Goal: Task Accomplishment & Management: Manage account settings

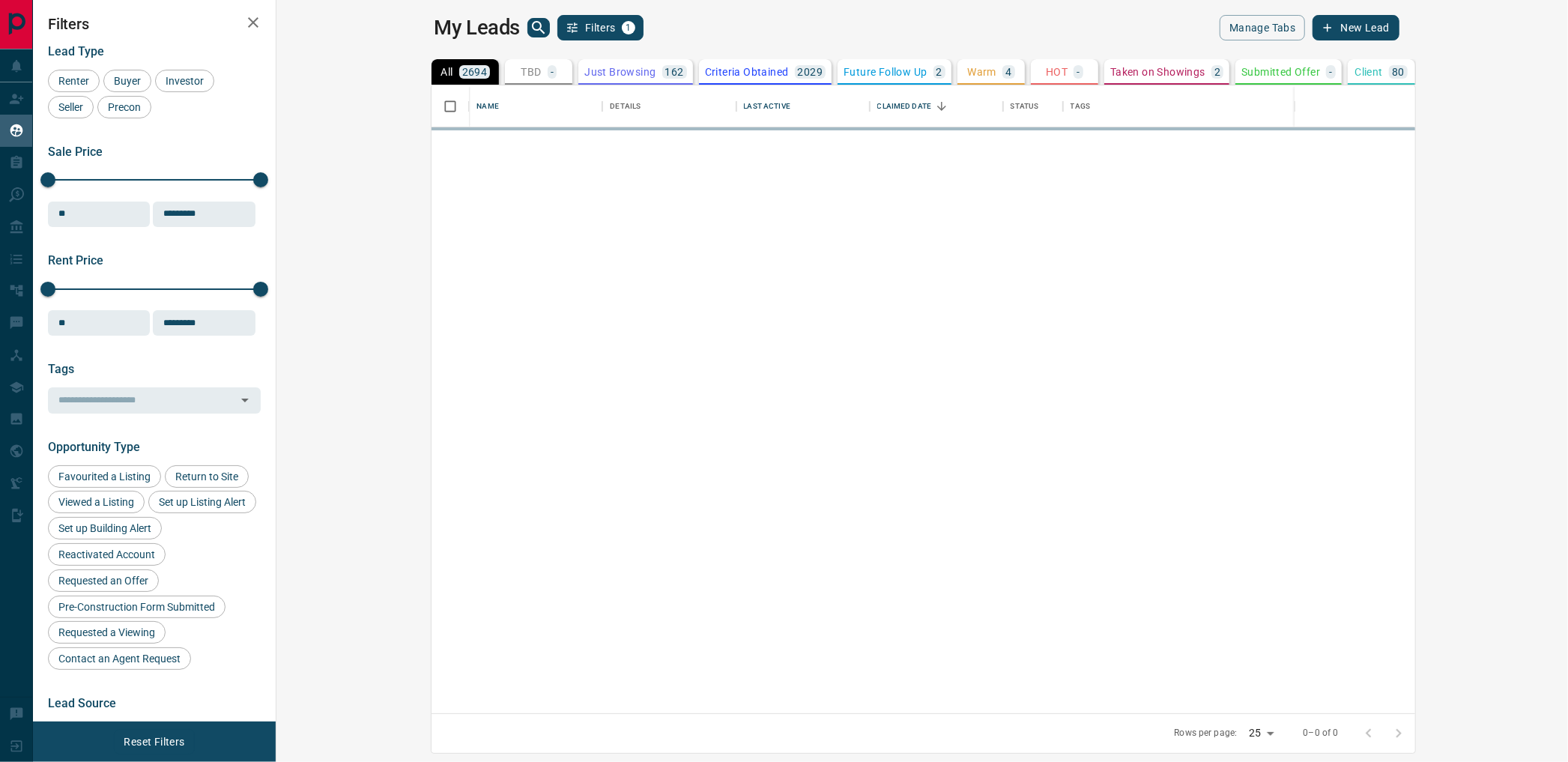
scroll to position [615, 1272]
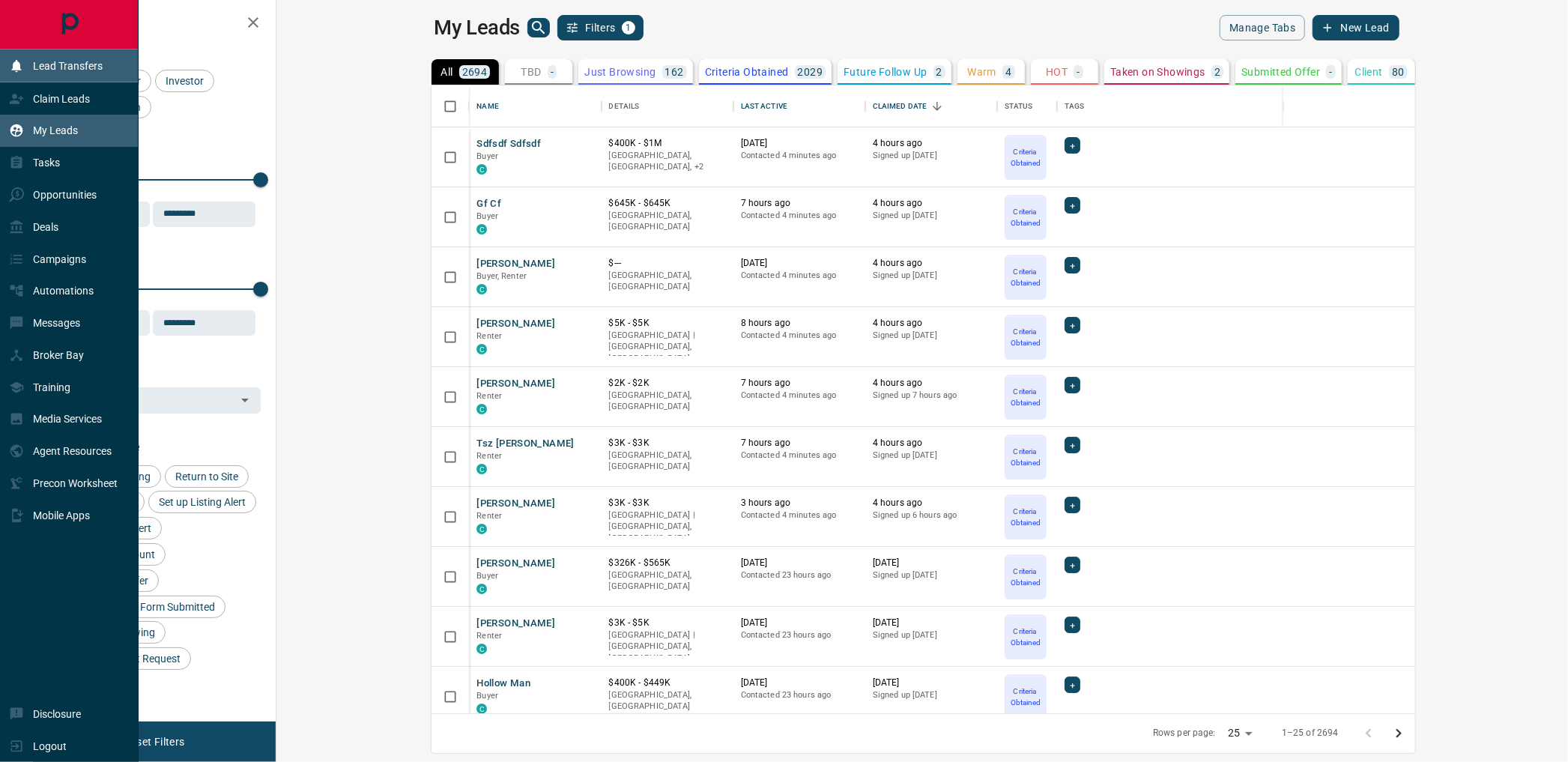
click at [15, 78] on div "Lead Transfers" at bounding box center [55, 65] width 94 height 25
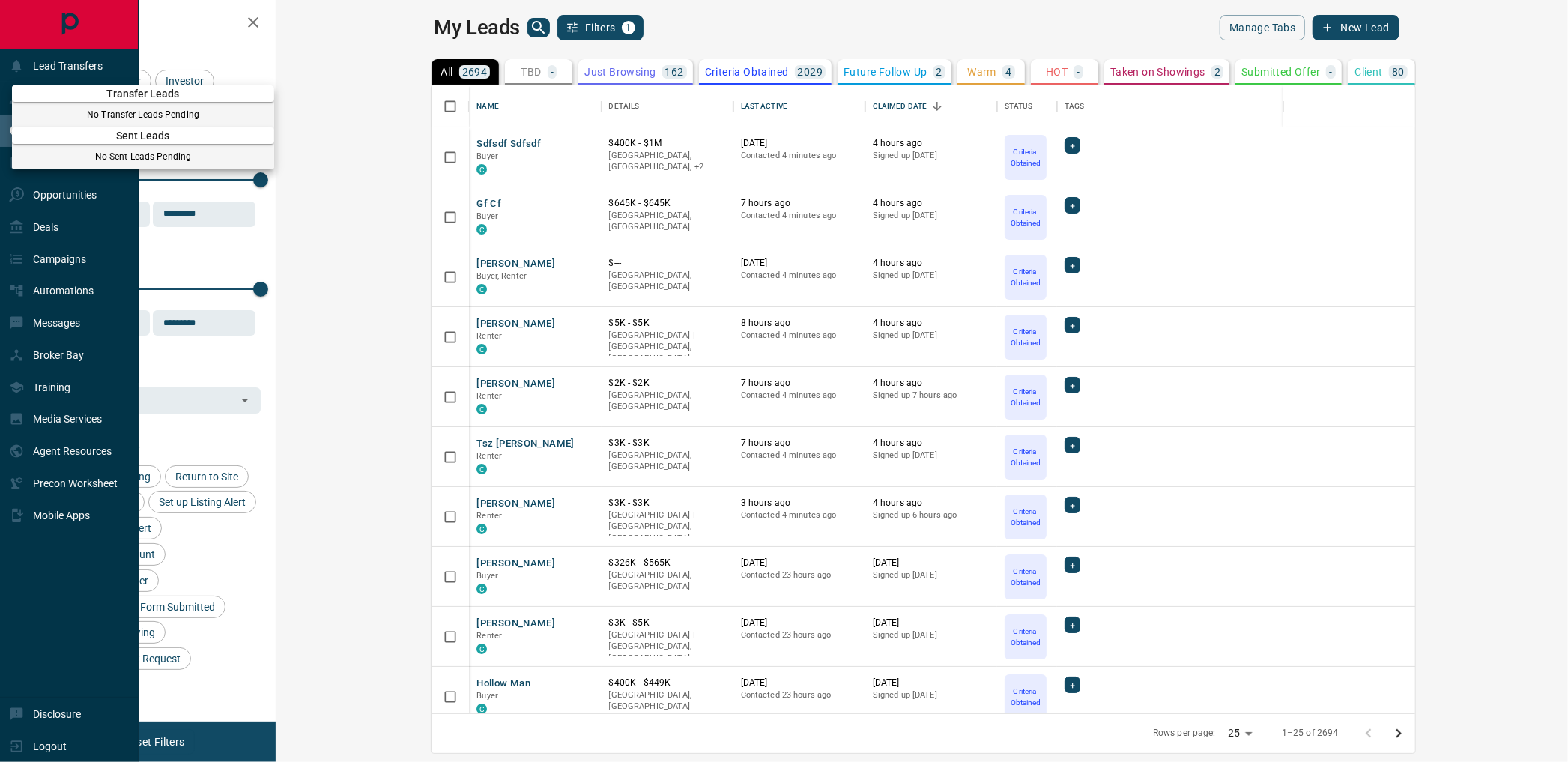
click at [31, 100] on span "Transfer Leads" at bounding box center [143, 94] width 262 height 12
click at [185, 49] on div at bounding box center [784, 381] width 1568 height 762
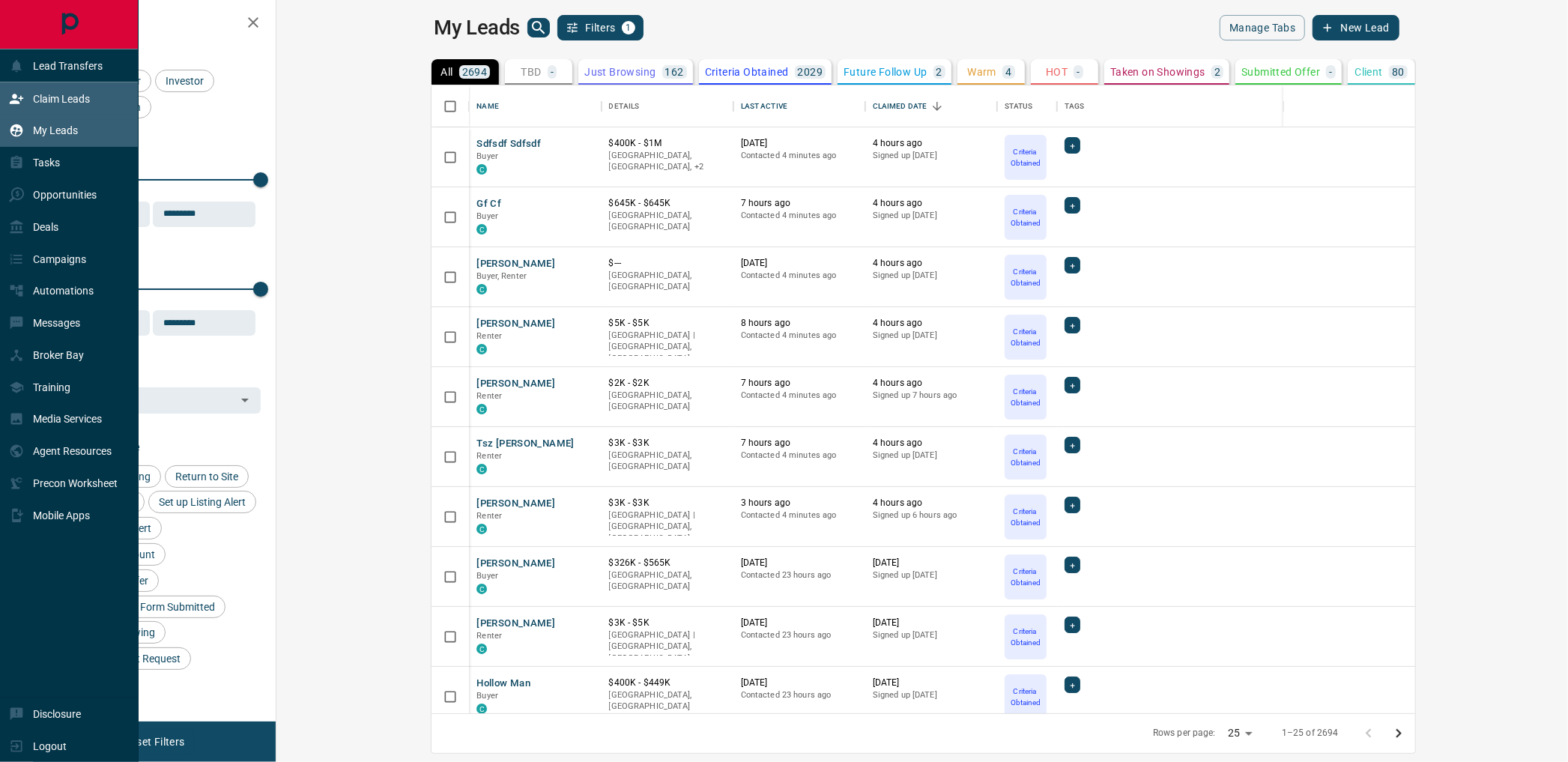
click at [42, 105] on p "Claim Leads" at bounding box center [62, 99] width 57 height 12
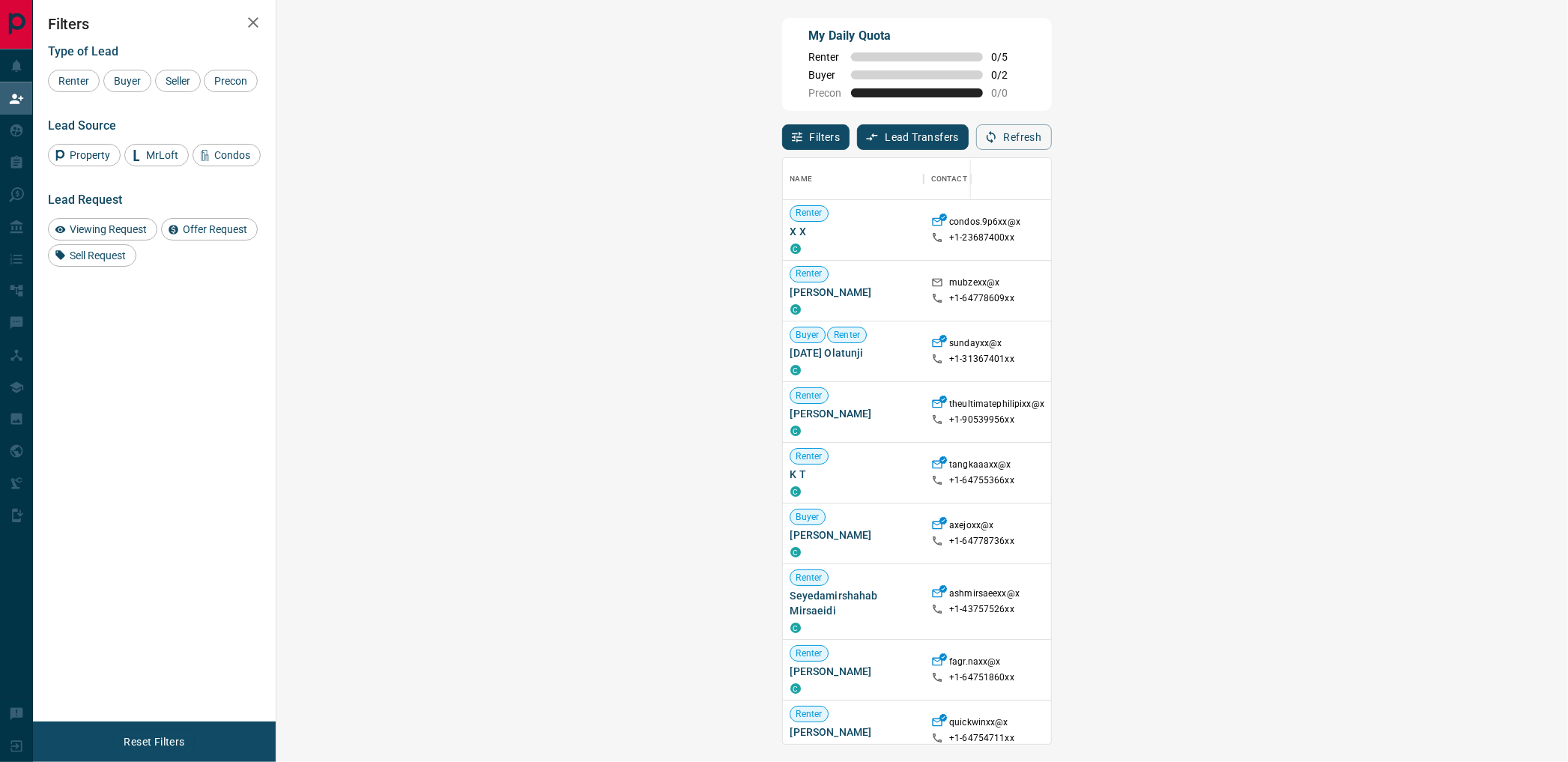
scroll to position [573, 1246]
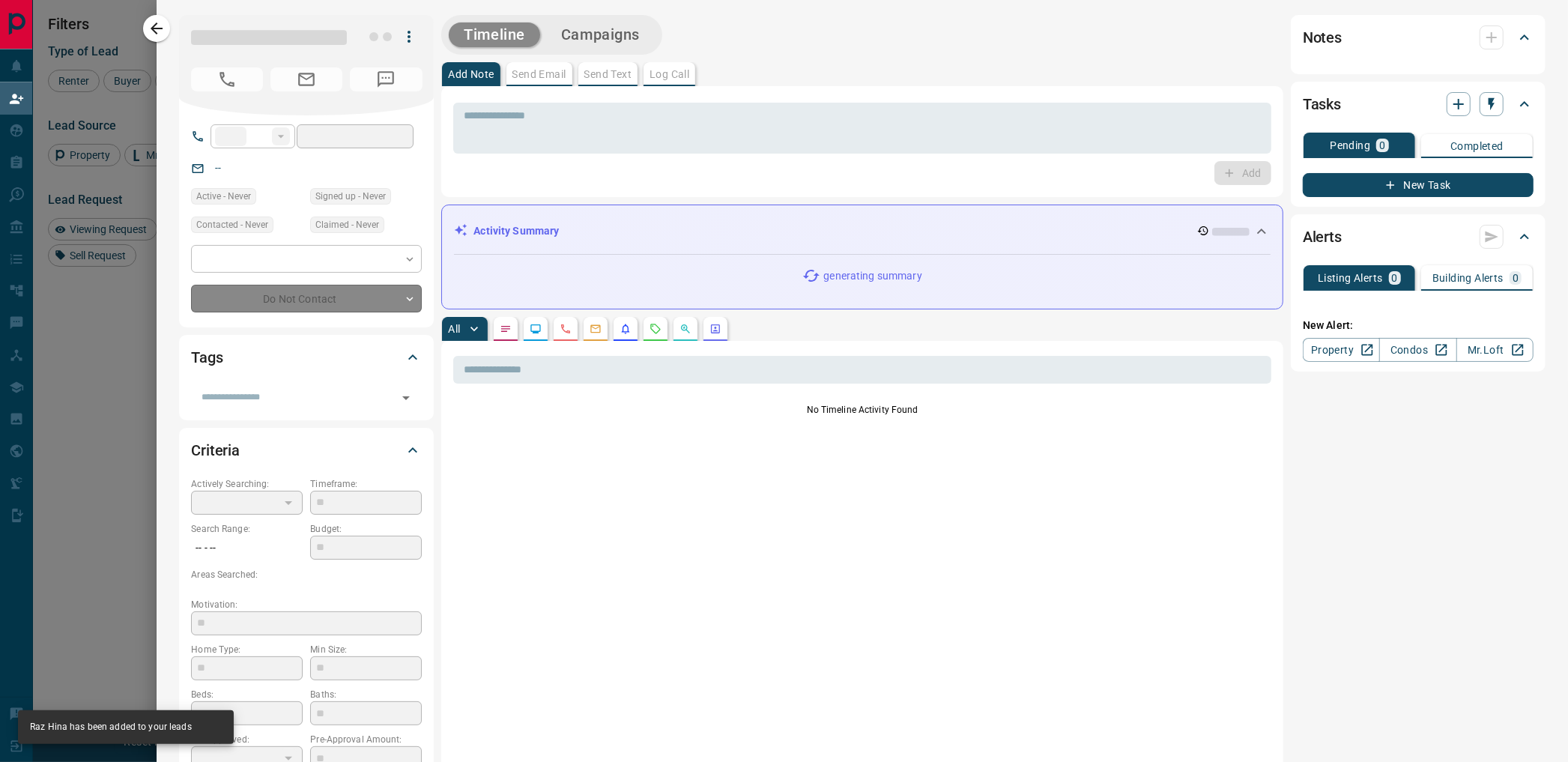
type input "**"
type input "**********"
type input "**"
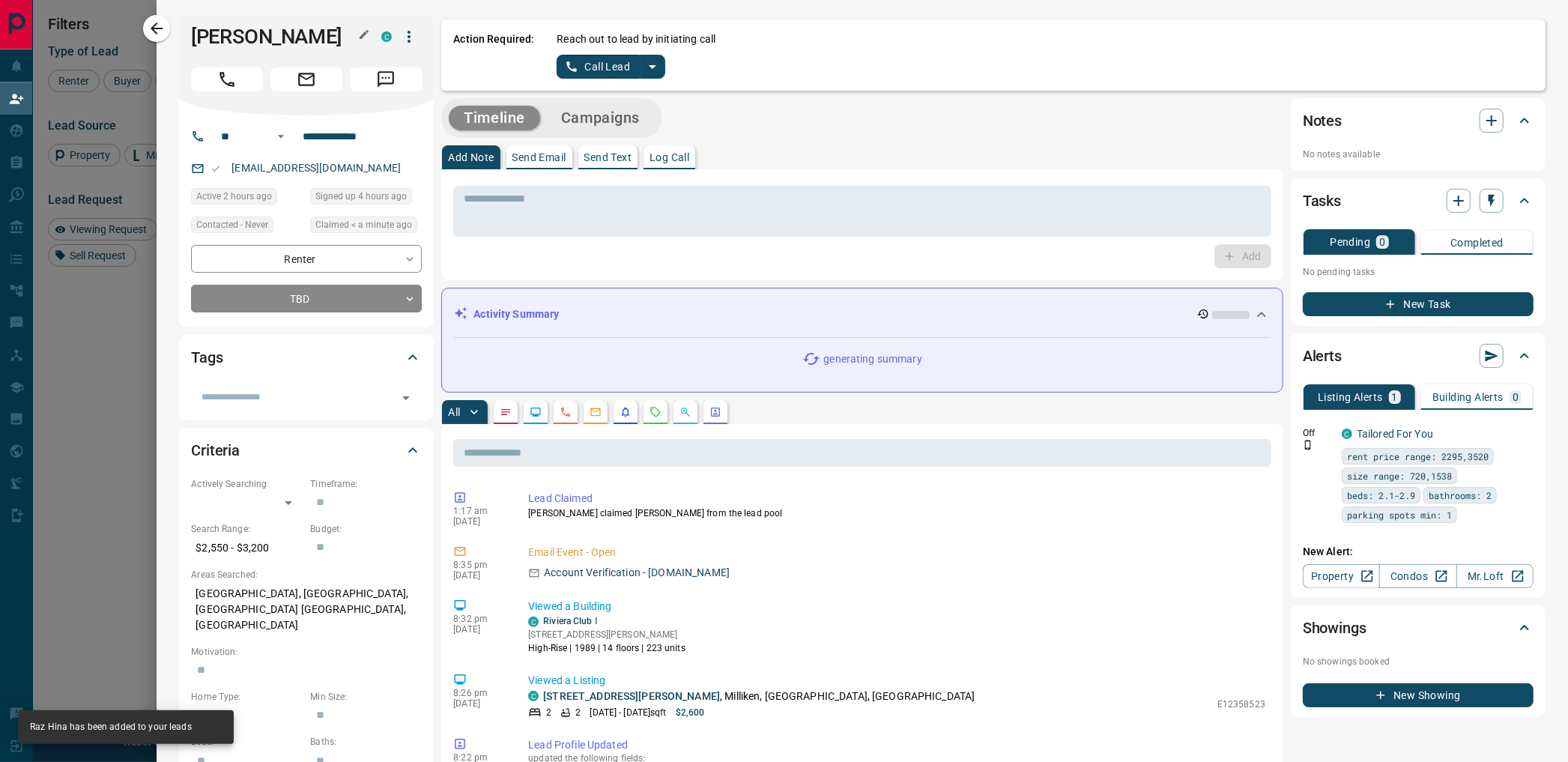
click at [244, 42] on h1 "[PERSON_NAME]" at bounding box center [275, 37] width 168 height 24
copy div "Raz Hina C"
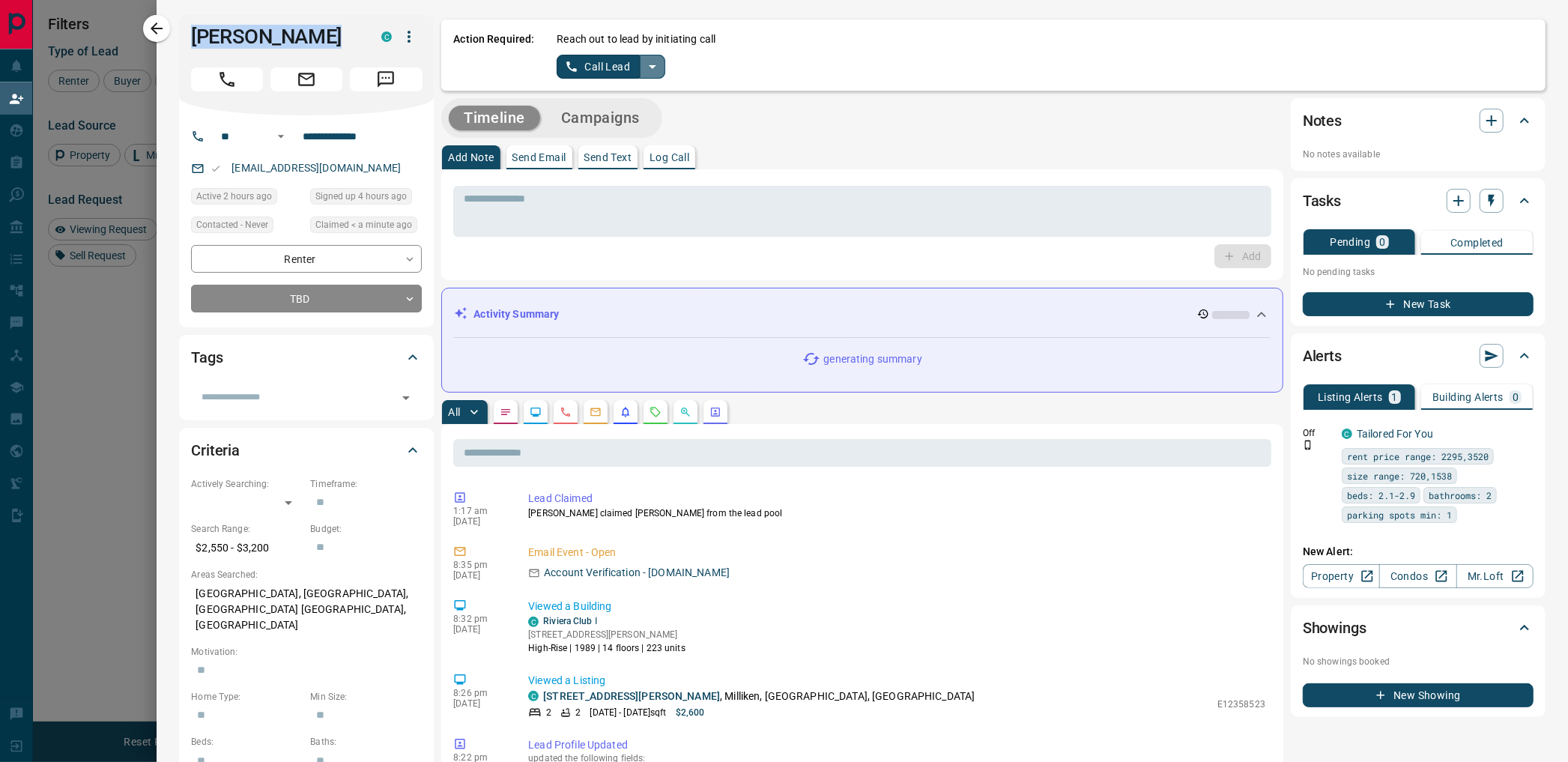
click at [648, 68] on icon "split button" at bounding box center [652, 67] width 18 height 18
click at [619, 114] on li "Log Manual Call" at bounding box center [610, 118] width 91 height 23
click at [590, 65] on button "Log Manual Call" at bounding box center [606, 67] width 99 height 24
click at [590, 65] on button "No" at bounding box center [600, 66] width 26 height 23
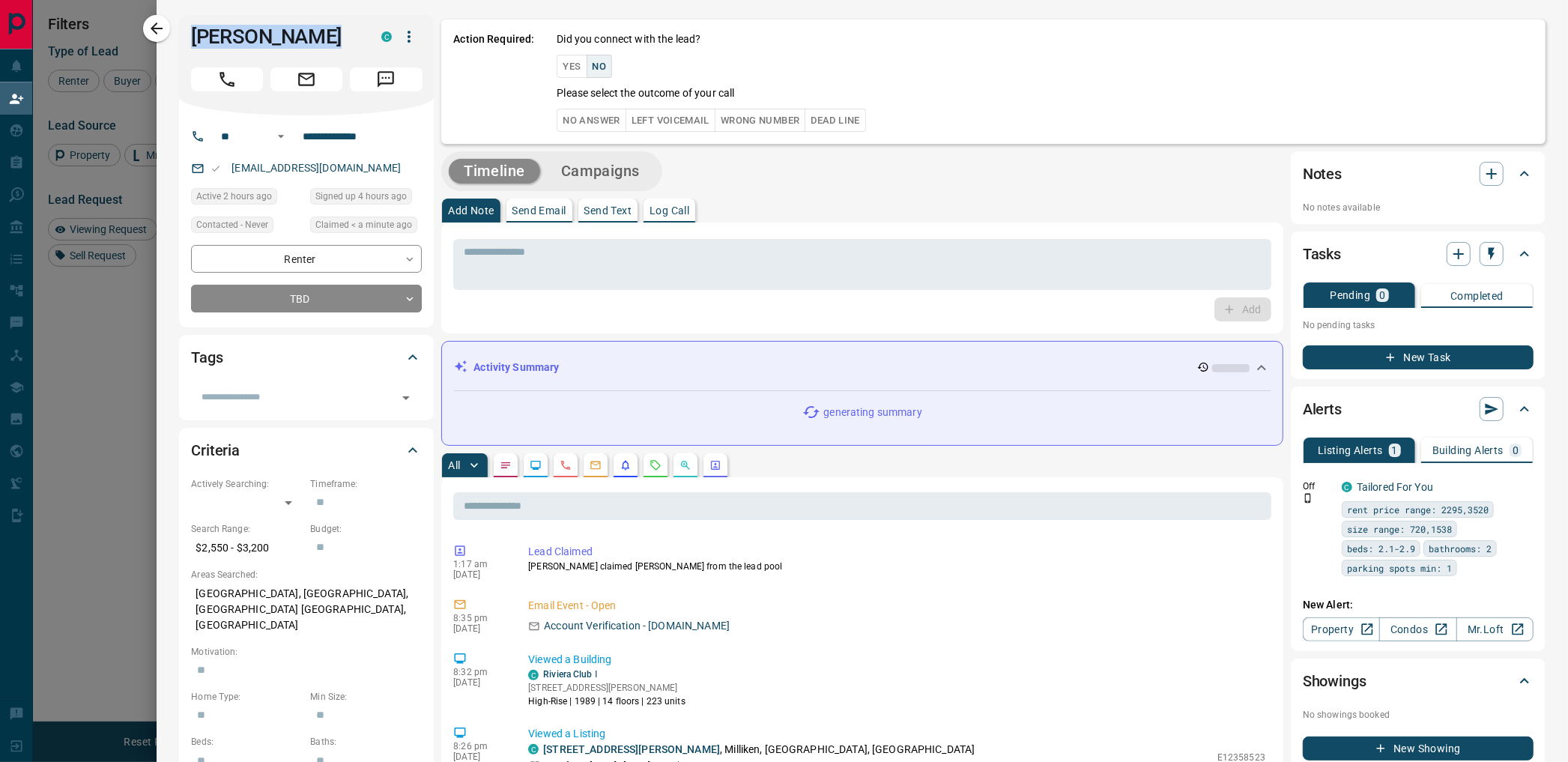
click at [594, 118] on button "No Answer" at bounding box center [591, 120] width 69 height 23
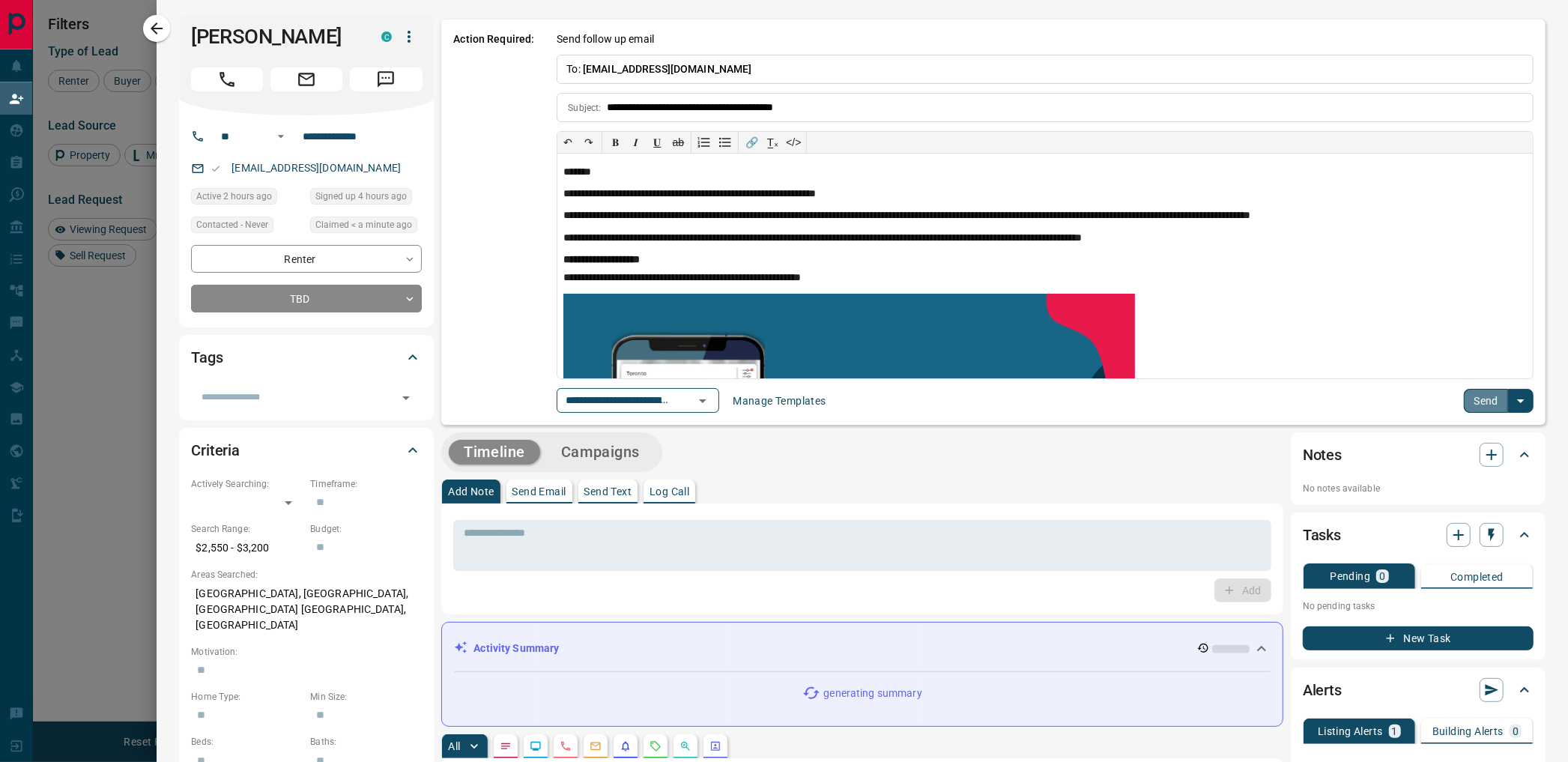
click at [1465, 409] on button "Send" at bounding box center [1486, 401] width 44 height 24
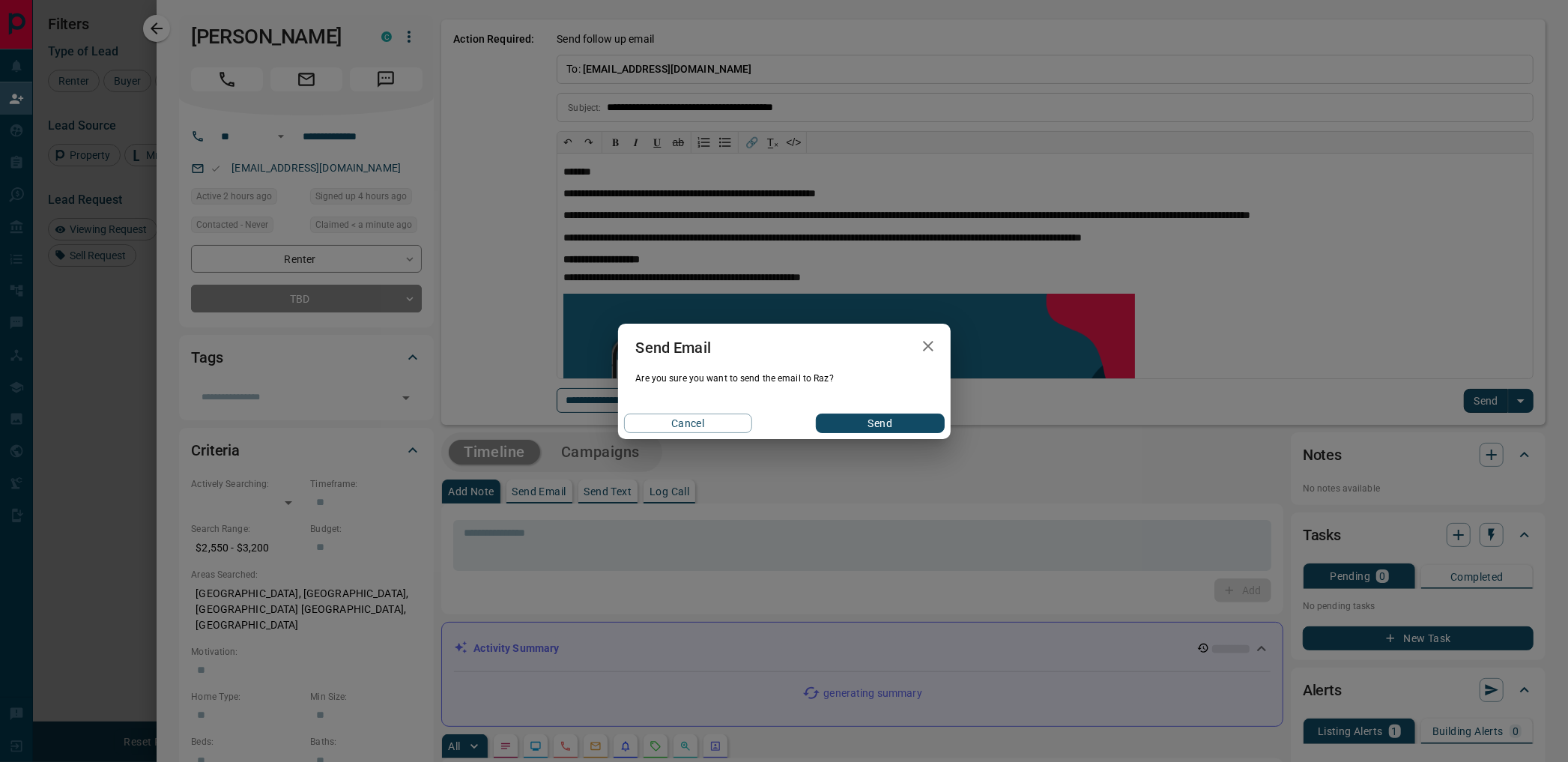
click at [875, 428] on button "Send" at bounding box center [880, 423] width 128 height 19
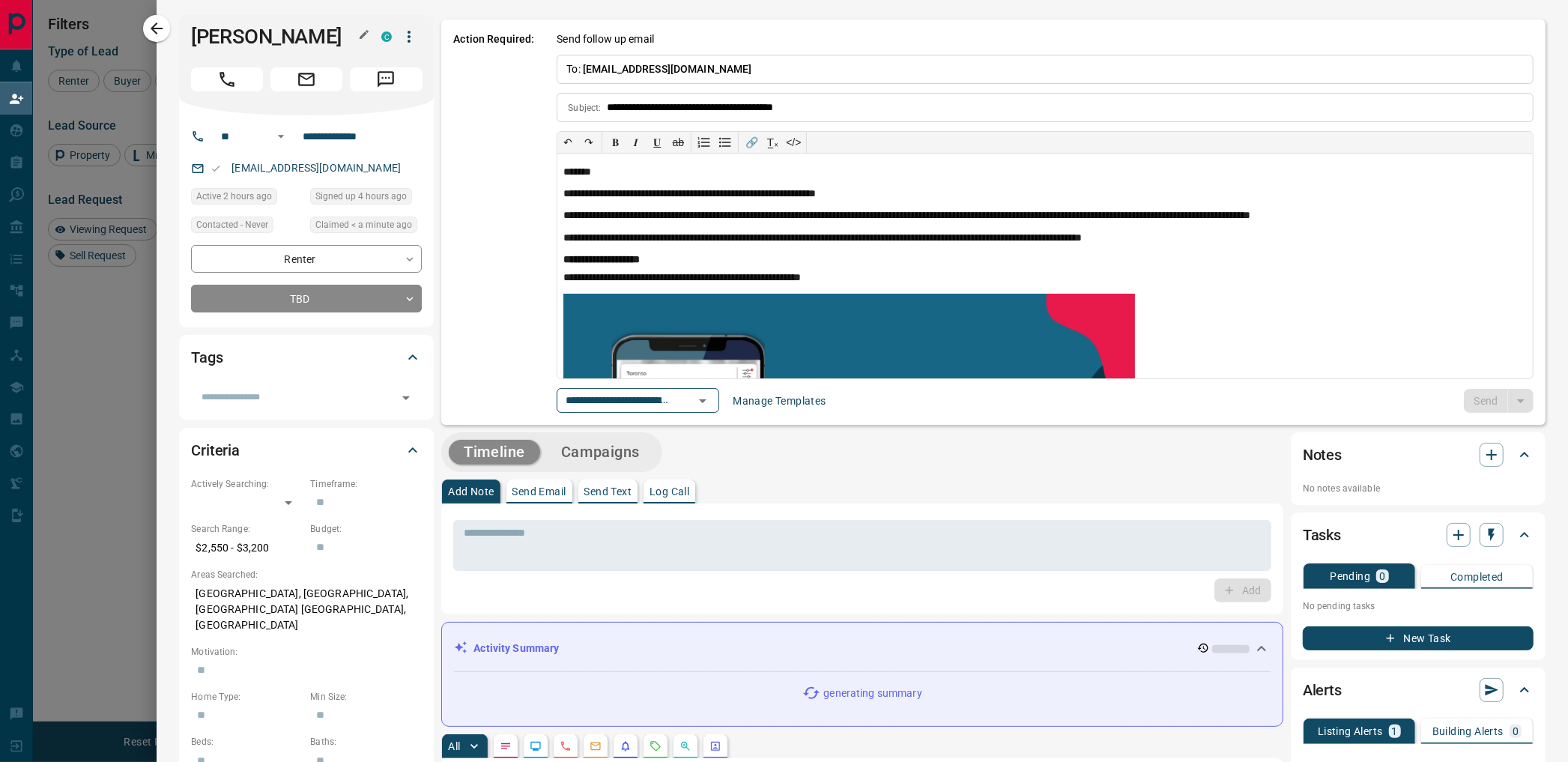
click at [207, 32] on h1 "[PERSON_NAME]" at bounding box center [275, 37] width 168 height 24
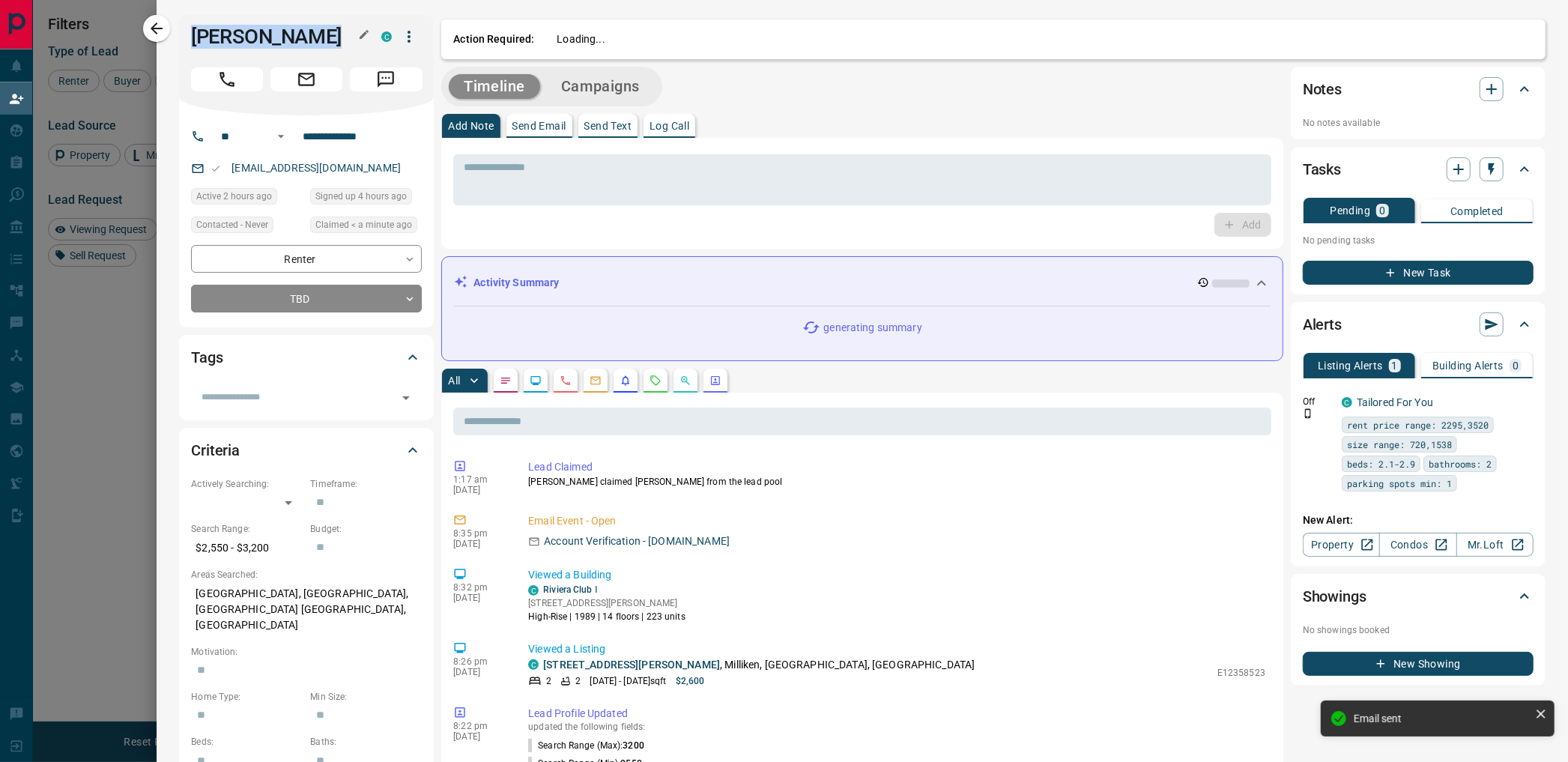
copy div "Raz Hina C"
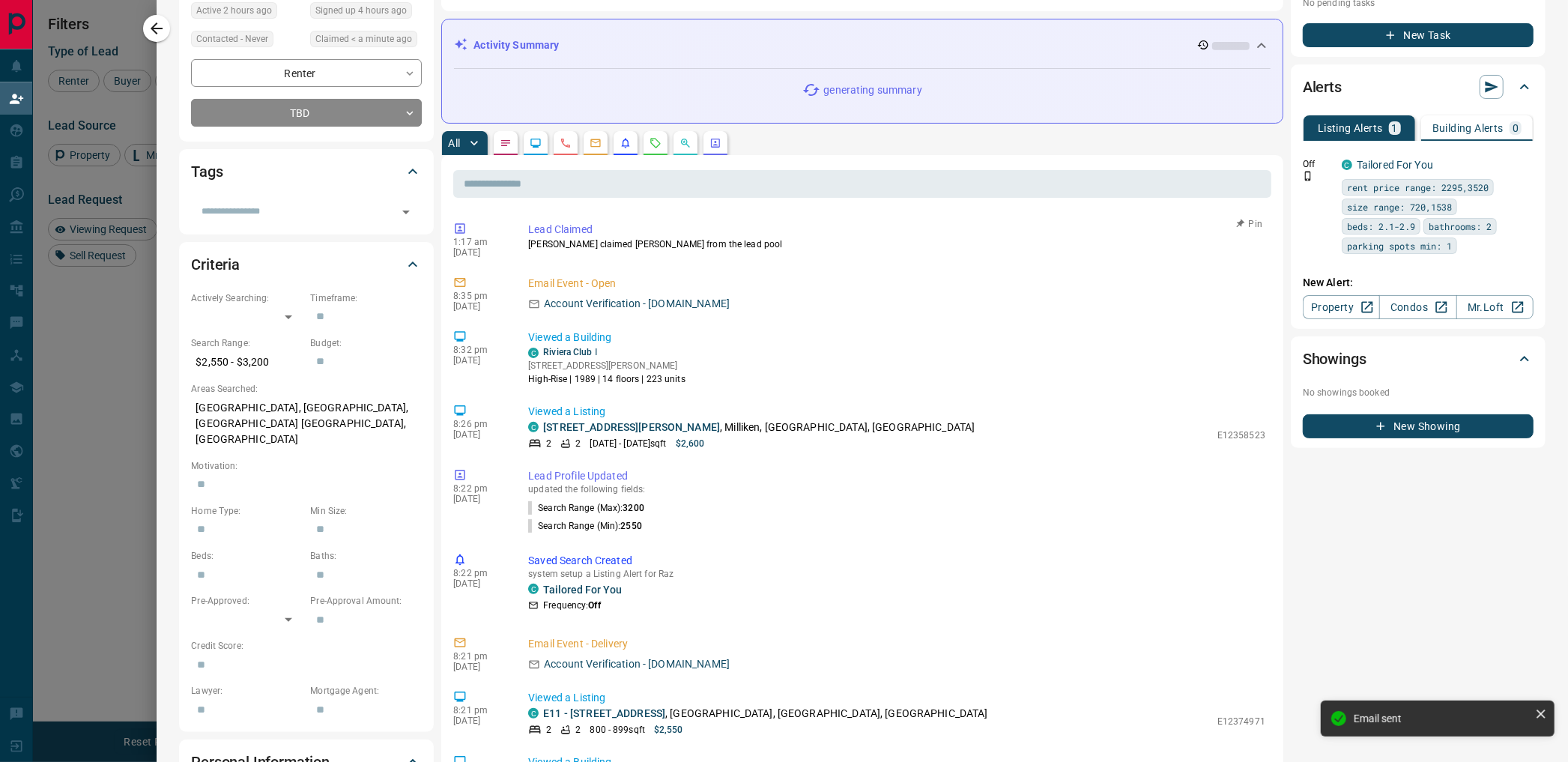
scroll to position [499, 0]
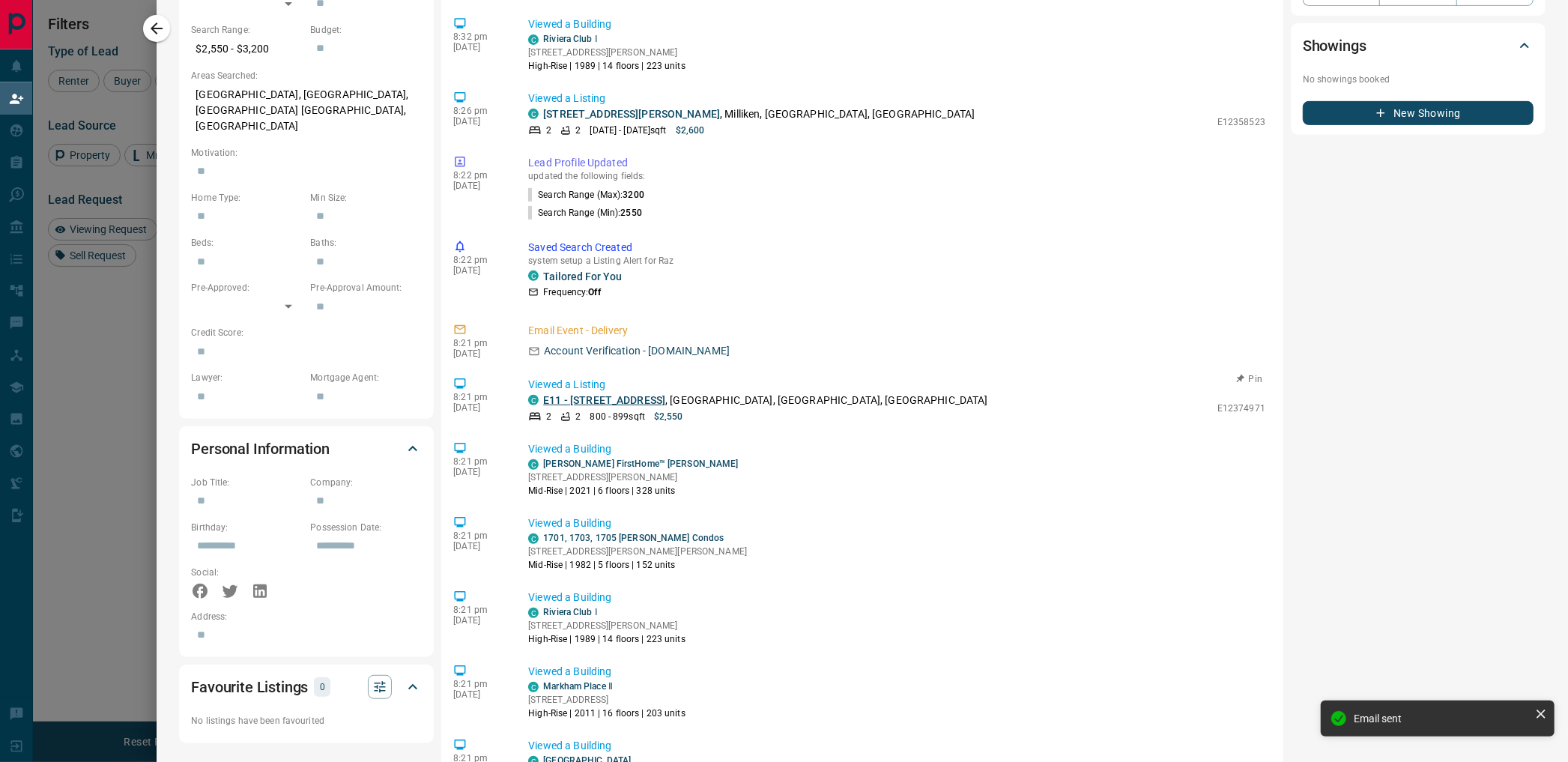
click at [608, 400] on link "E11 - [STREET_ADDRESS]" at bounding box center [604, 401] width 122 height 12
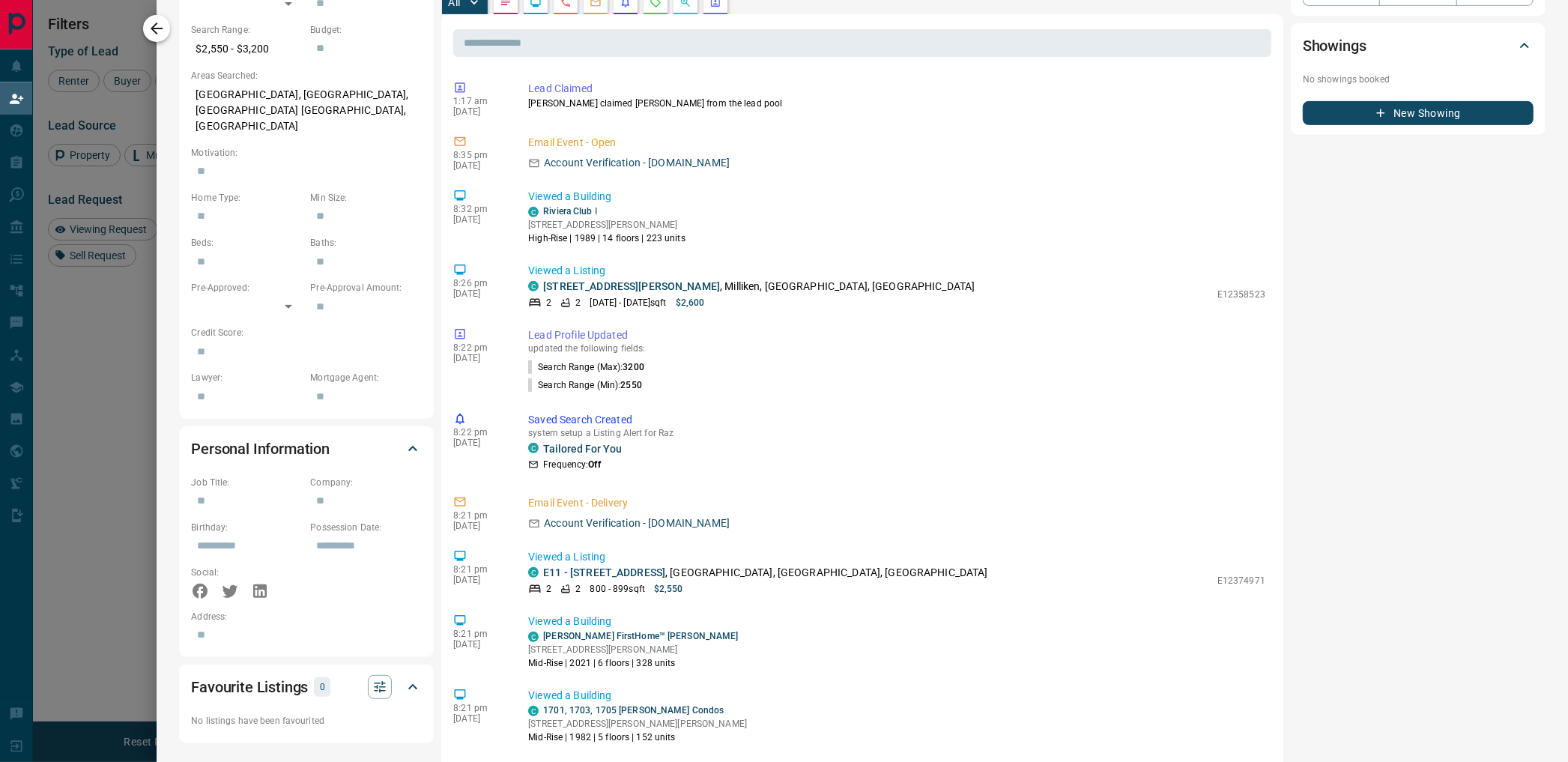
click at [155, 34] on icon "button" at bounding box center [156, 28] width 18 height 18
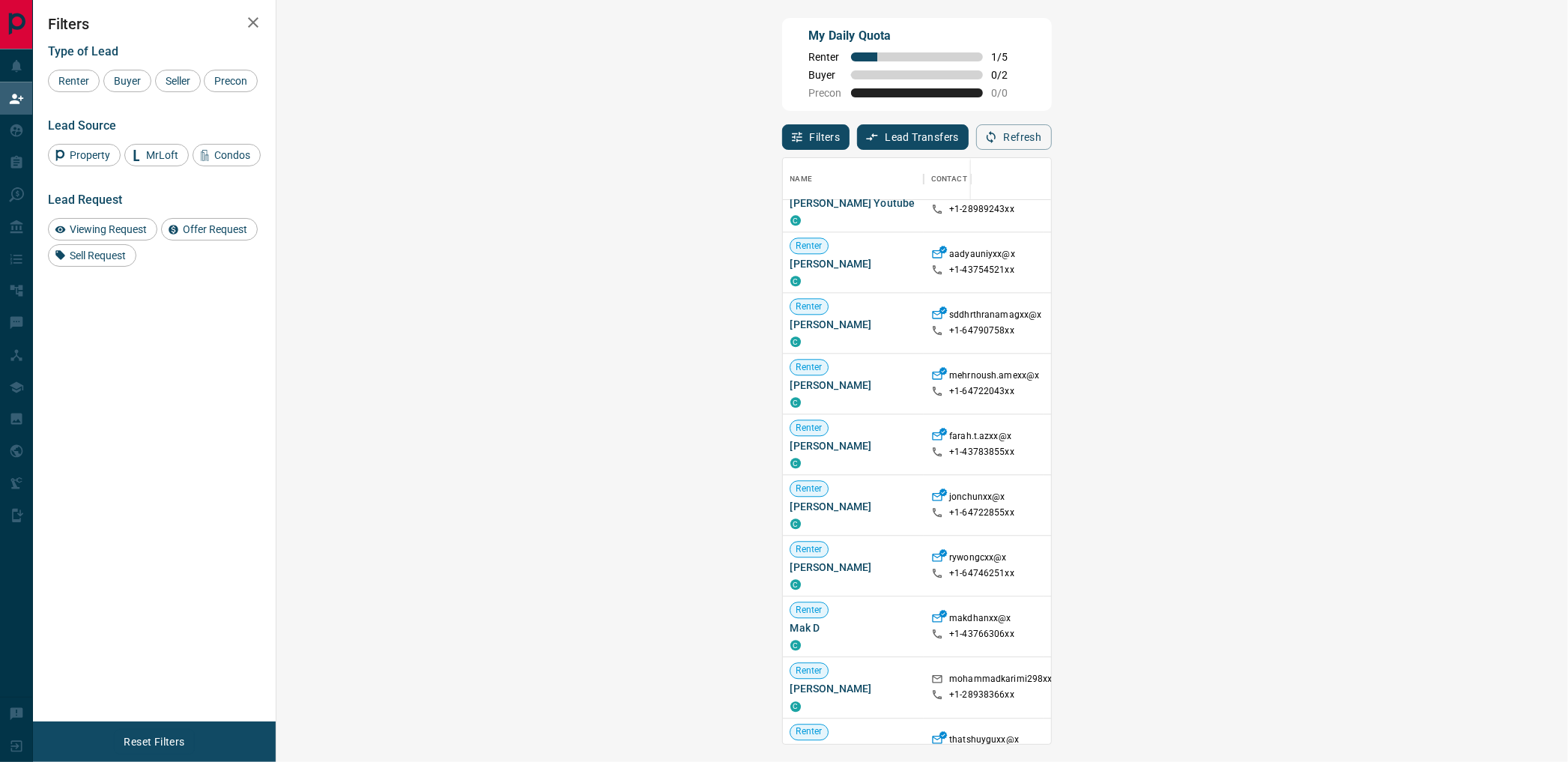
scroll to position [867, 0]
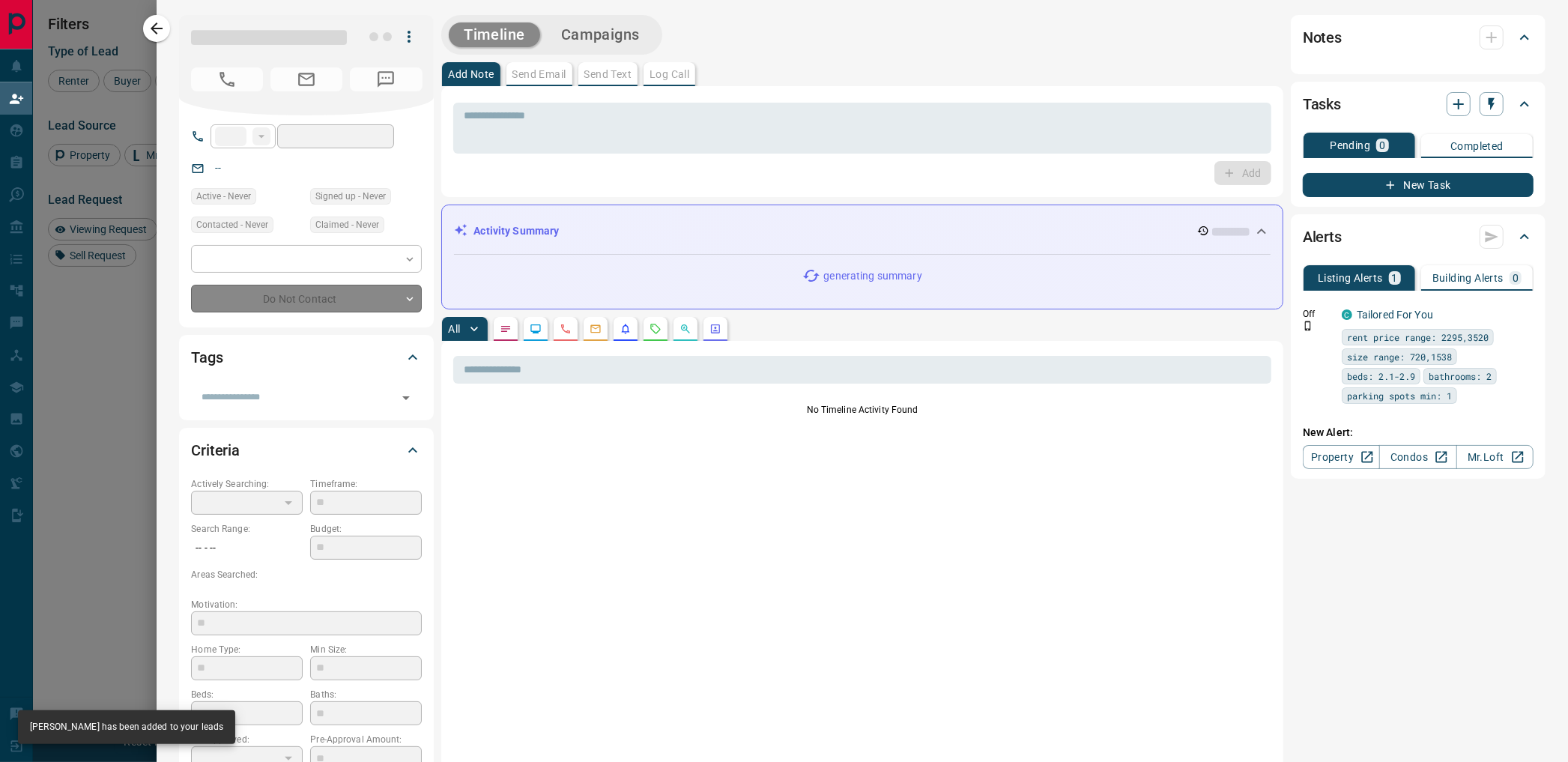
type input "**"
type input "**********"
type input "**"
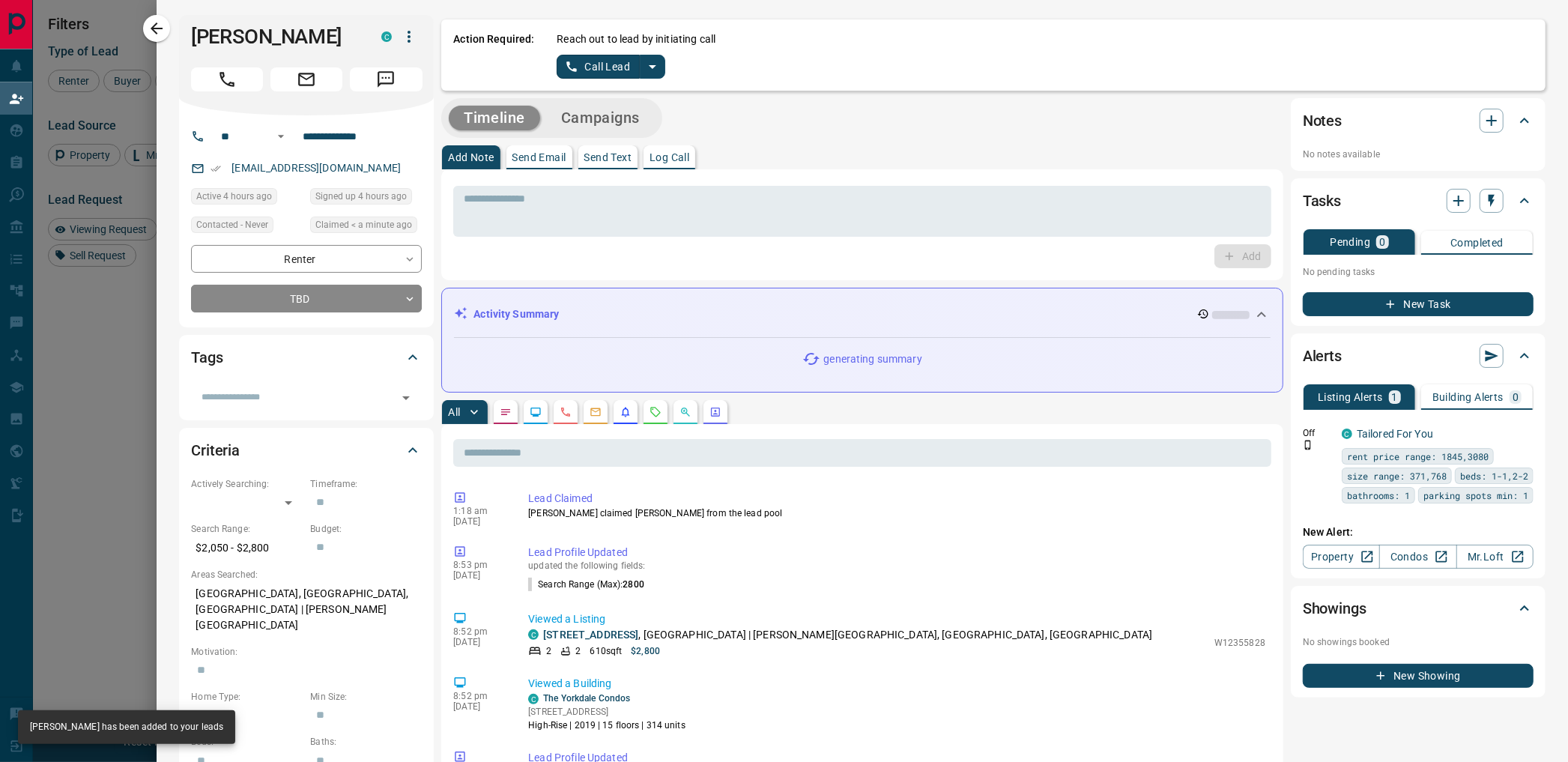
drag, startPoint x: 648, startPoint y: 63, endPoint x: 656, endPoint y: 71, distance: 11.3
click at [649, 64] on icon "split button" at bounding box center [652, 67] width 18 height 18
click at [632, 109] on li "Log Manual Call" at bounding box center [610, 118] width 91 height 23
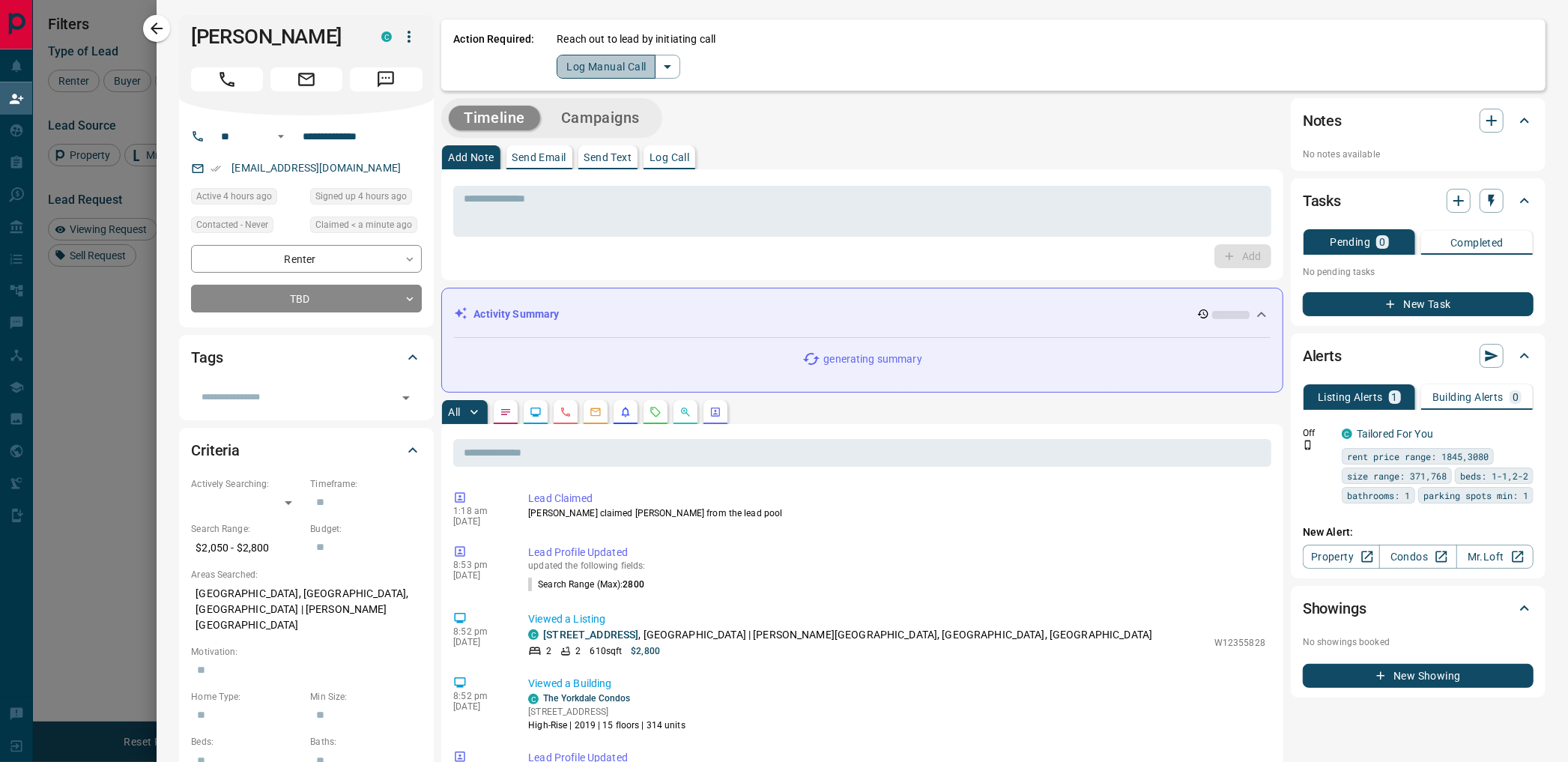
click at [602, 64] on button "Log Manual Call" at bounding box center [606, 67] width 99 height 24
click at [602, 63] on button "No" at bounding box center [600, 66] width 26 height 23
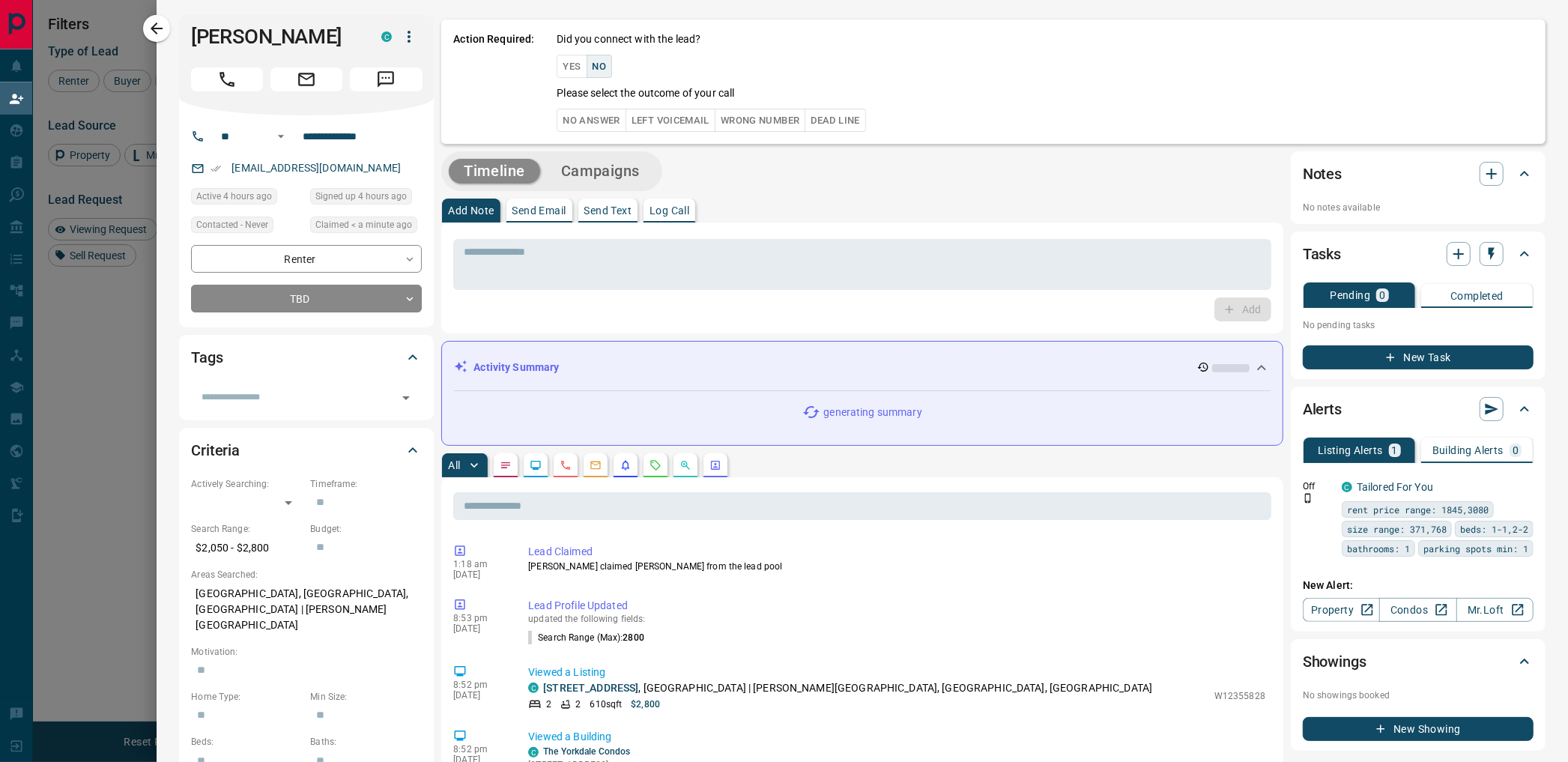
click at [584, 115] on button "No Answer" at bounding box center [591, 120] width 69 height 23
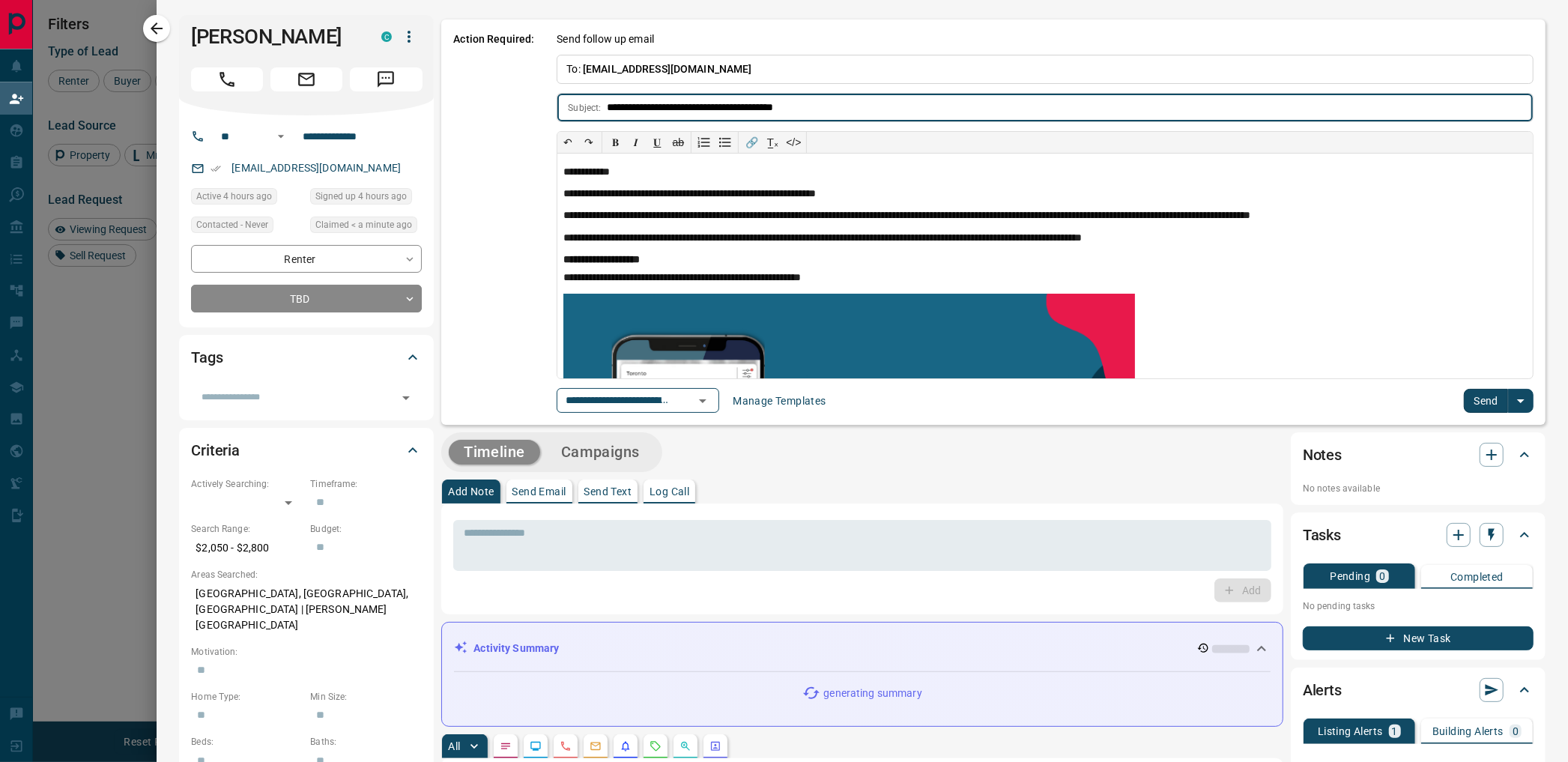
click at [1464, 407] on button "Send" at bounding box center [1486, 401] width 44 height 24
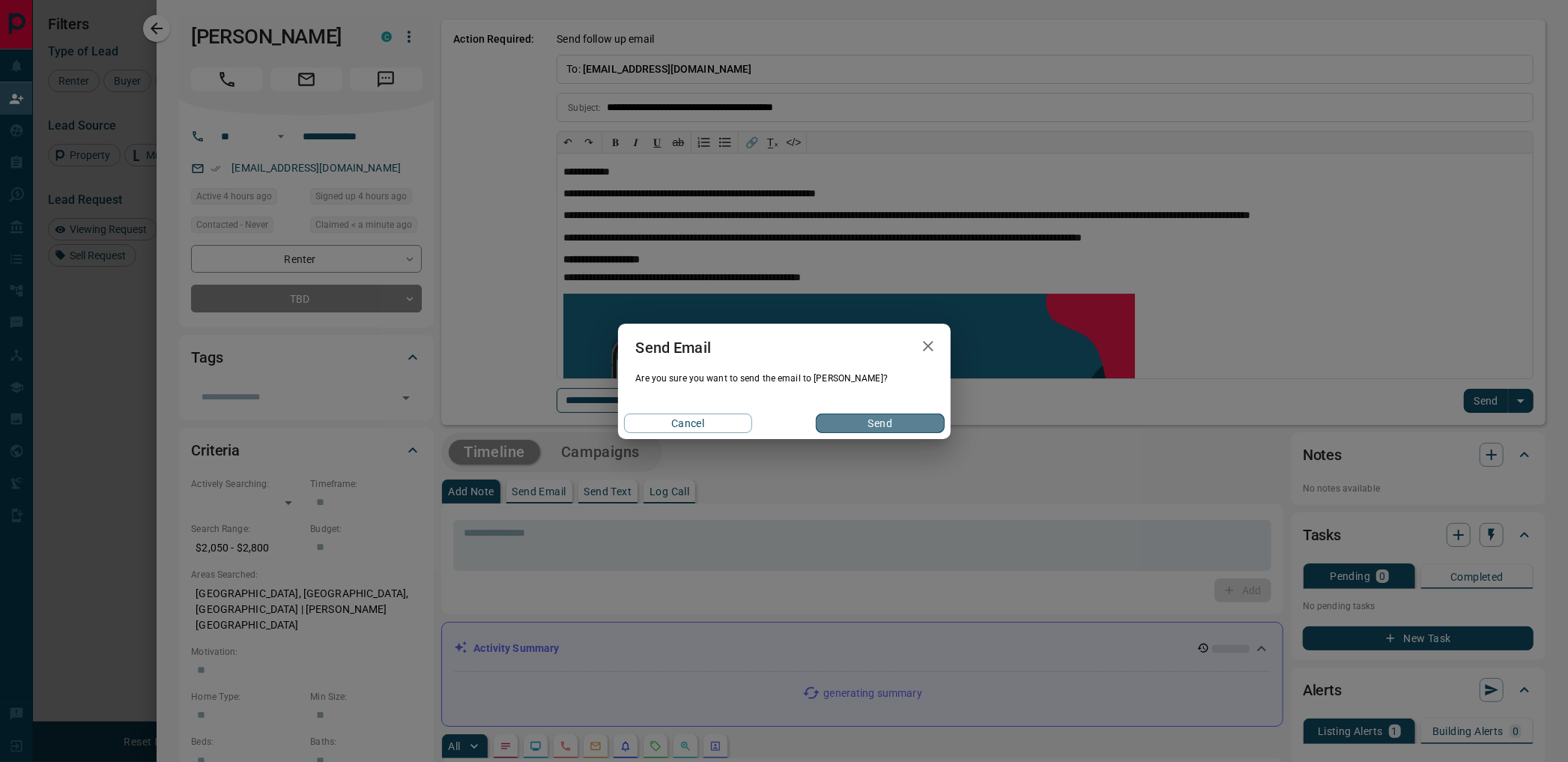
click at [875, 424] on button "Send" at bounding box center [880, 423] width 128 height 19
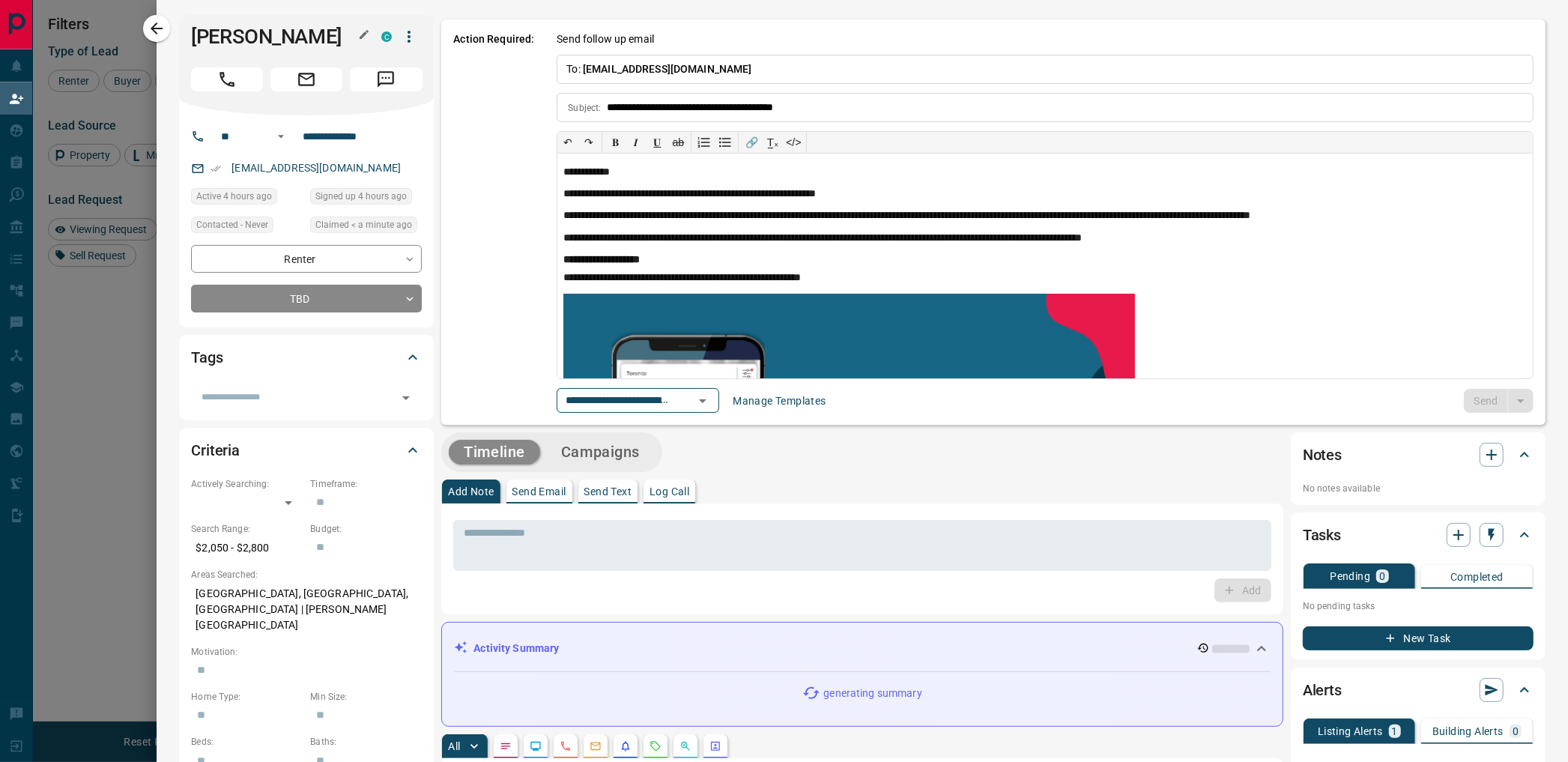
click at [247, 30] on h1 "[PERSON_NAME]" at bounding box center [275, 37] width 168 height 24
copy div "[PERSON_NAME]"
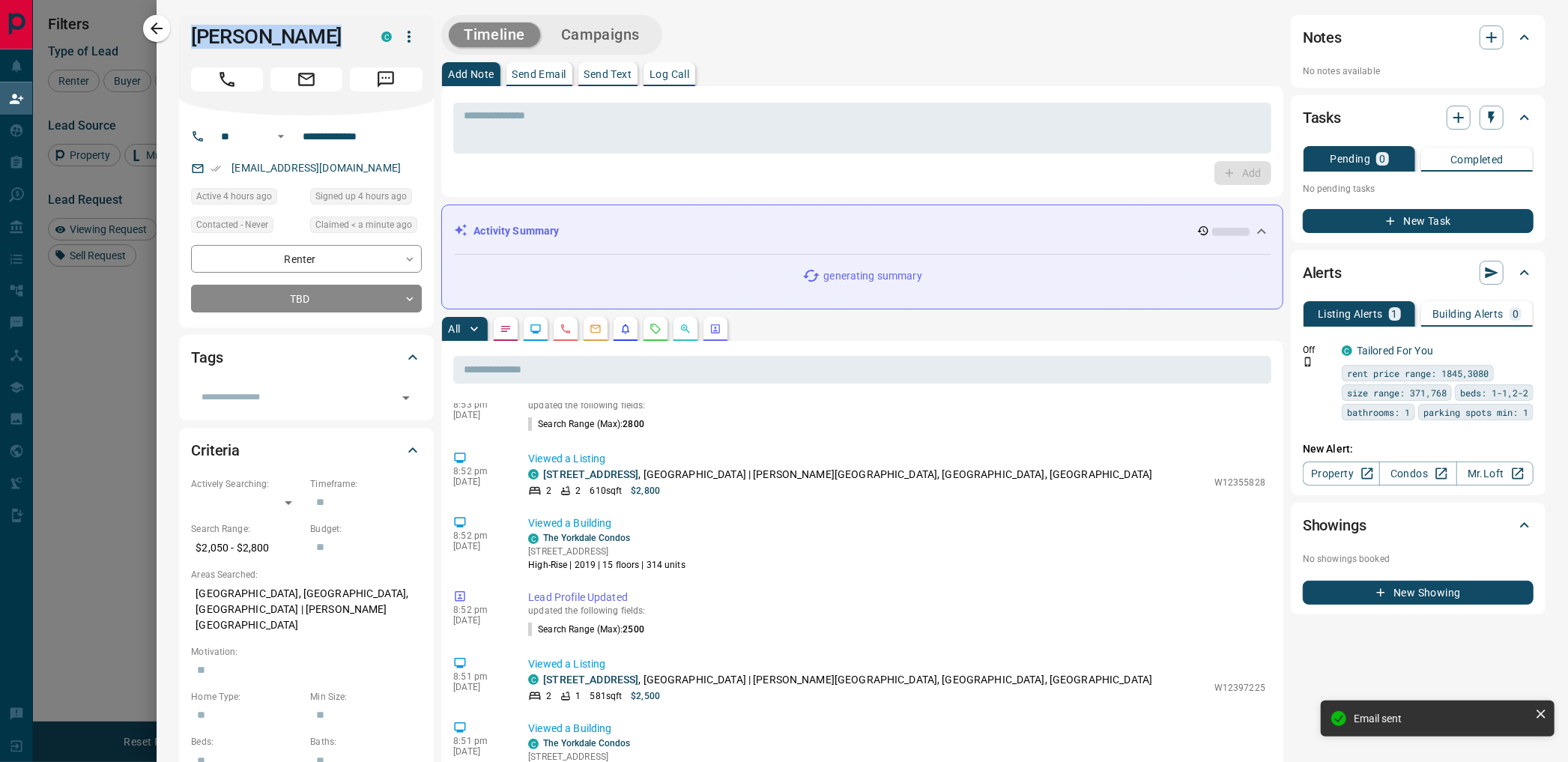
scroll to position [115, 0]
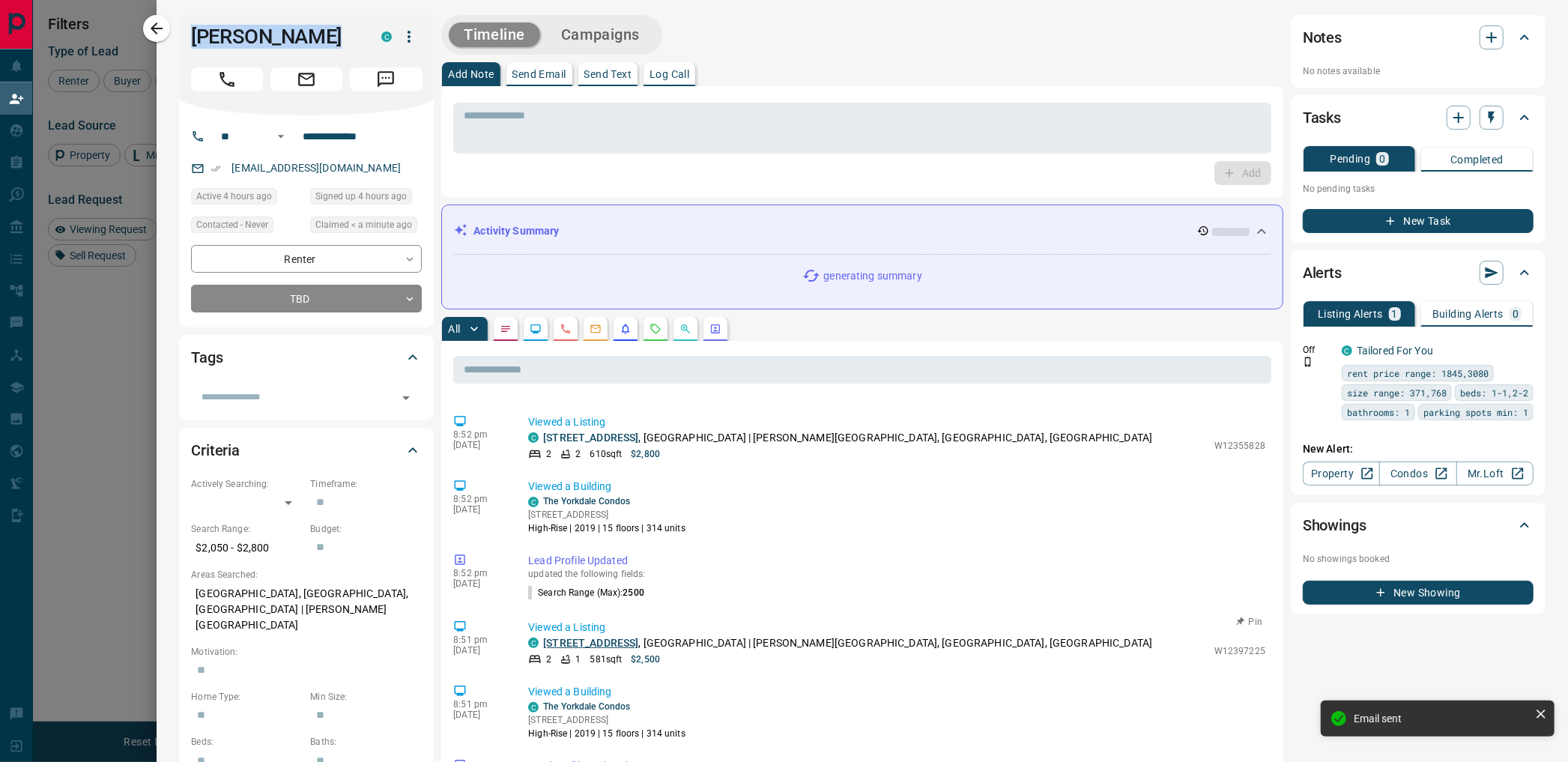
click at [602, 637] on link "[STREET_ADDRESS]" at bounding box center [591, 643] width 95 height 12
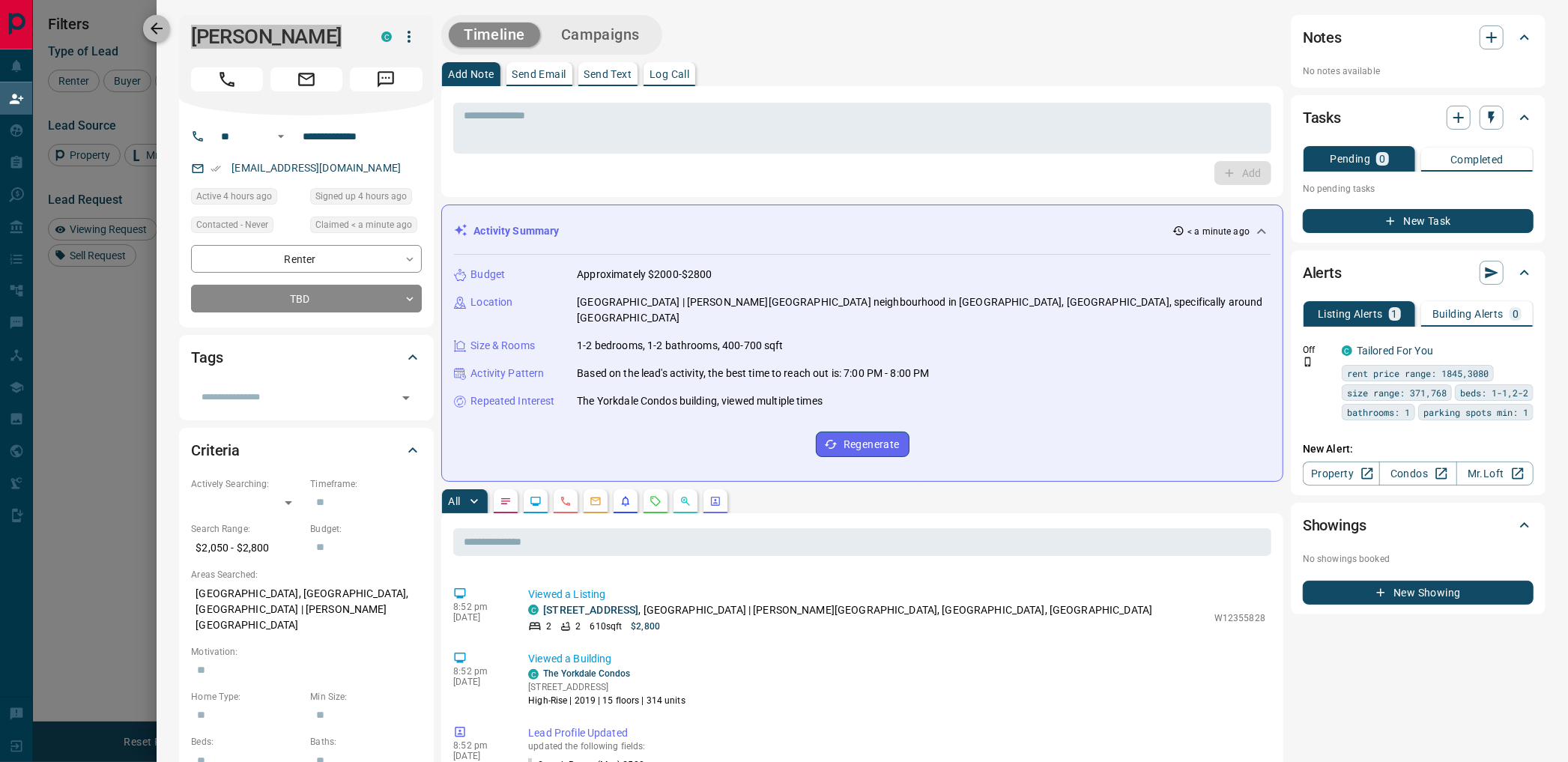
click at [156, 33] on icon "button" at bounding box center [157, 29] width 12 height 12
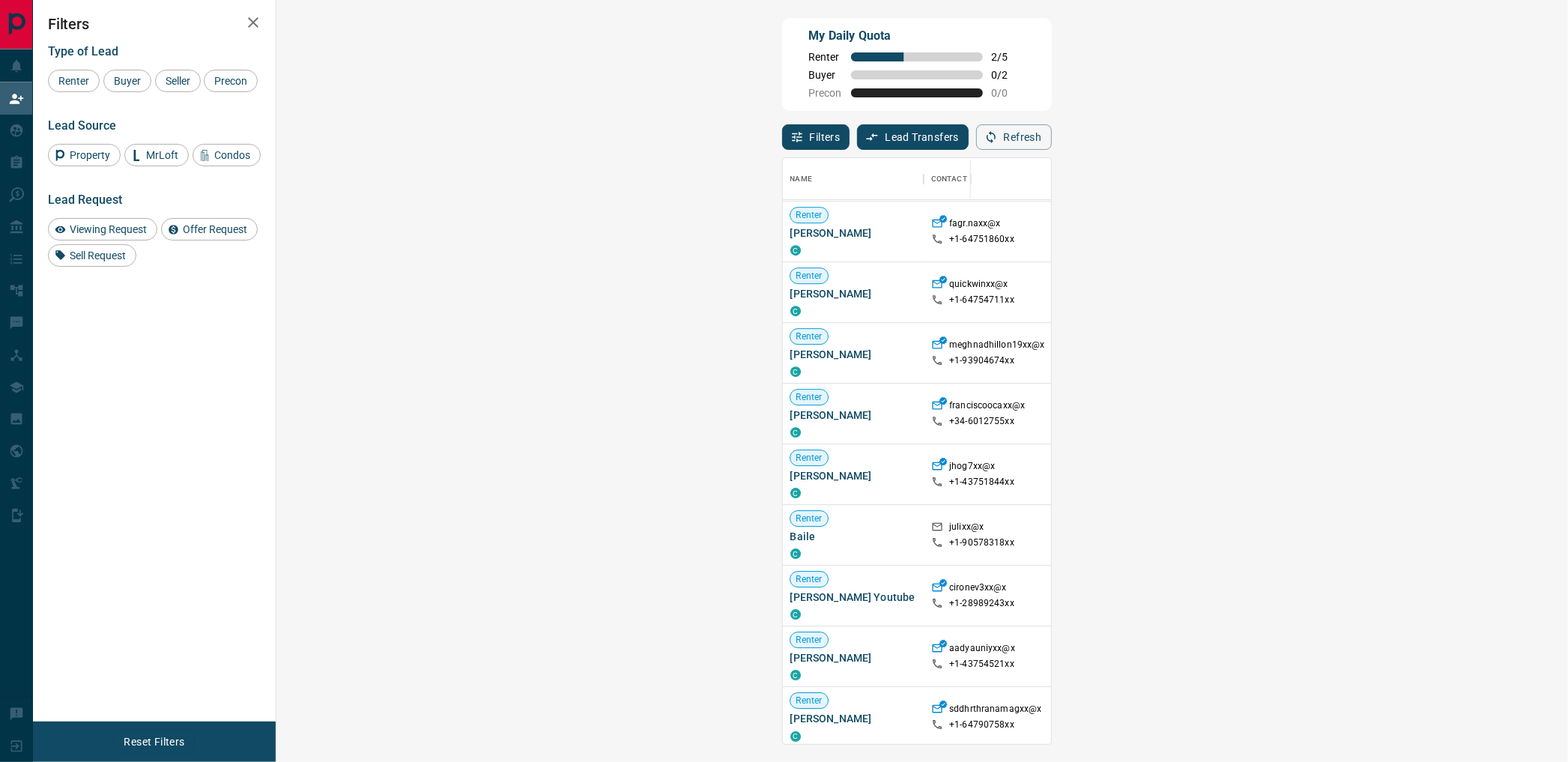
scroll to position [665, 0]
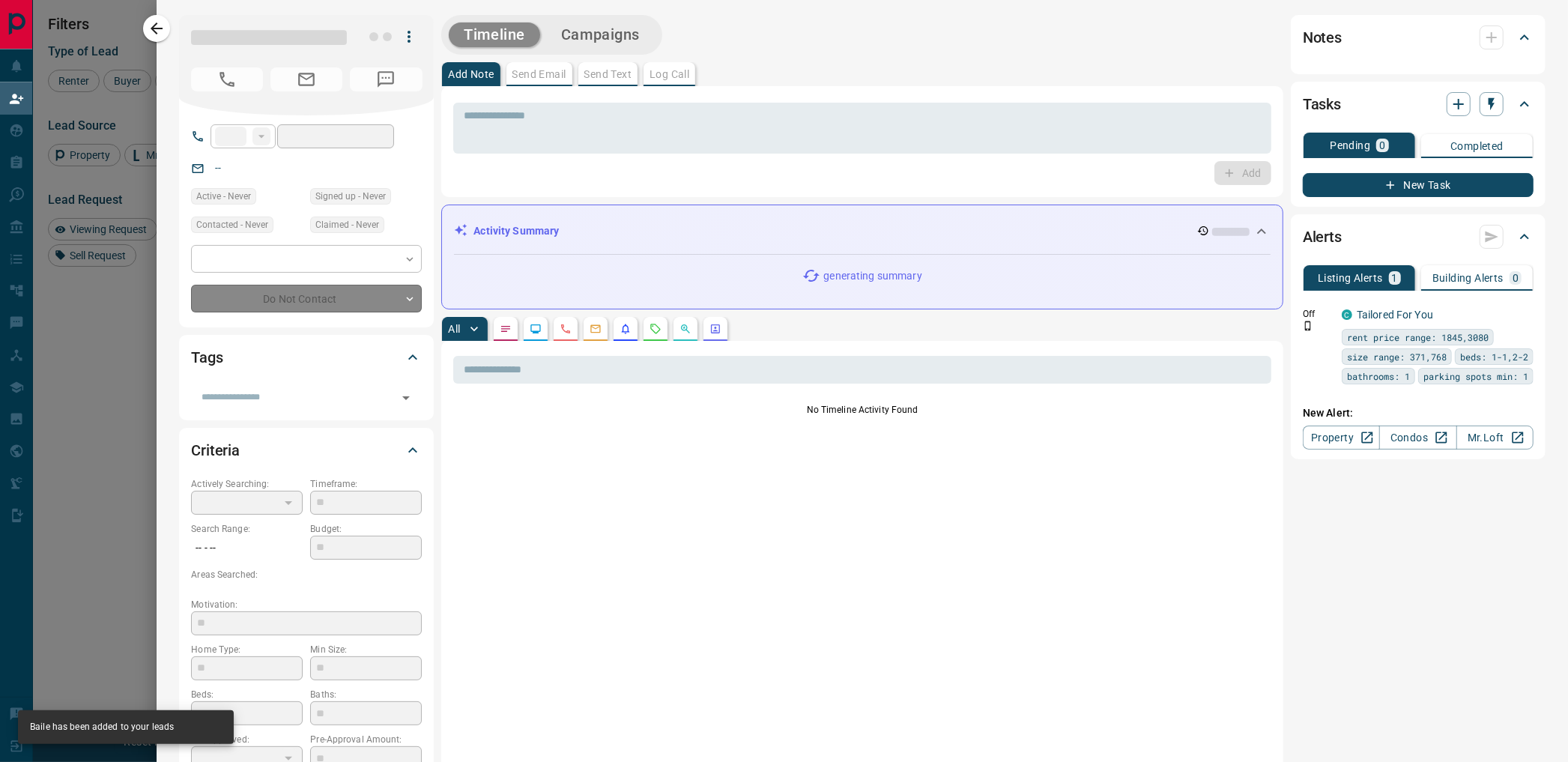
type input "**"
type input "**********"
type input "**"
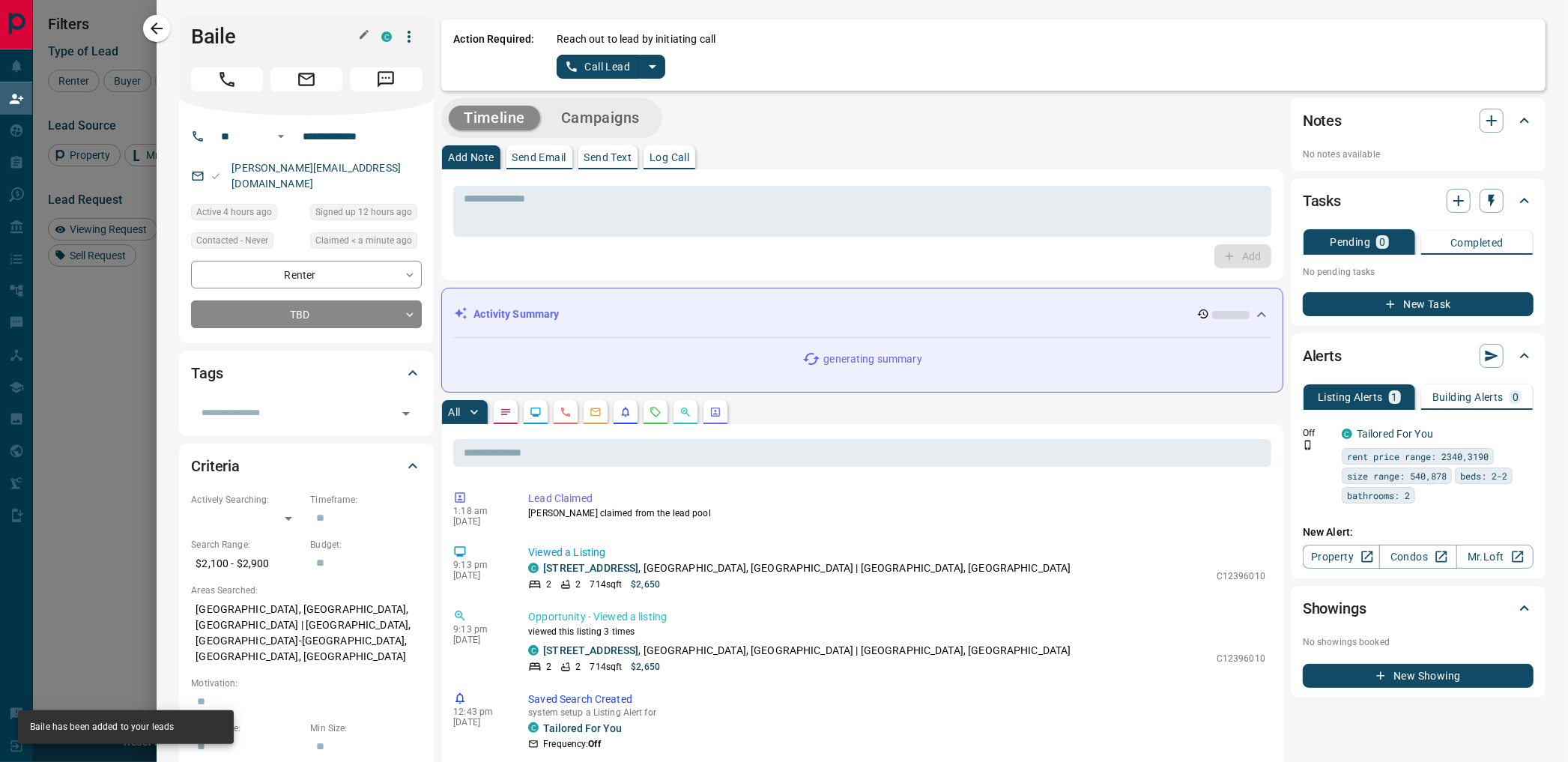
click at [211, 36] on h1 "Baile" at bounding box center [275, 37] width 168 height 24
copy h1 "Baile"
click at [656, 66] on icon "split button" at bounding box center [652, 67] width 18 height 18
click at [622, 114] on li "Log Manual Call" at bounding box center [610, 118] width 91 height 23
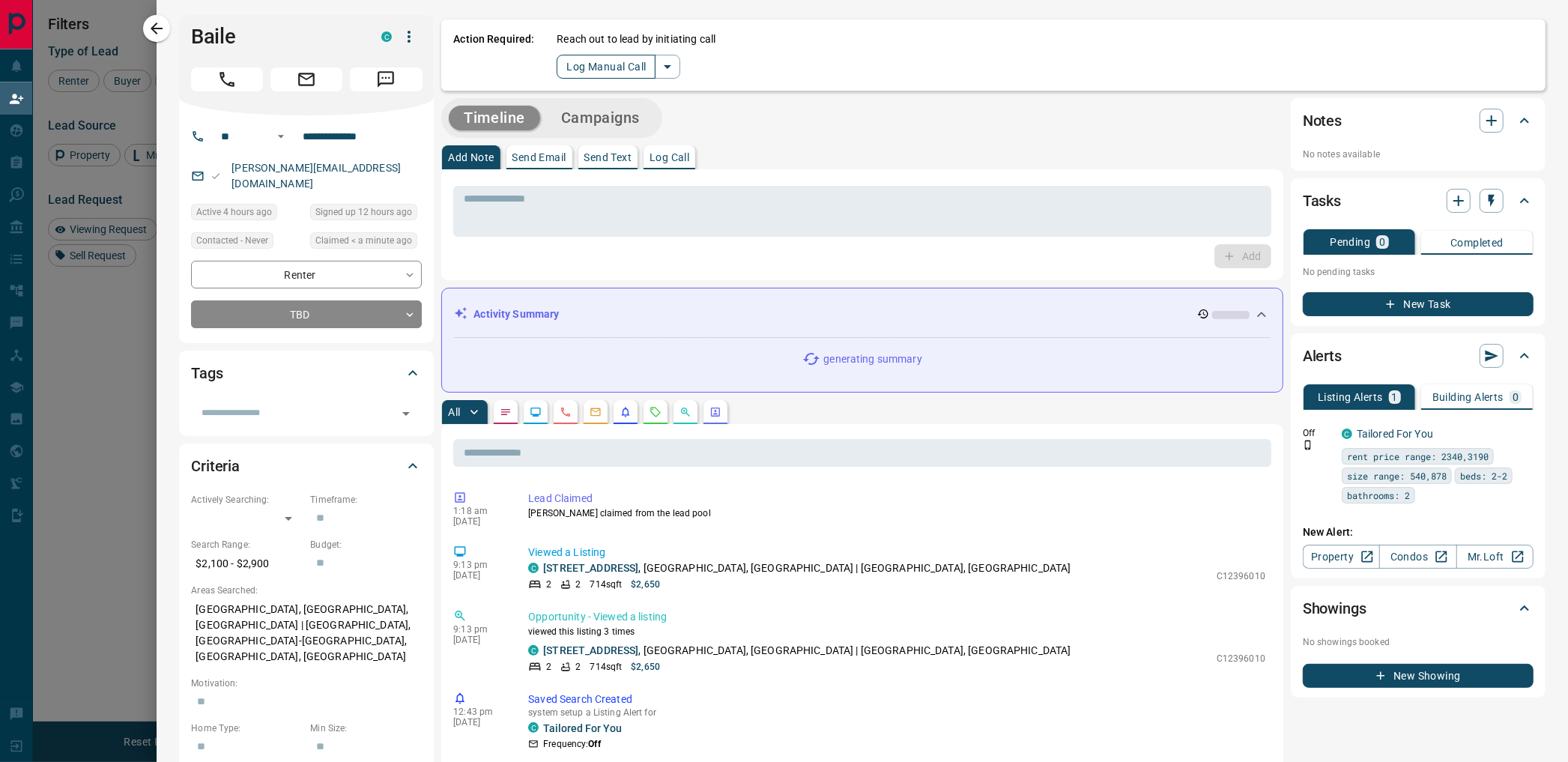
click at [612, 64] on button "Log Manual Call" at bounding box center [606, 67] width 99 height 24
click at [615, 64] on div "Did you connect with the lead? Yes No" at bounding box center [1044, 55] width 977 height 47
click at [611, 64] on button "No" at bounding box center [600, 66] width 26 height 23
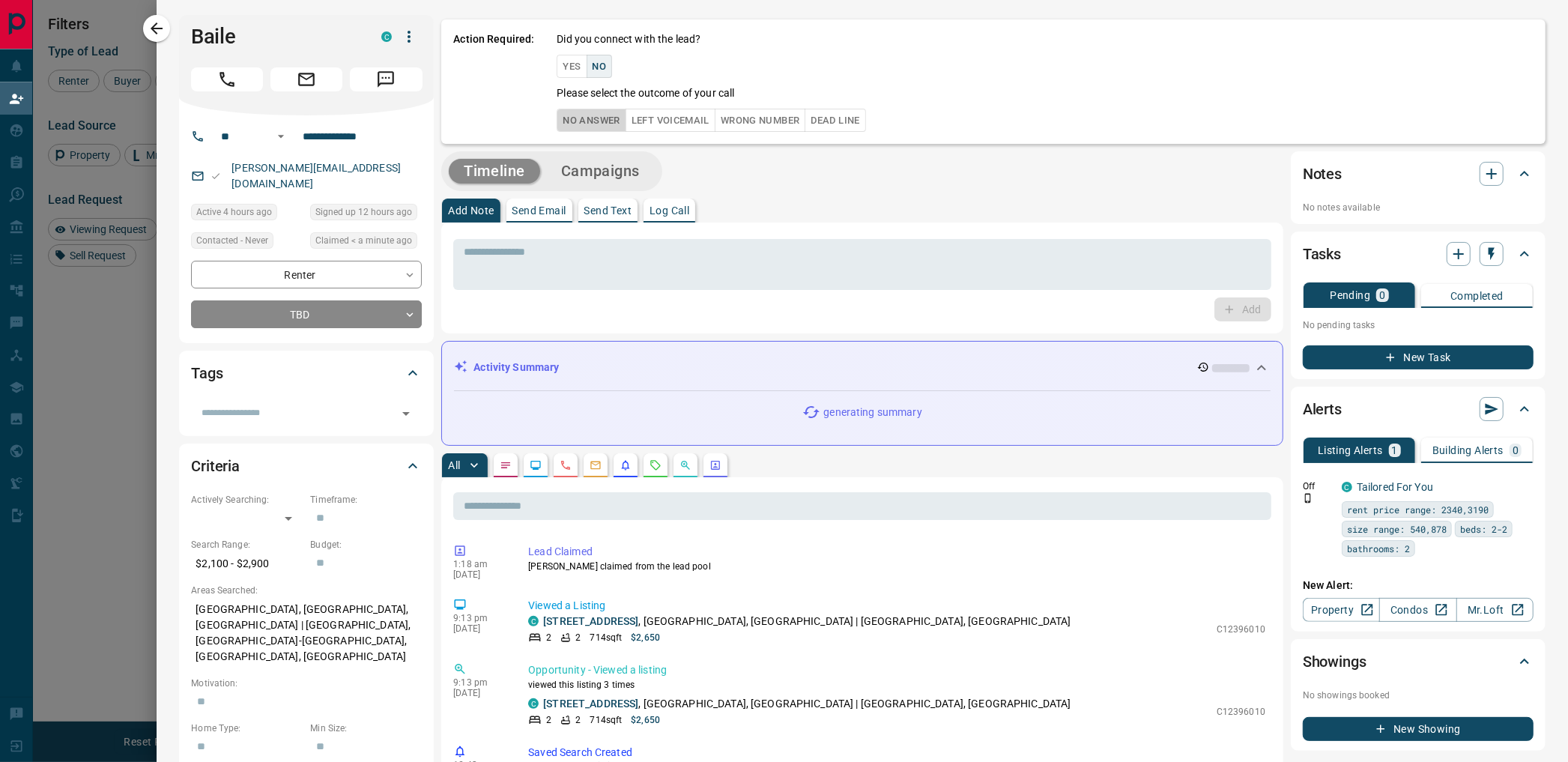
click at [587, 122] on button "No Answer" at bounding box center [591, 120] width 69 height 23
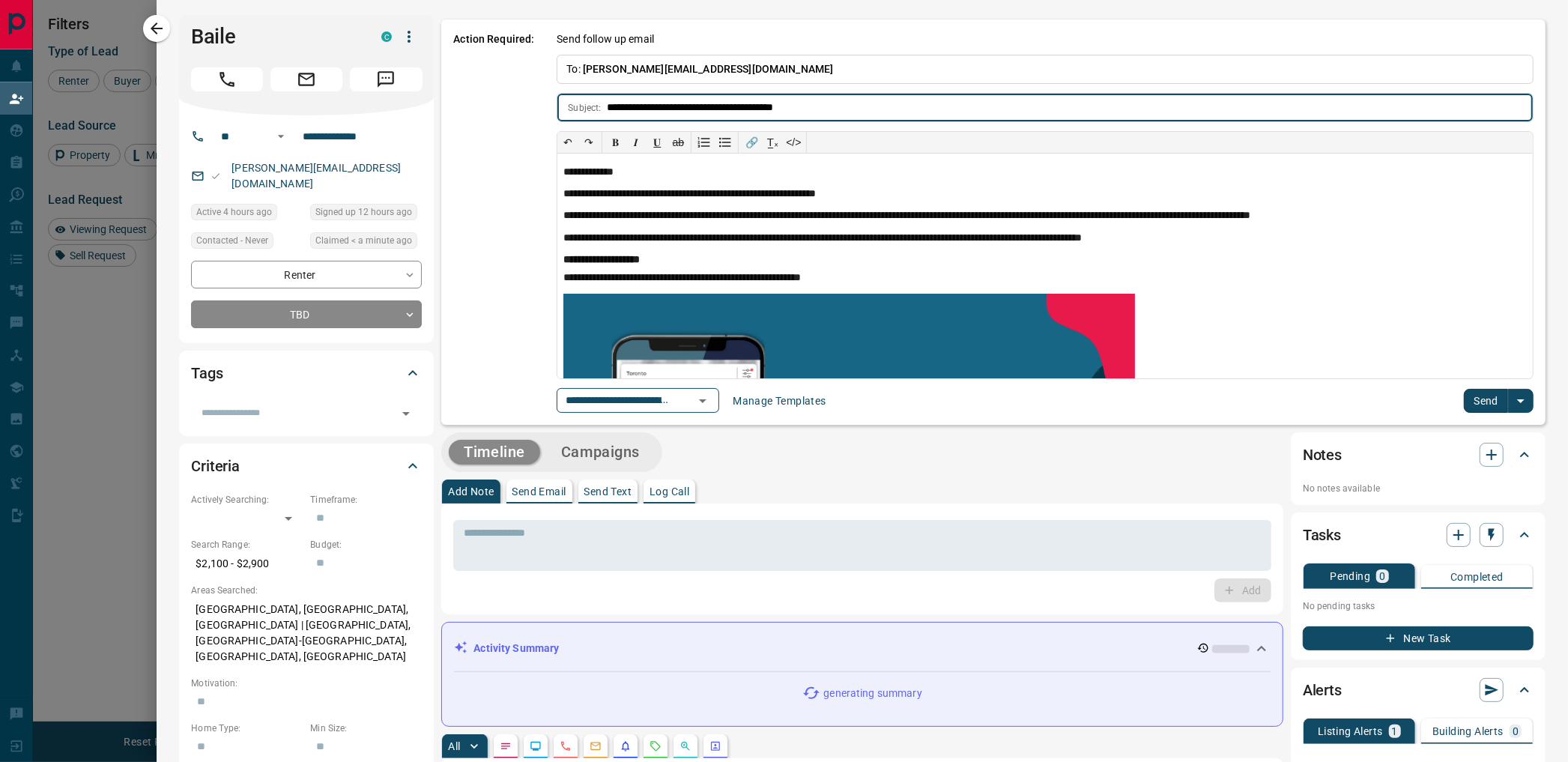
click at [1474, 400] on button "Send" at bounding box center [1486, 401] width 44 height 24
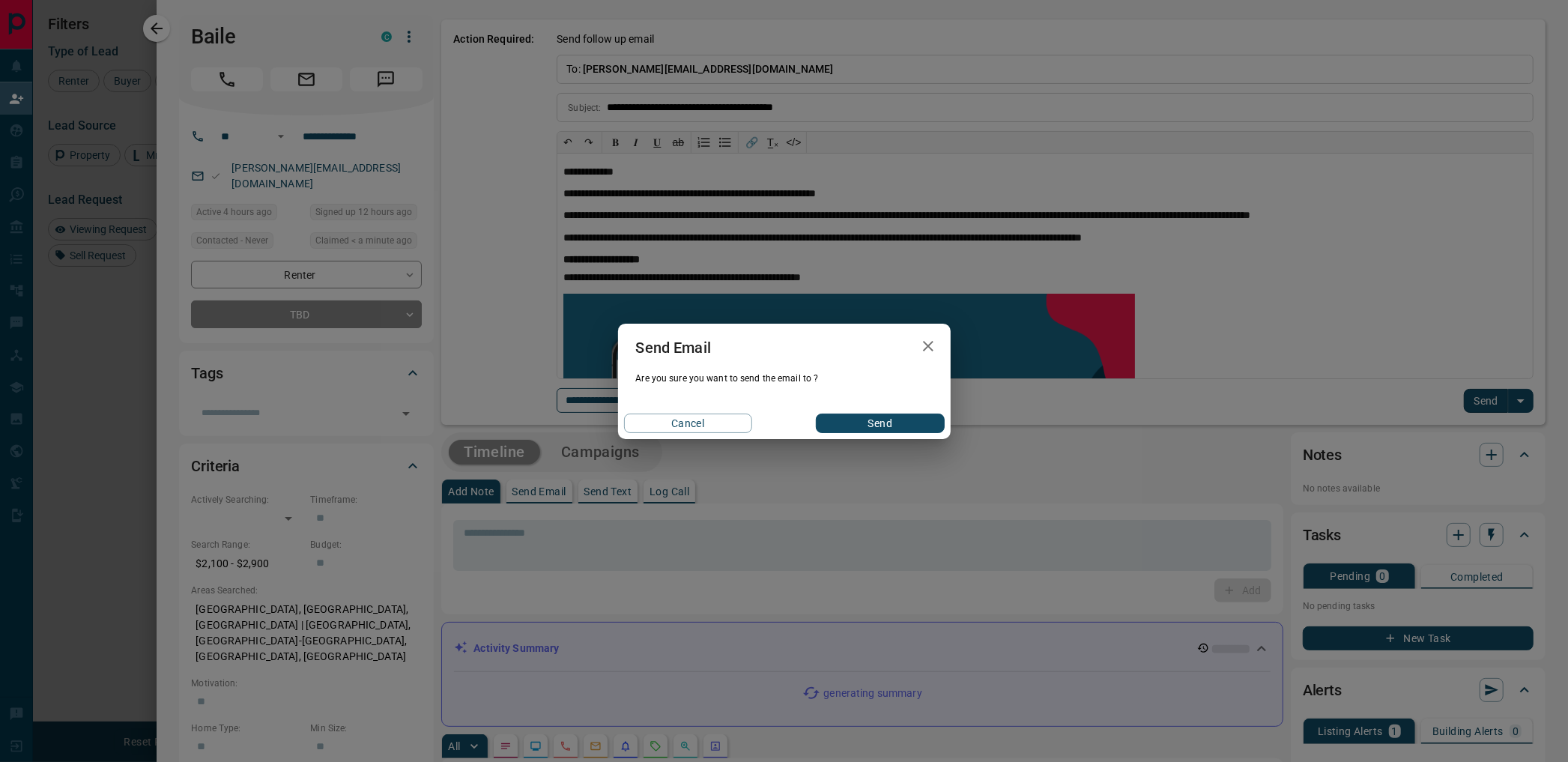
click at [851, 427] on button "Send" at bounding box center [880, 423] width 128 height 19
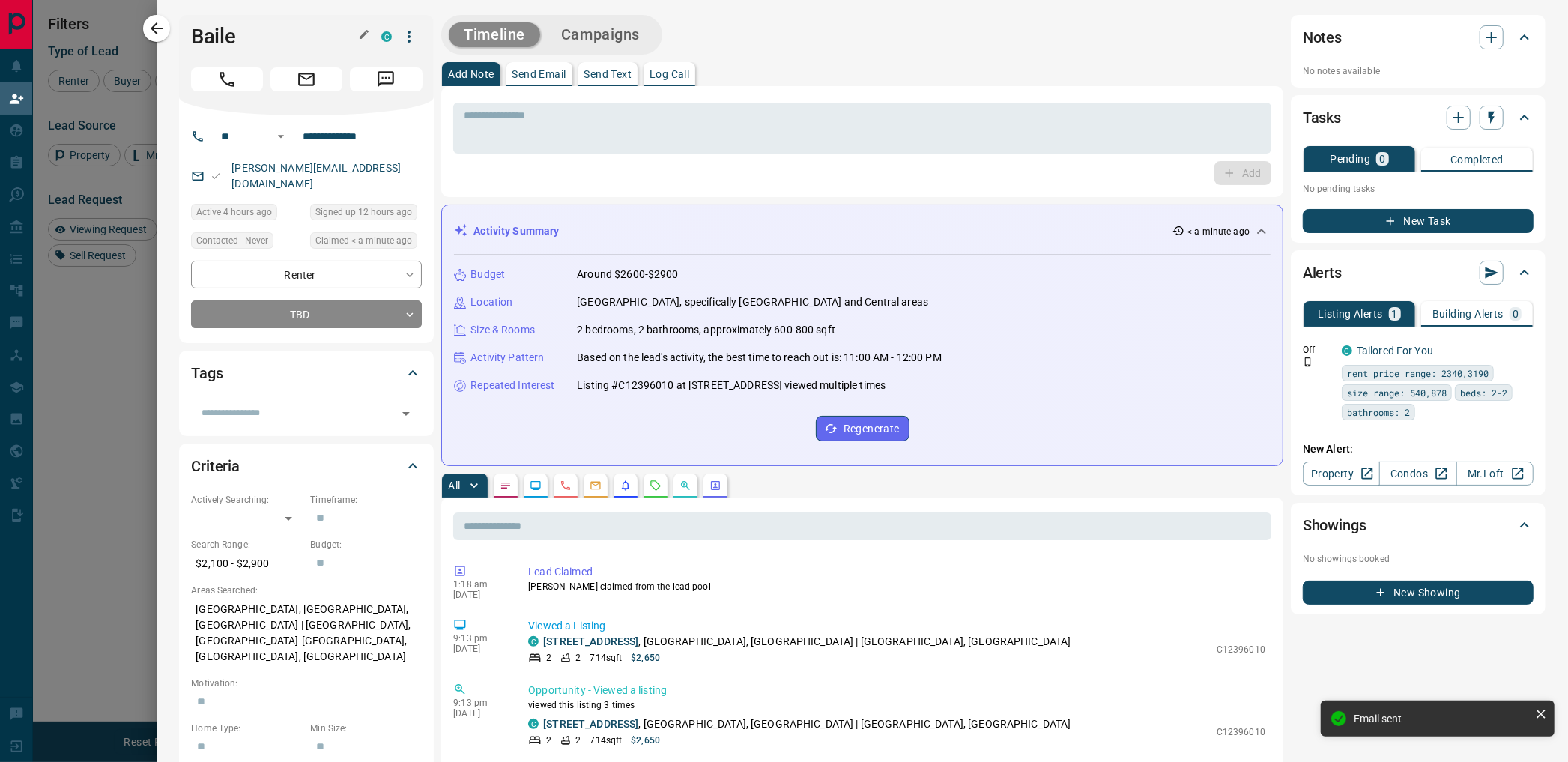
click at [213, 36] on h1 "Baile" at bounding box center [275, 37] width 168 height 24
copy h1 "Baile"
click at [638, 638] on link "[STREET_ADDRESS]" at bounding box center [591, 642] width 95 height 12
click at [166, 23] on icon "button" at bounding box center [156, 28] width 18 height 18
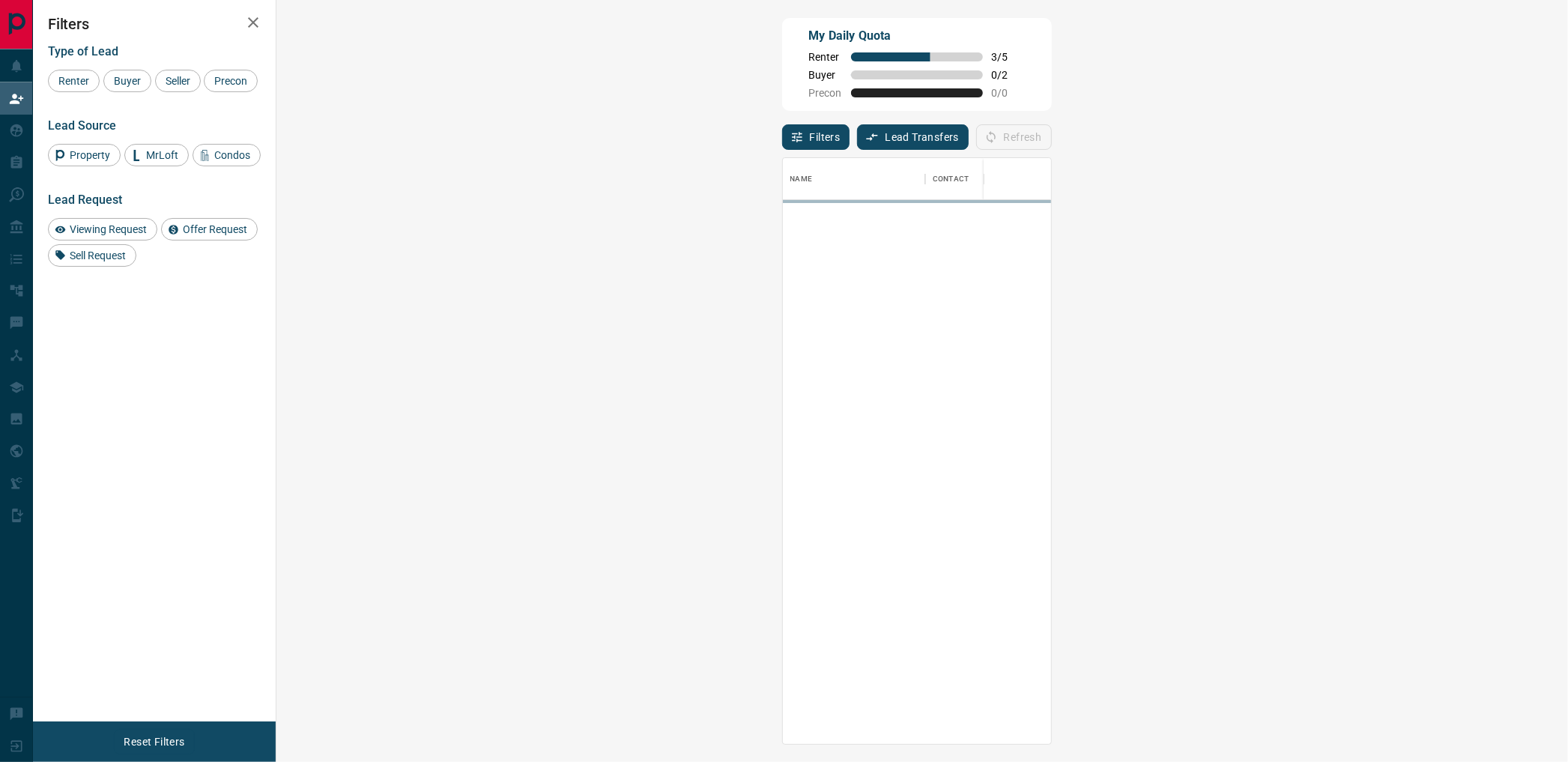
scroll to position [573, 1246]
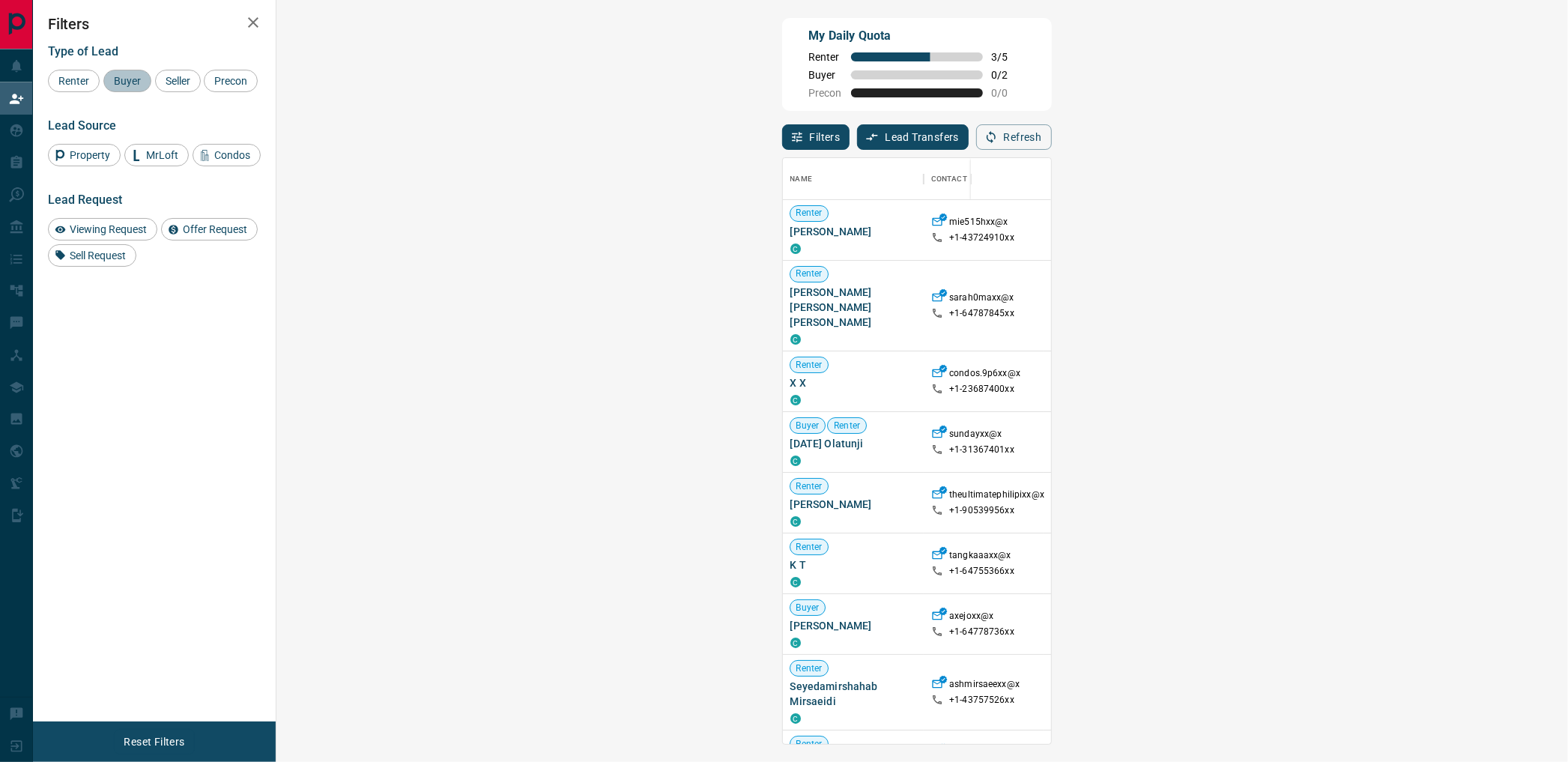
click at [123, 86] on span "Buyer" at bounding box center [127, 81] width 37 height 12
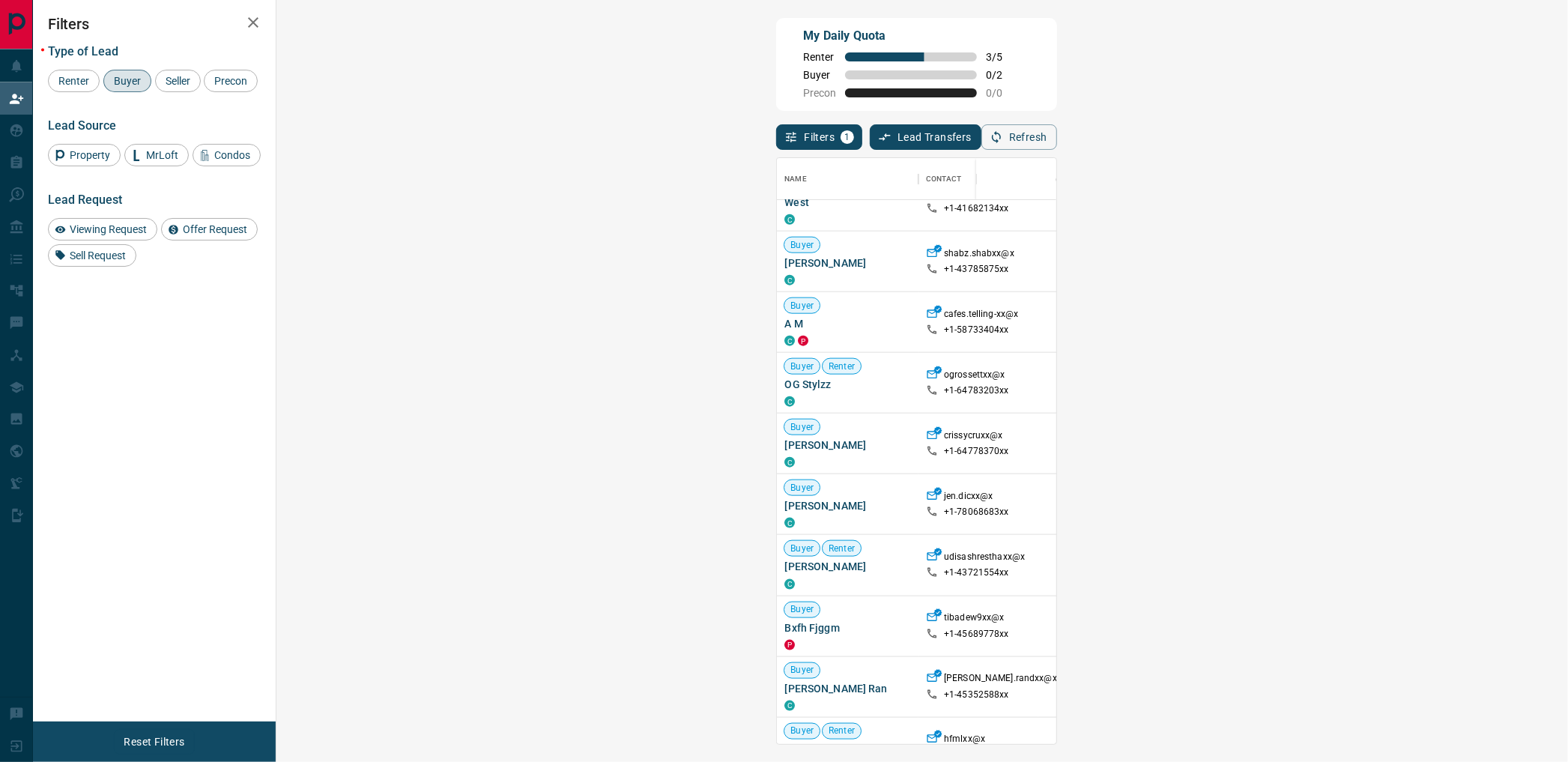
scroll to position [1684, 0]
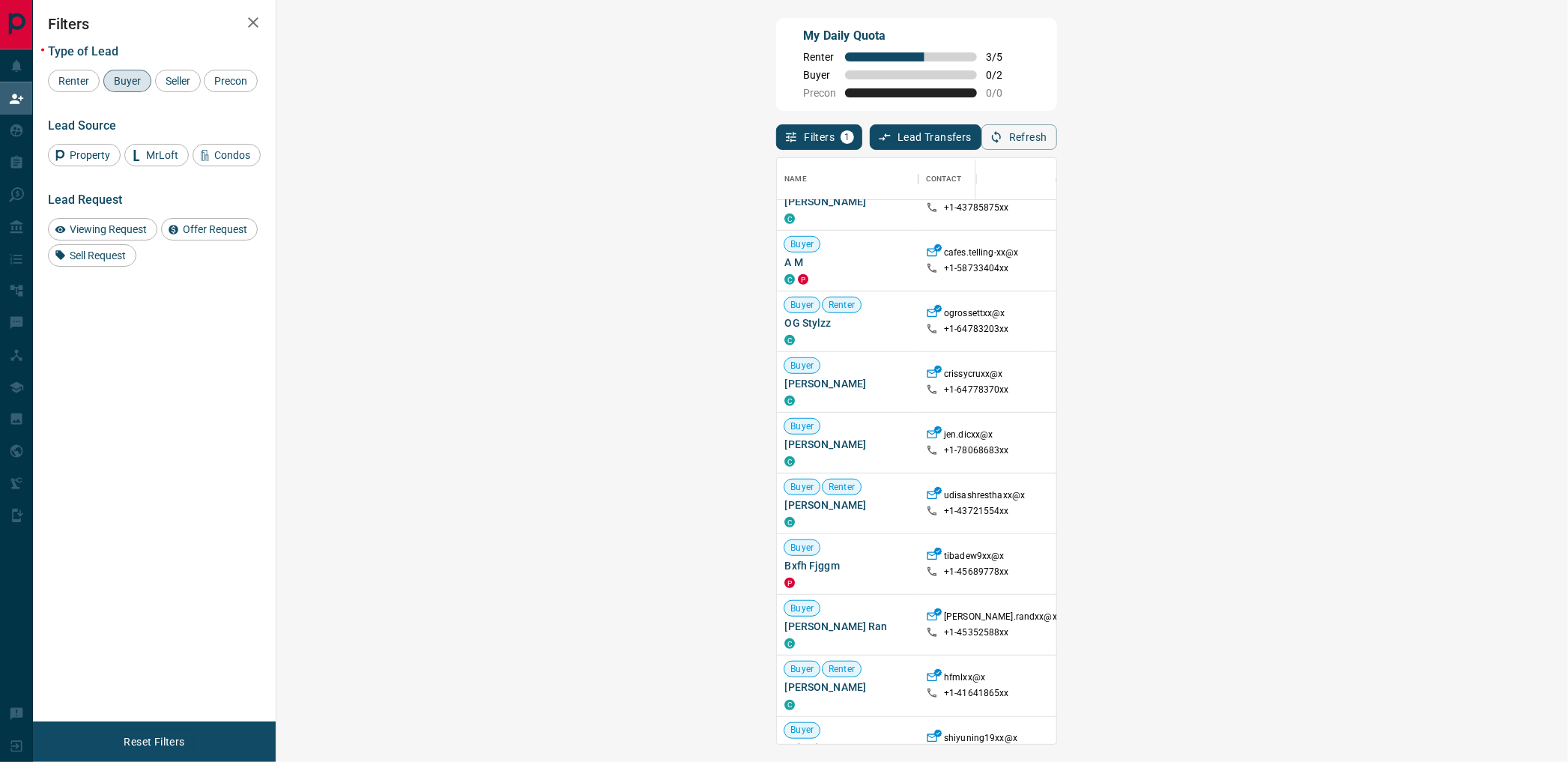
click at [1057, 633] on div "Name Contact Search Search Range Location Requests AI Status Recent Opportuniti…" at bounding box center [915, 447] width 280 height 595
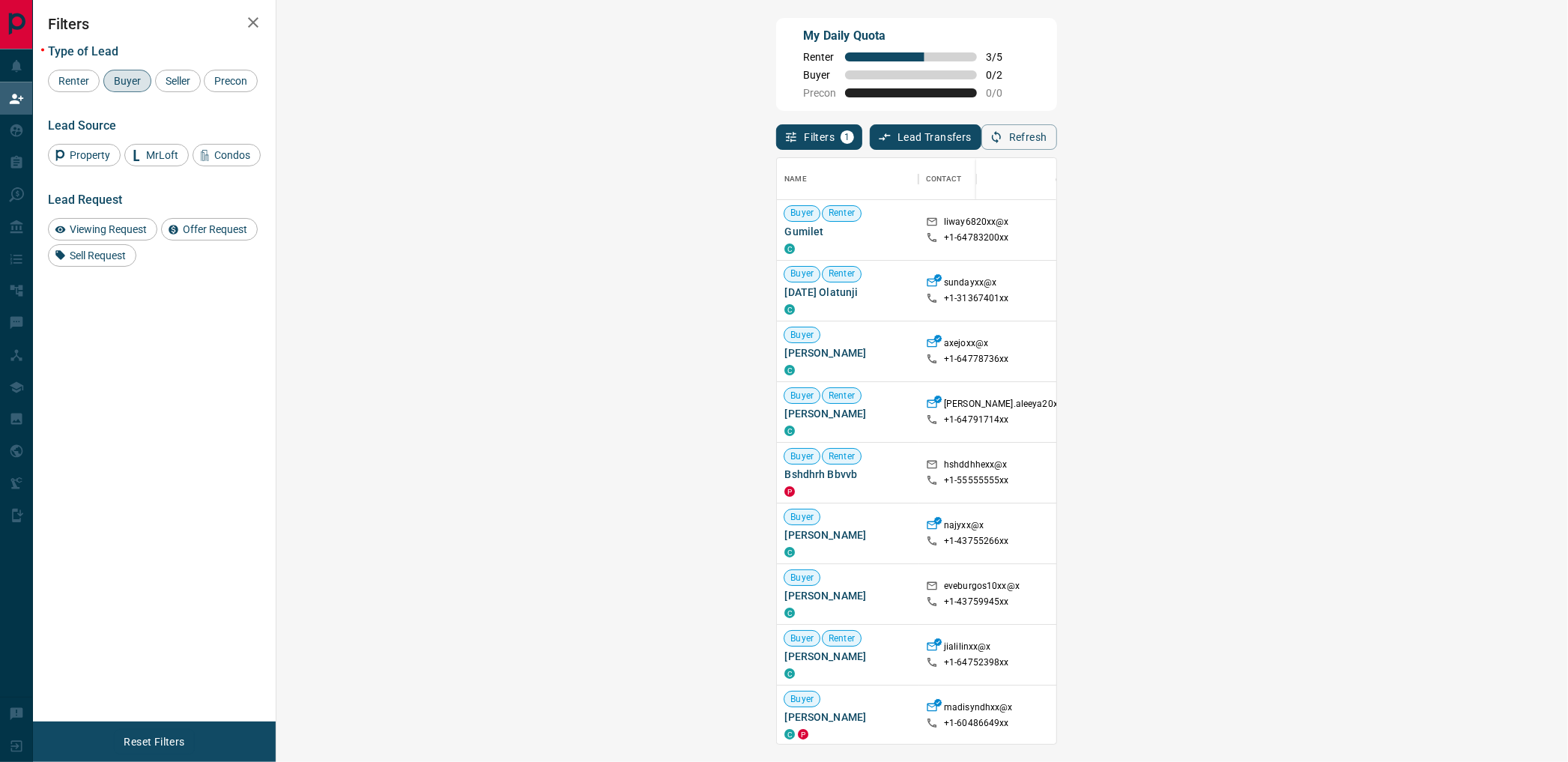
scroll to position [573, 1246]
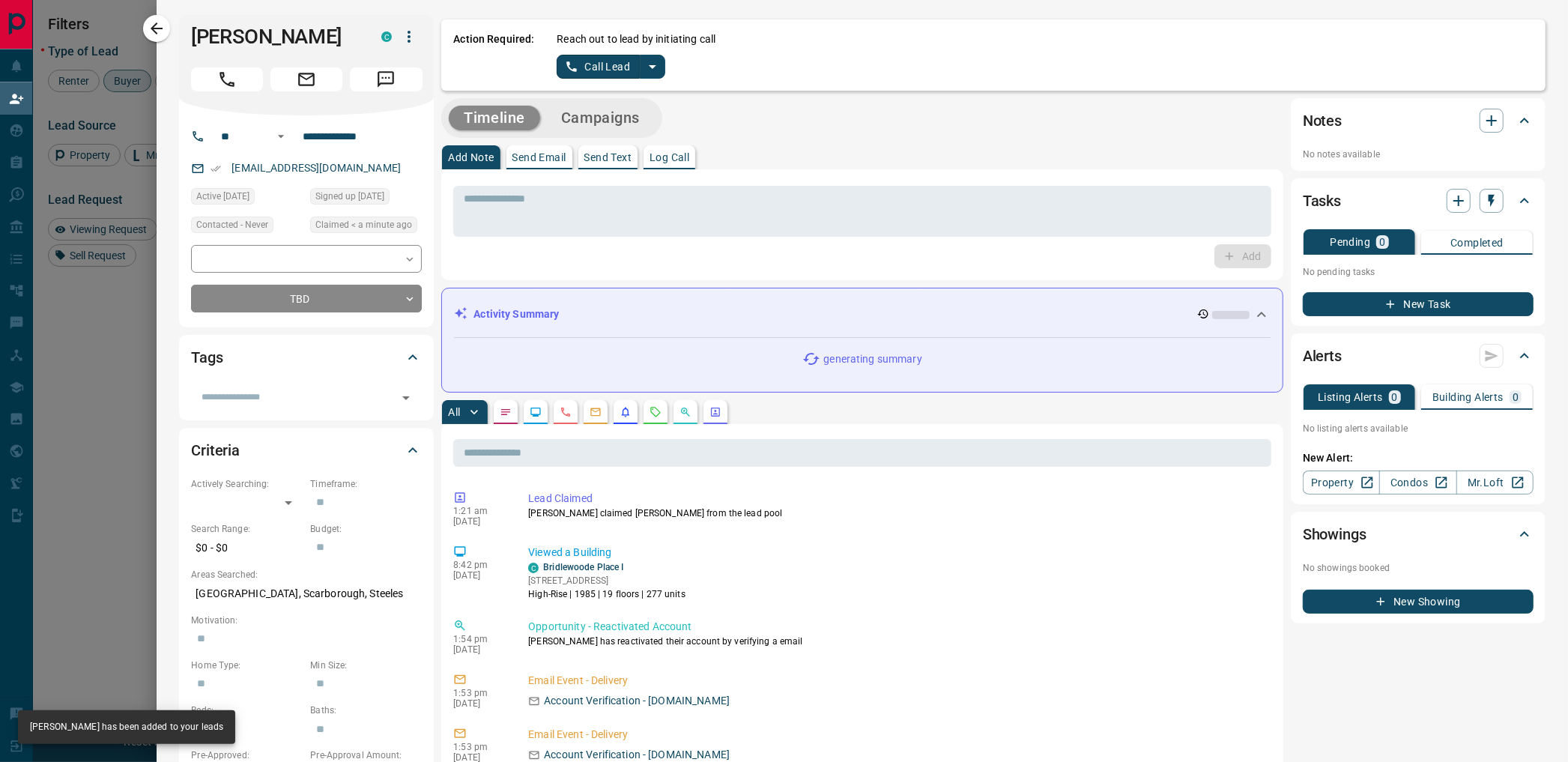
click at [215, 47] on h1 "[PERSON_NAME]" at bounding box center [275, 37] width 168 height 24
click at [215, 46] on h1 "[PERSON_NAME]" at bounding box center [275, 37] width 168 height 24
copy div "[PERSON_NAME]"
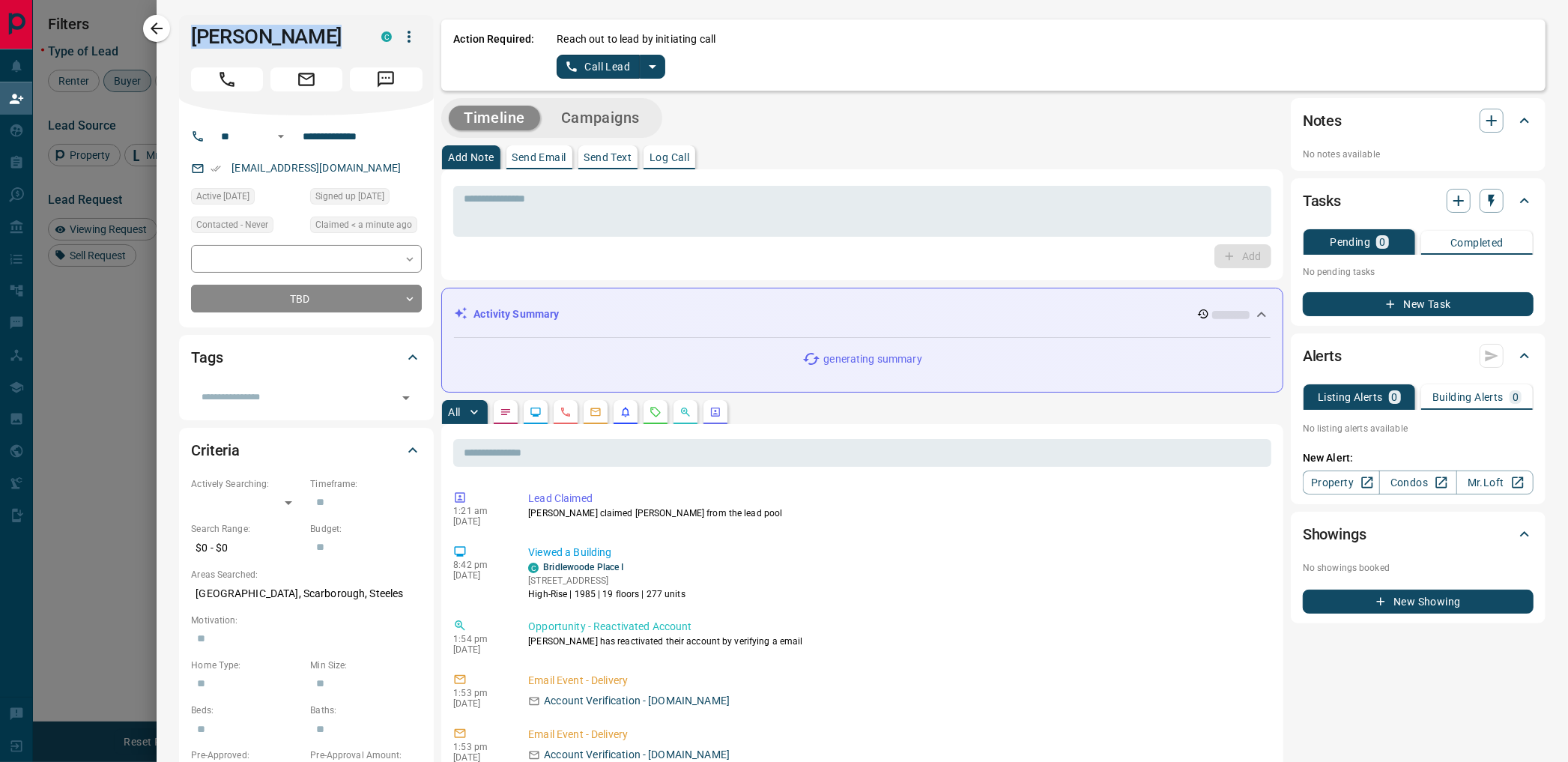
click at [652, 64] on icon "split button" at bounding box center [652, 67] width 18 height 18
click at [620, 114] on li "Log Manual Call" at bounding box center [610, 118] width 91 height 23
click at [599, 72] on button "Log Manual Call" at bounding box center [606, 67] width 99 height 24
click at [603, 70] on button "No" at bounding box center [600, 66] width 26 height 23
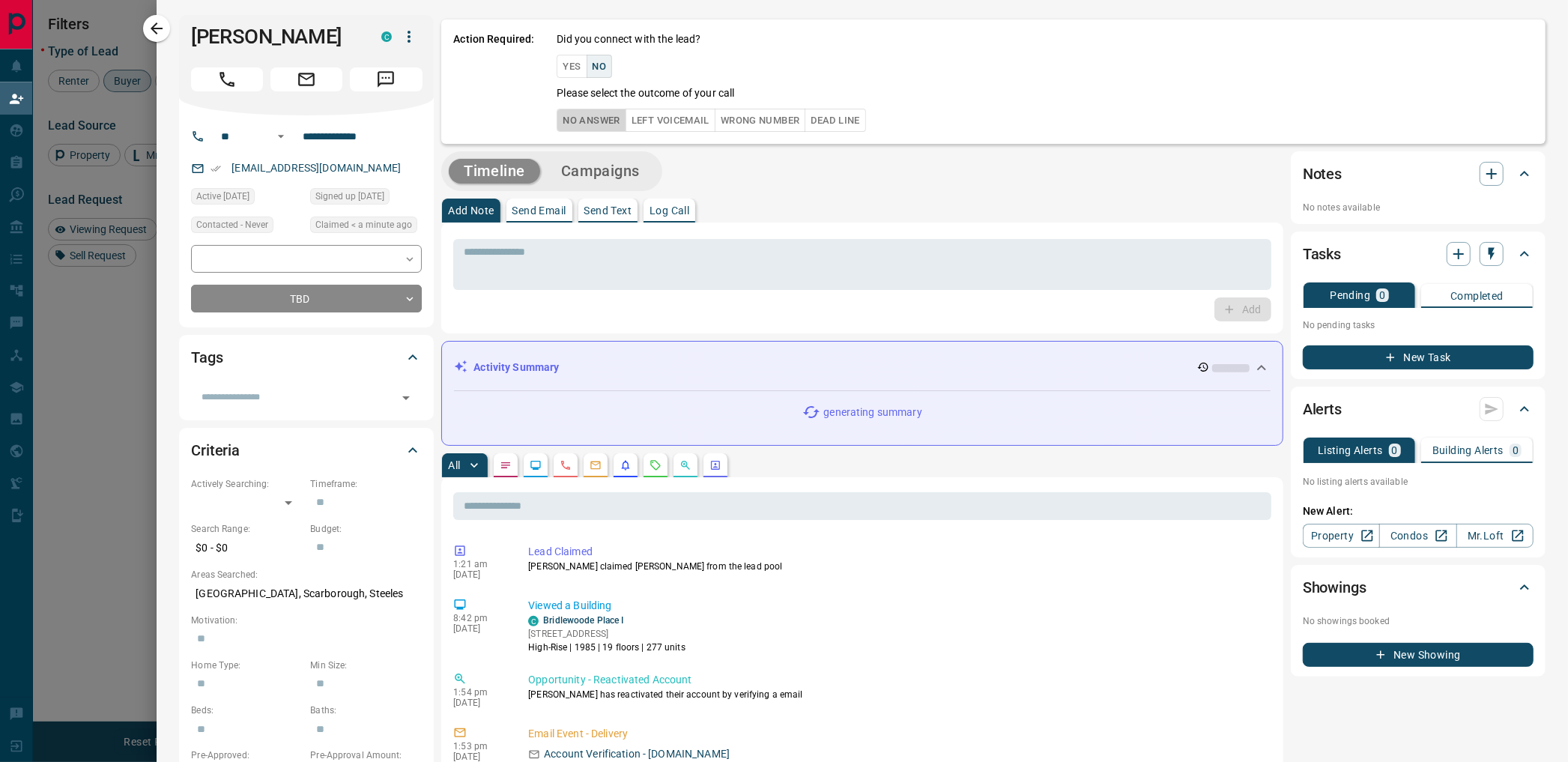
click at [575, 115] on button "No Answer" at bounding box center [591, 120] width 69 height 23
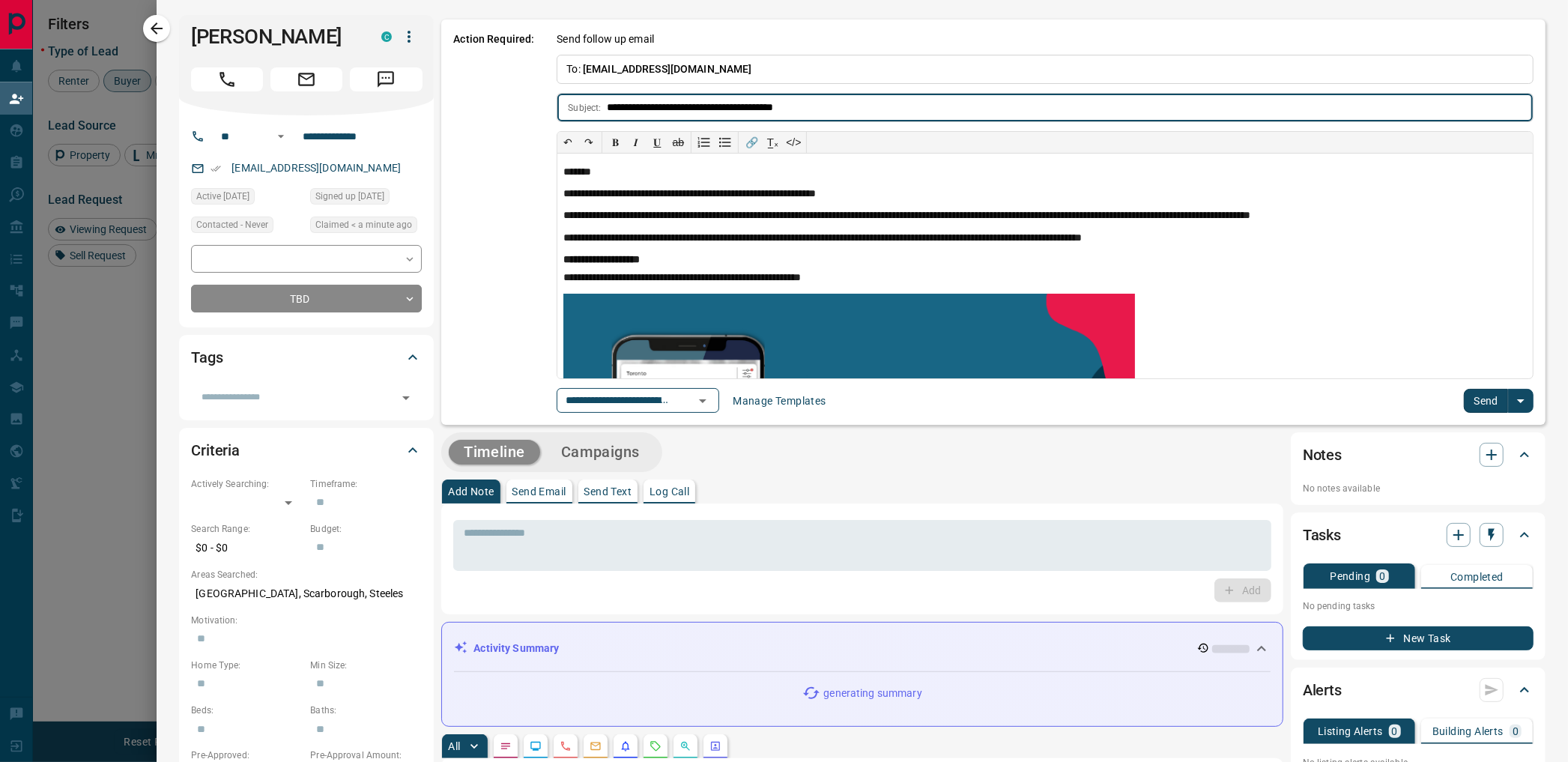
click at [1470, 406] on button "Send" at bounding box center [1486, 401] width 44 height 24
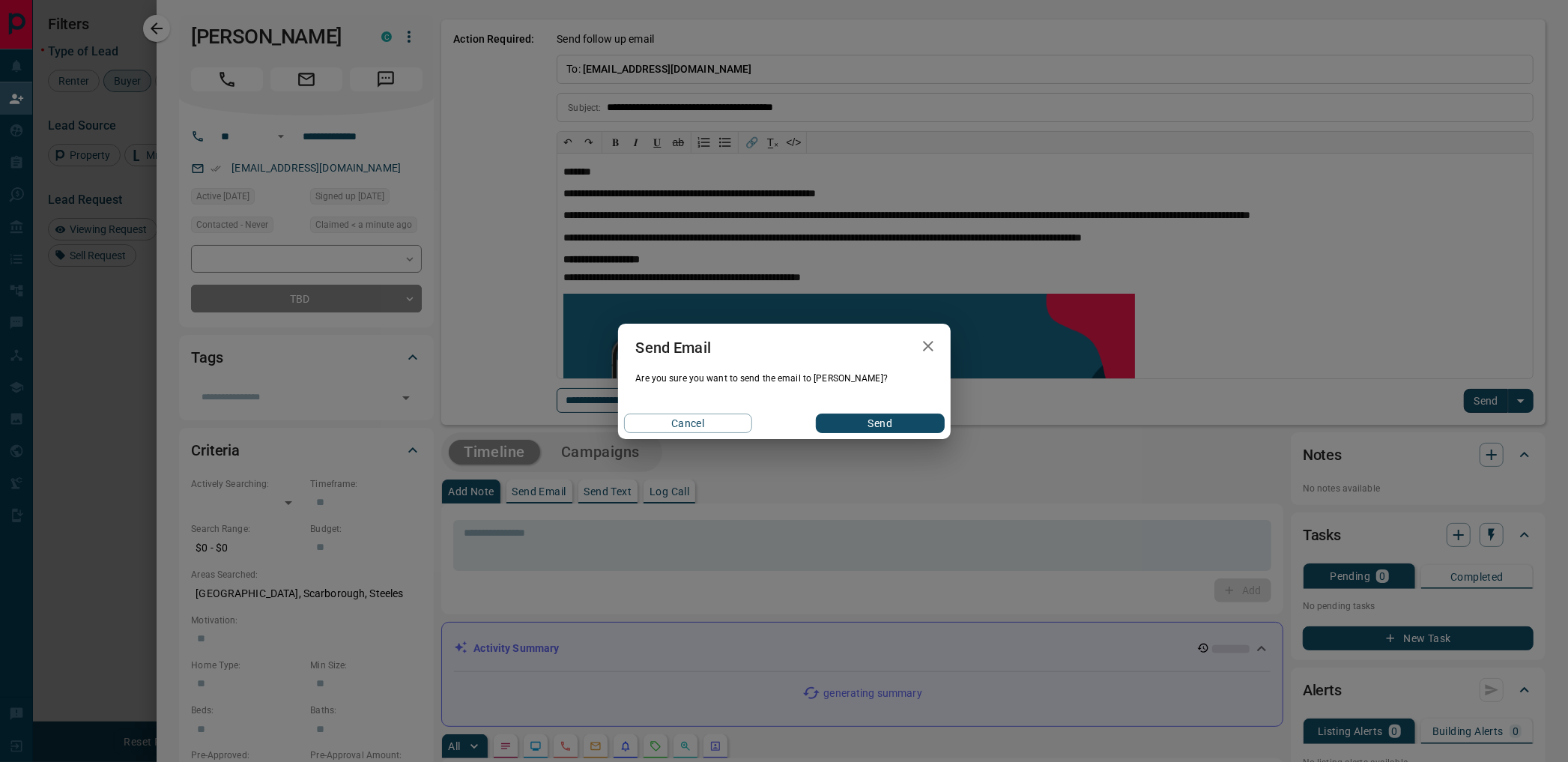
click at [864, 425] on button "Send" at bounding box center [880, 423] width 128 height 19
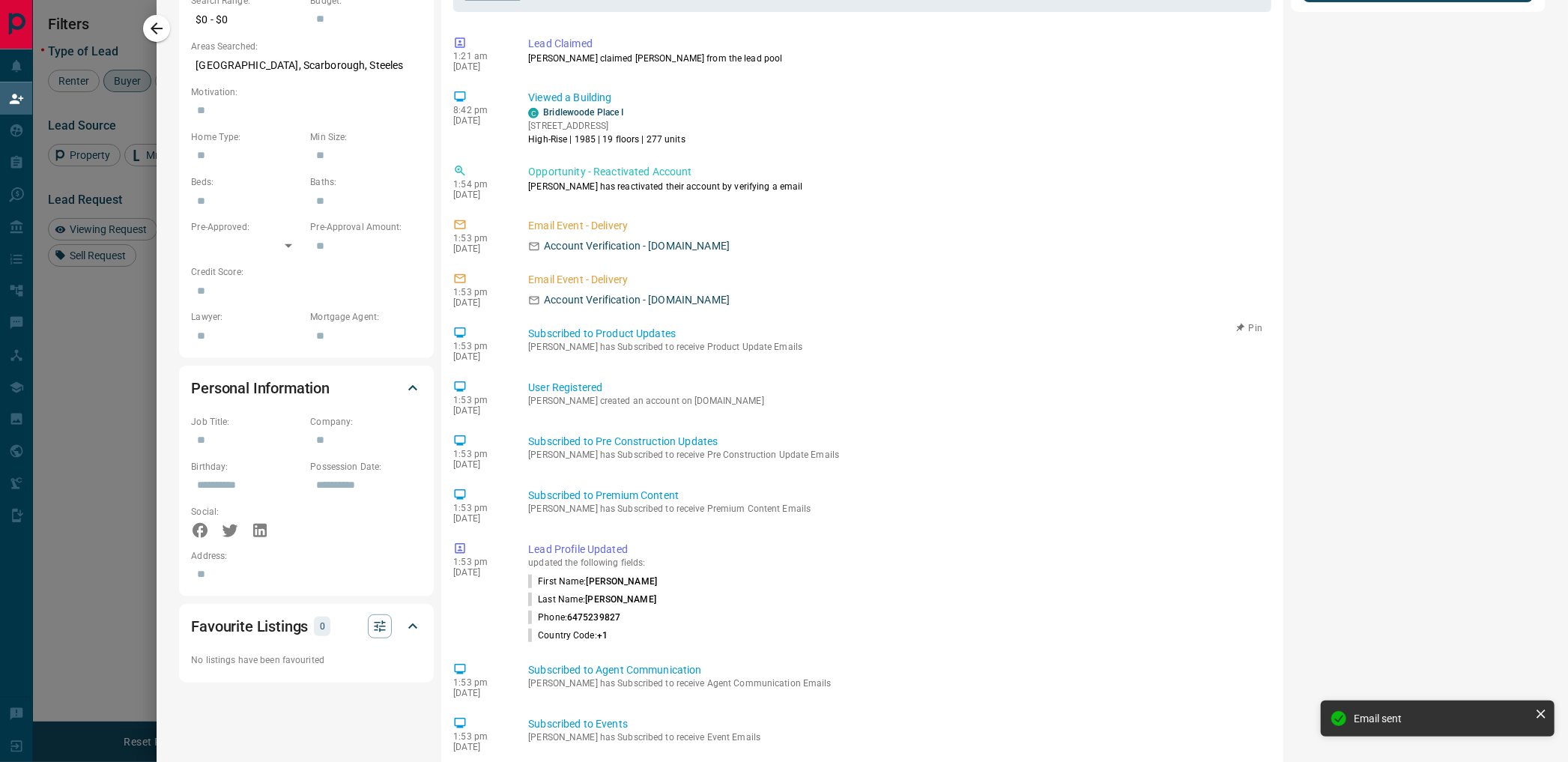
scroll to position [408, 0]
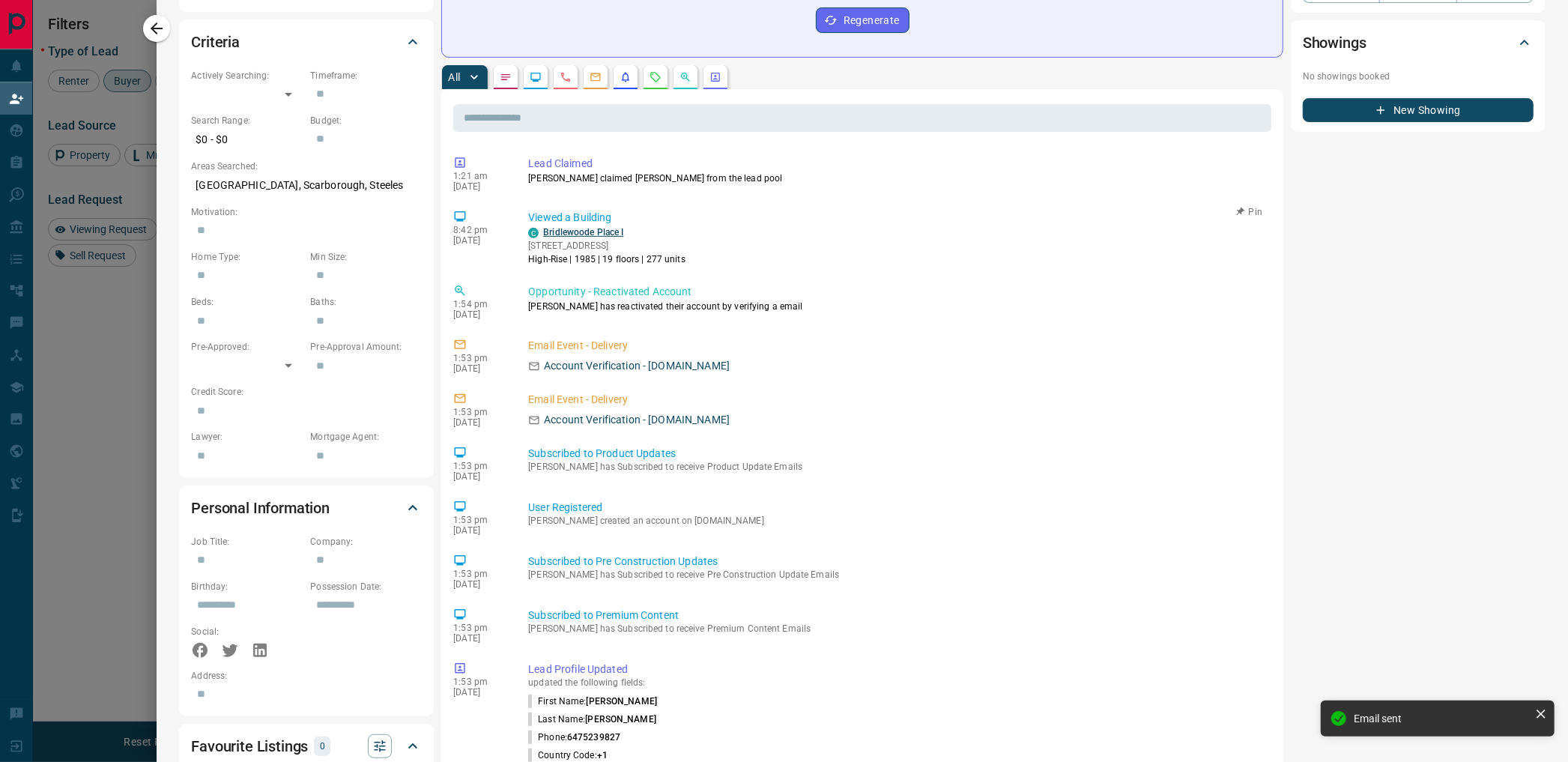
click at [580, 229] on link "Bridlewoode Place I" at bounding box center [583, 232] width 80 height 10
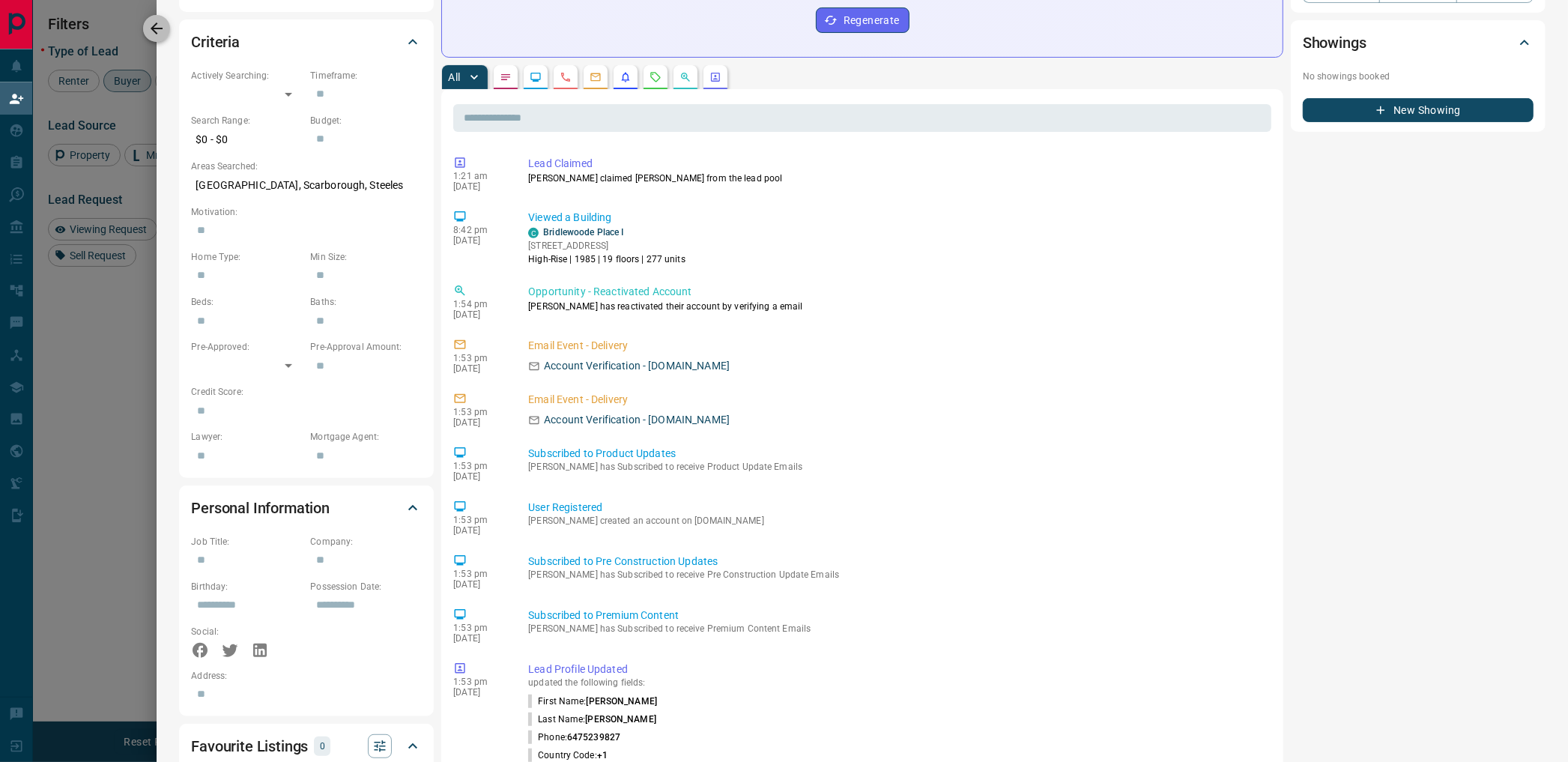
click at [157, 30] on icon "button" at bounding box center [156, 28] width 18 height 18
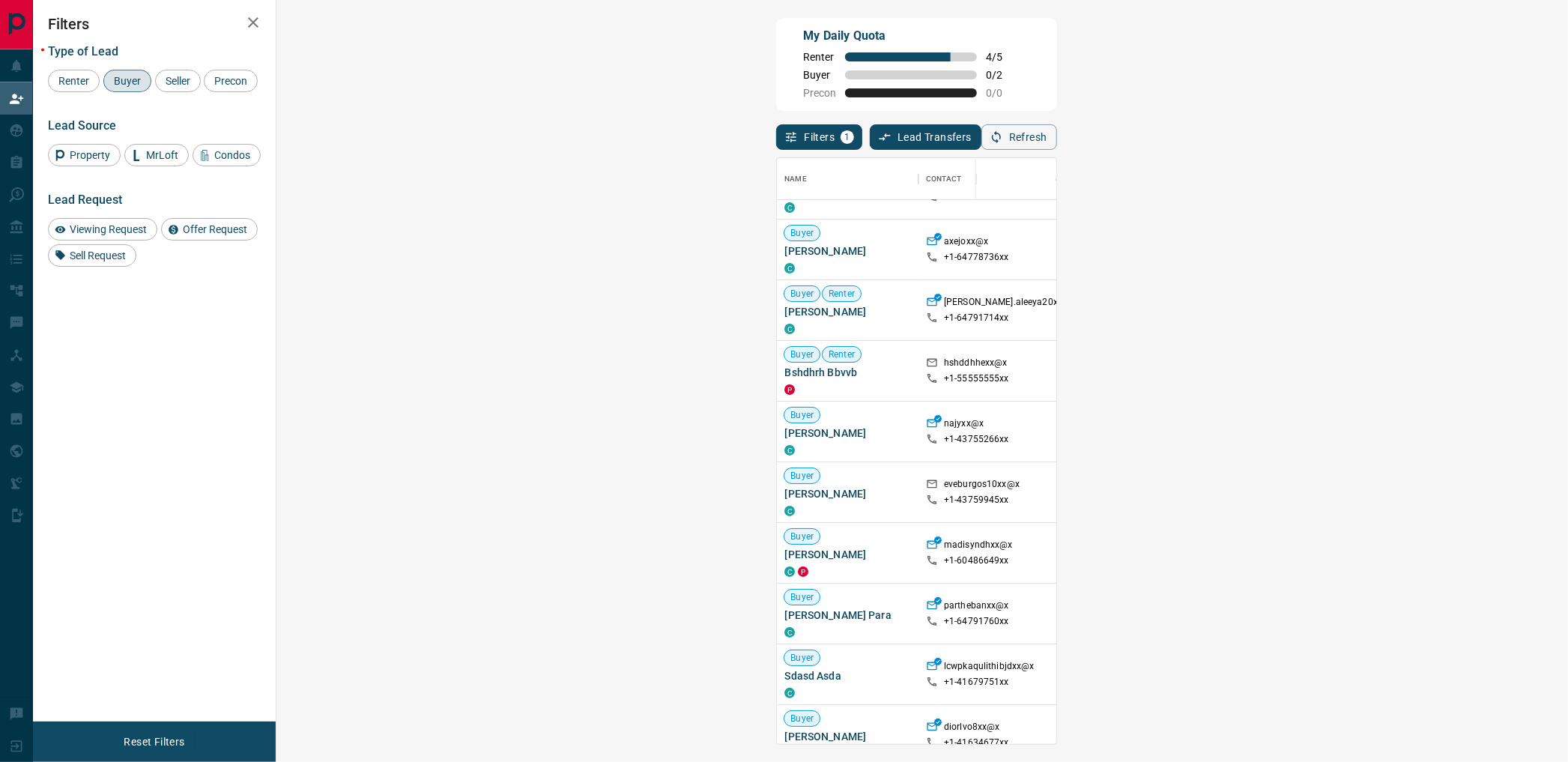
scroll to position [166, 0]
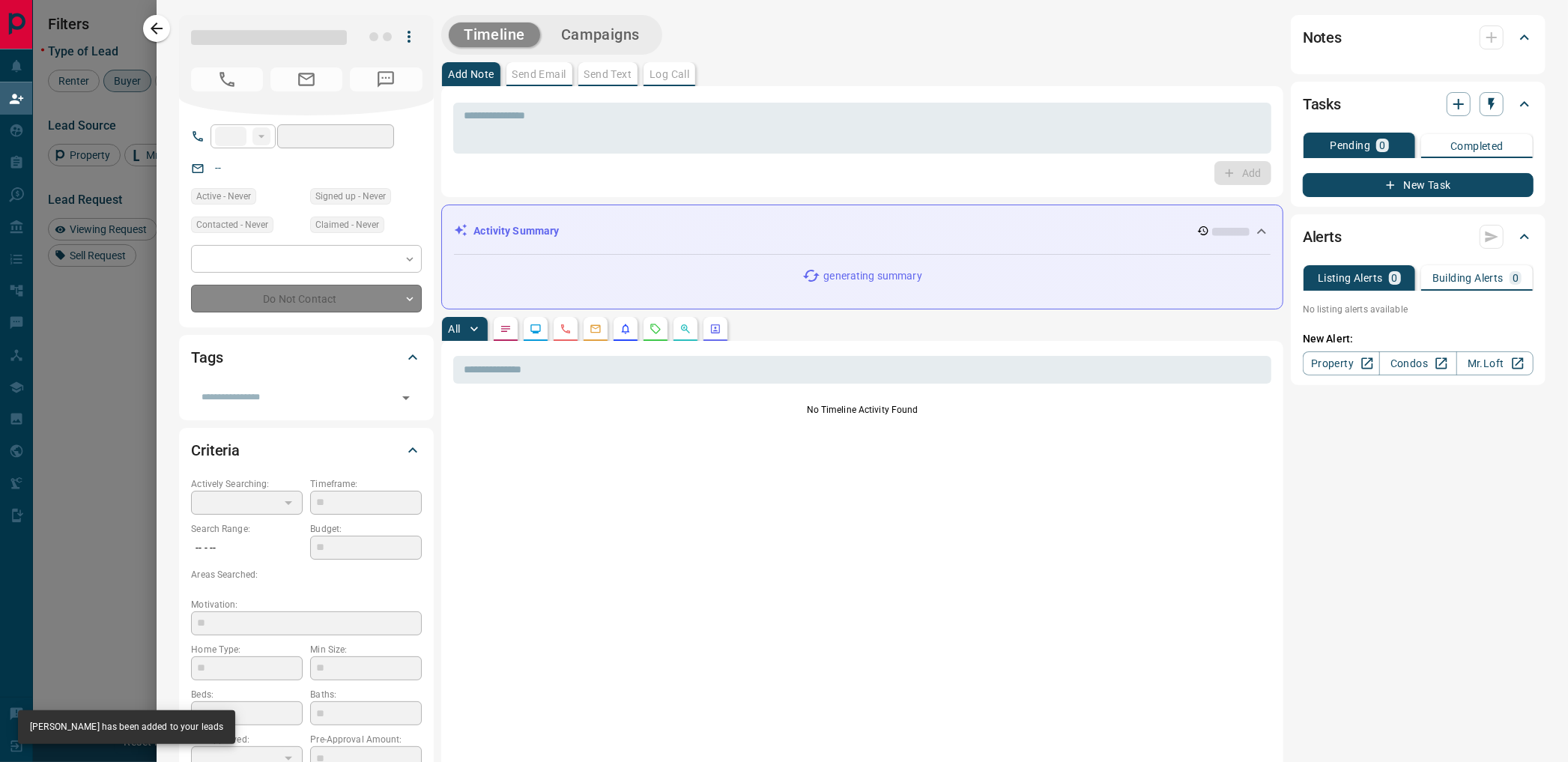
type input "**"
type input "**********"
type input "**"
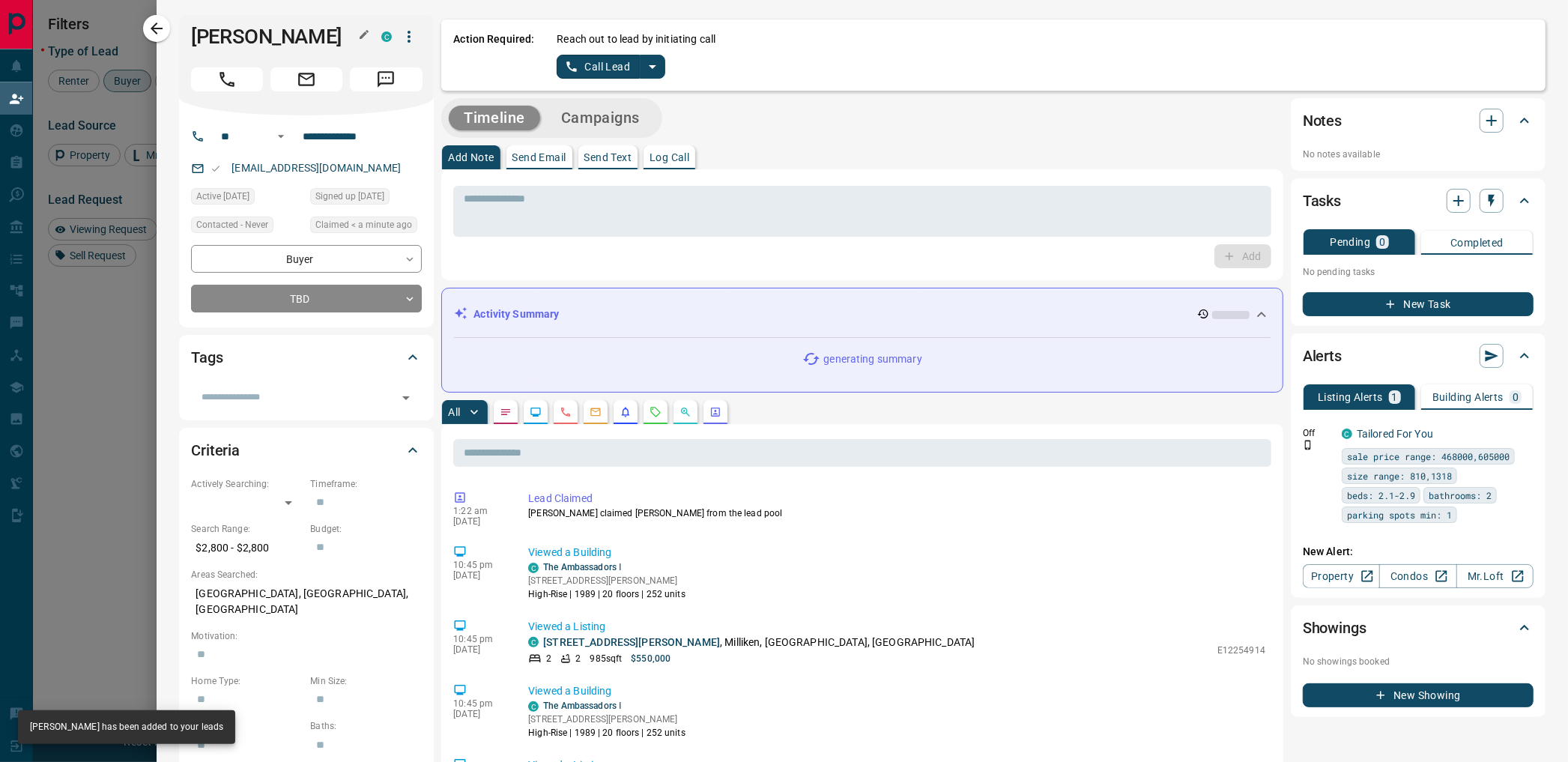
click at [238, 39] on h1 "[PERSON_NAME]" at bounding box center [275, 37] width 168 height 24
copy div "Eve Cabz C"
click at [654, 65] on icon "split button" at bounding box center [652, 67] width 8 height 3
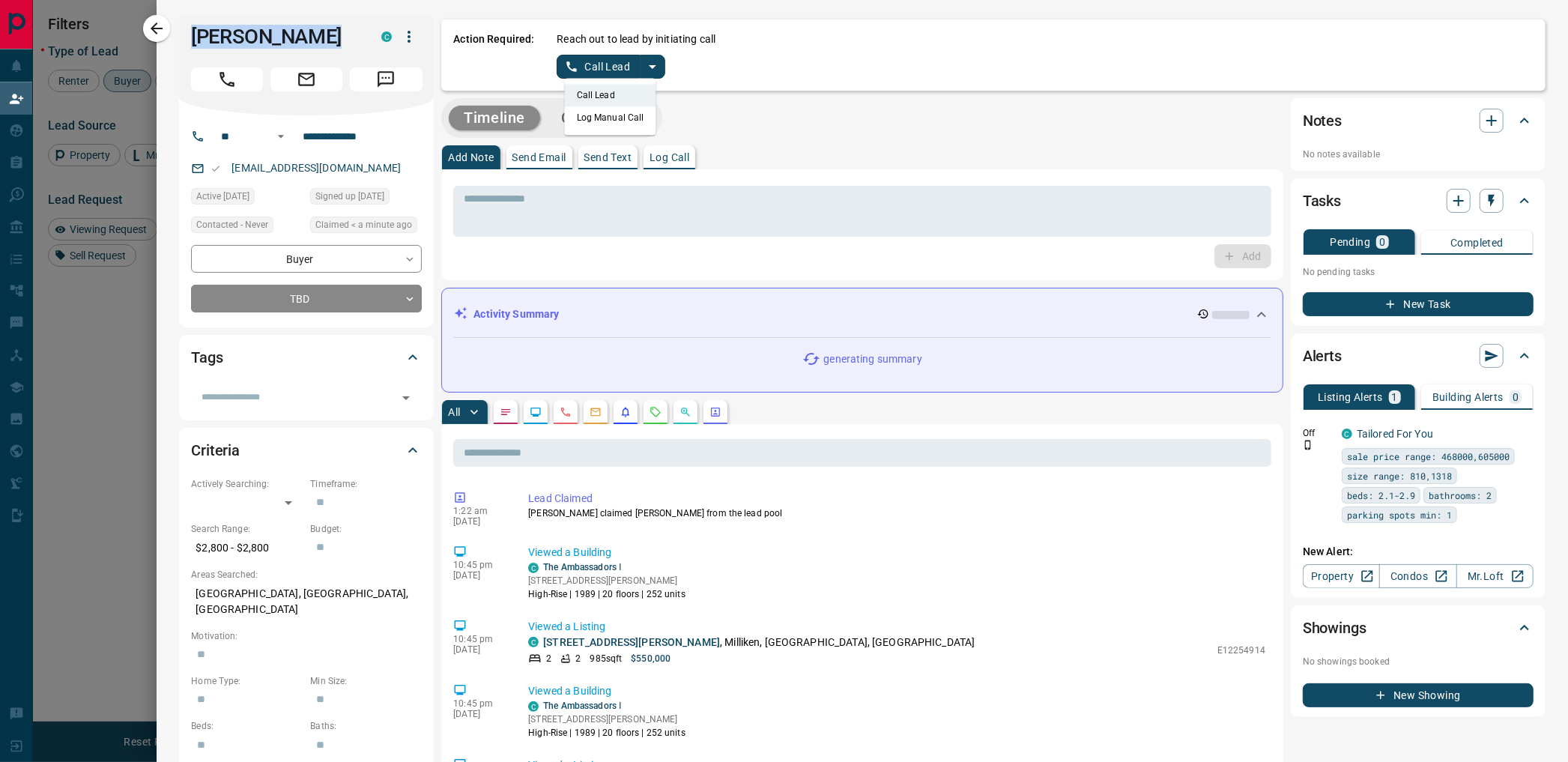
click at [629, 110] on li "Log Manual Call" at bounding box center [610, 118] width 91 height 23
click at [607, 63] on button "Log Manual Call" at bounding box center [606, 67] width 99 height 24
click at [607, 63] on button "No" at bounding box center [600, 66] width 26 height 23
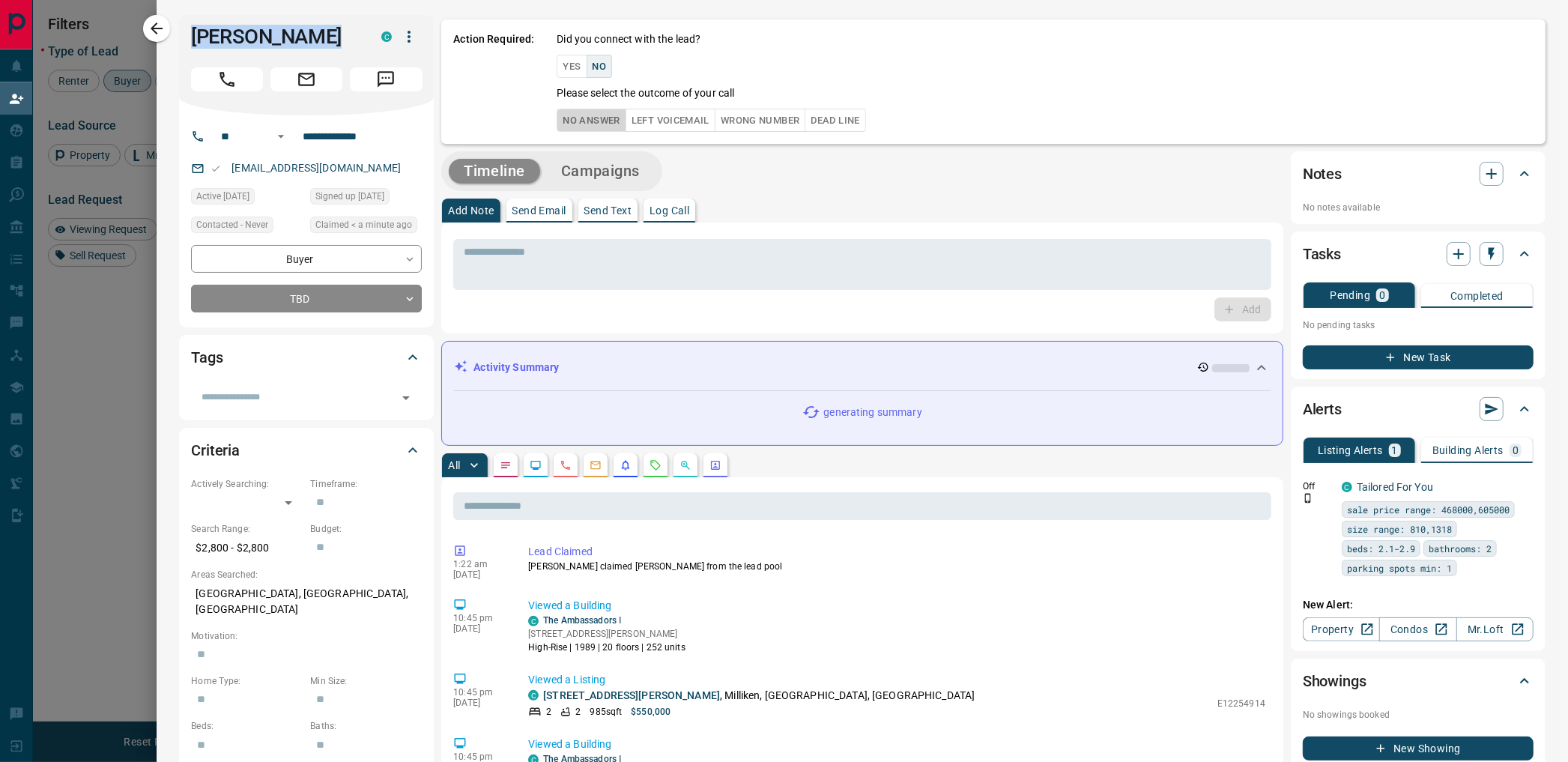
click at [590, 117] on button "No Answer" at bounding box center [591, 120] width 69 height 23
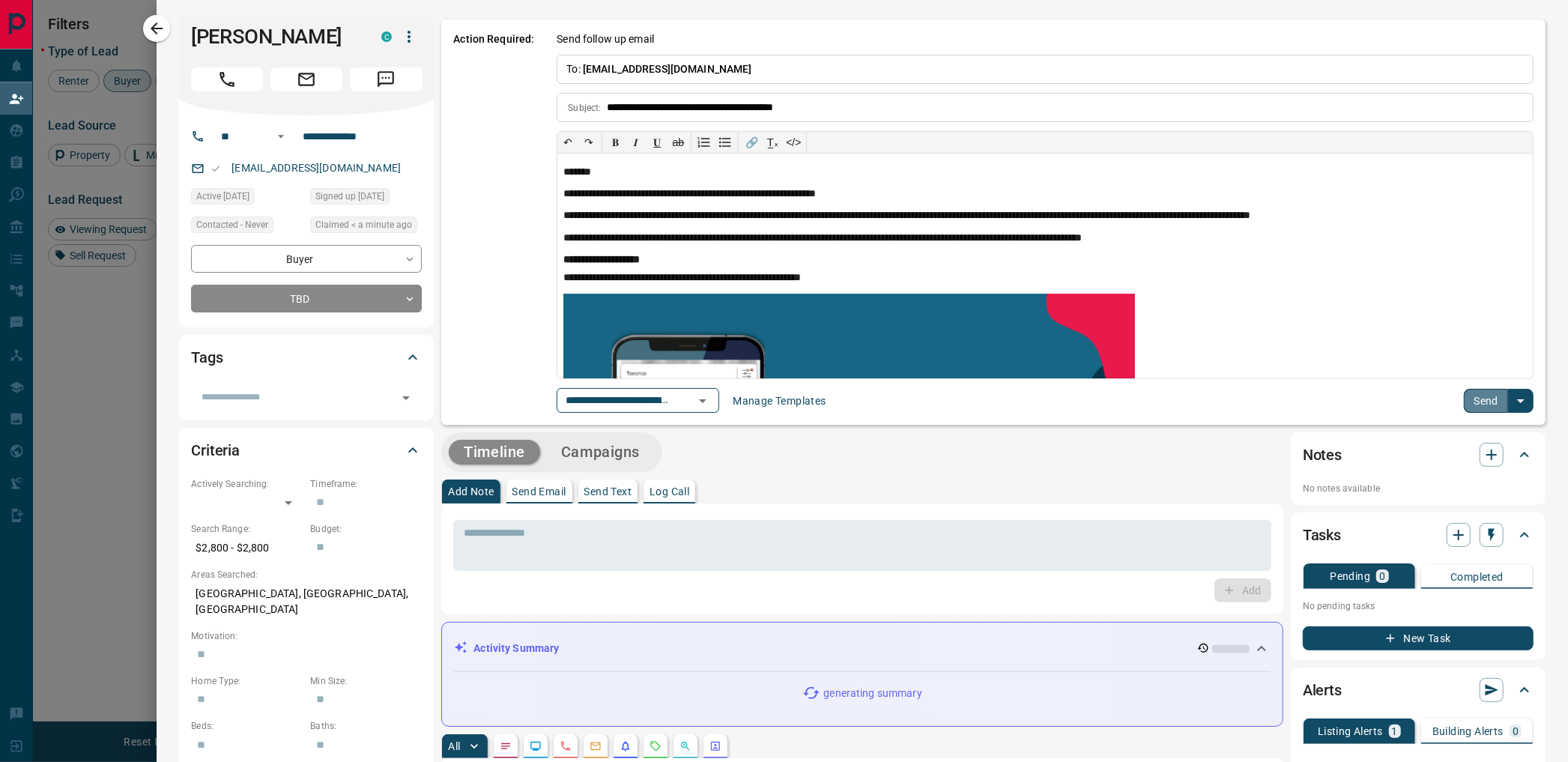
click at [1487, 408] on button "Send" at bounding box center [1486, 401] width 44 height 24
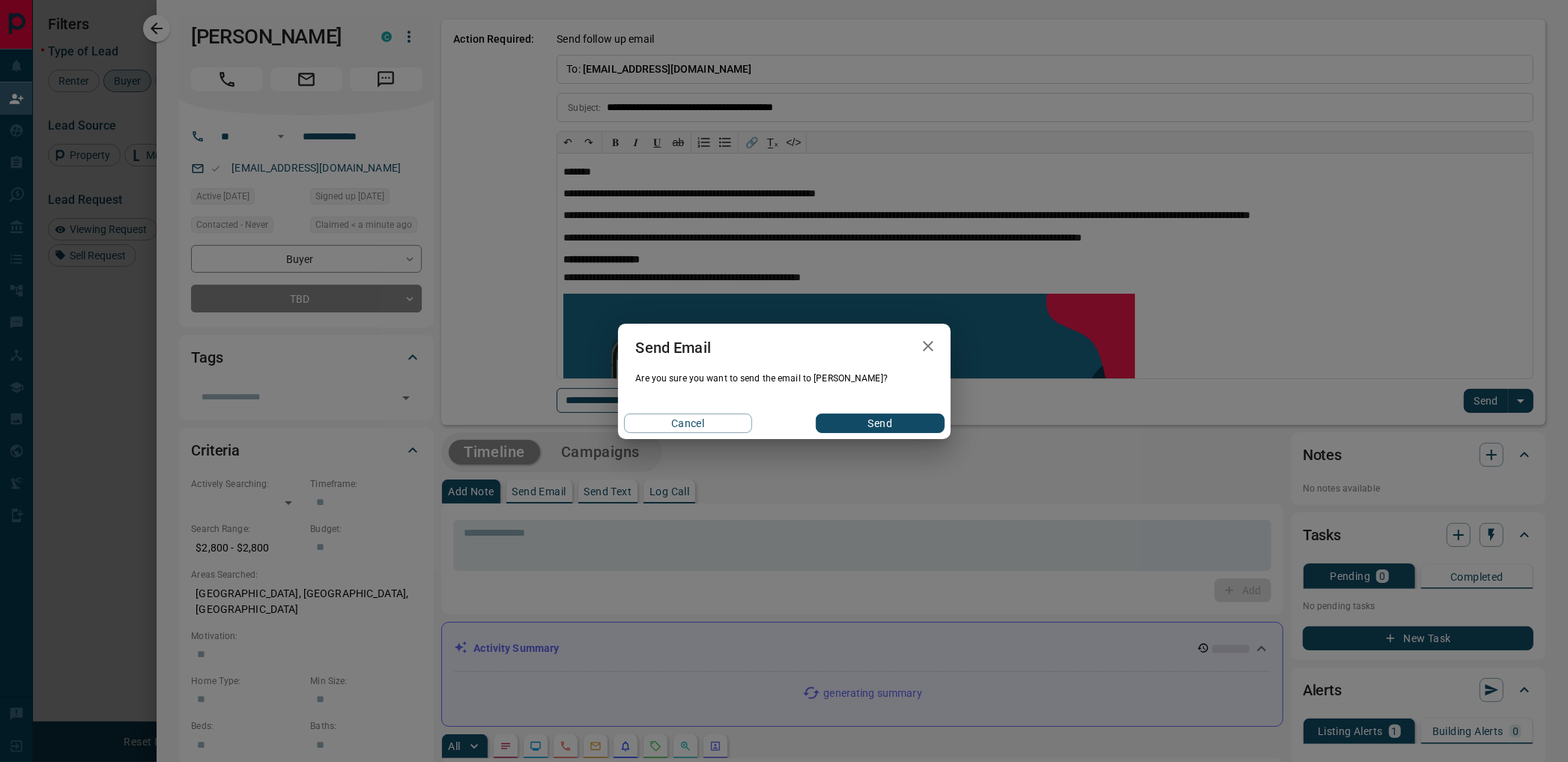
click at [868, 414] on button "Send" at bounding box center [880, 423] width 128 height 19
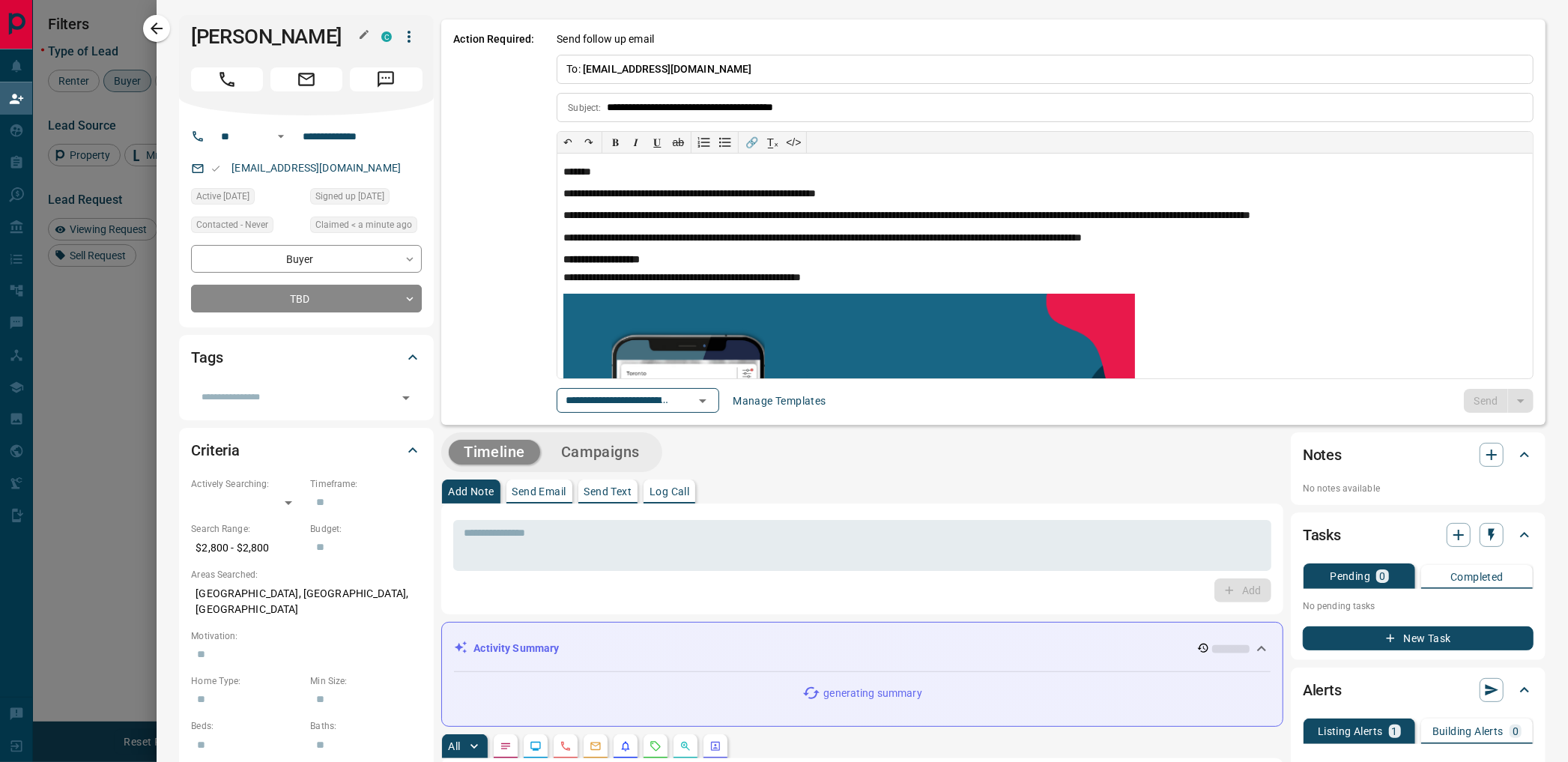
click at [266, 30] on h1 "[PERSON_NAME]" at bounding box center [275, 37] width 168 height 24
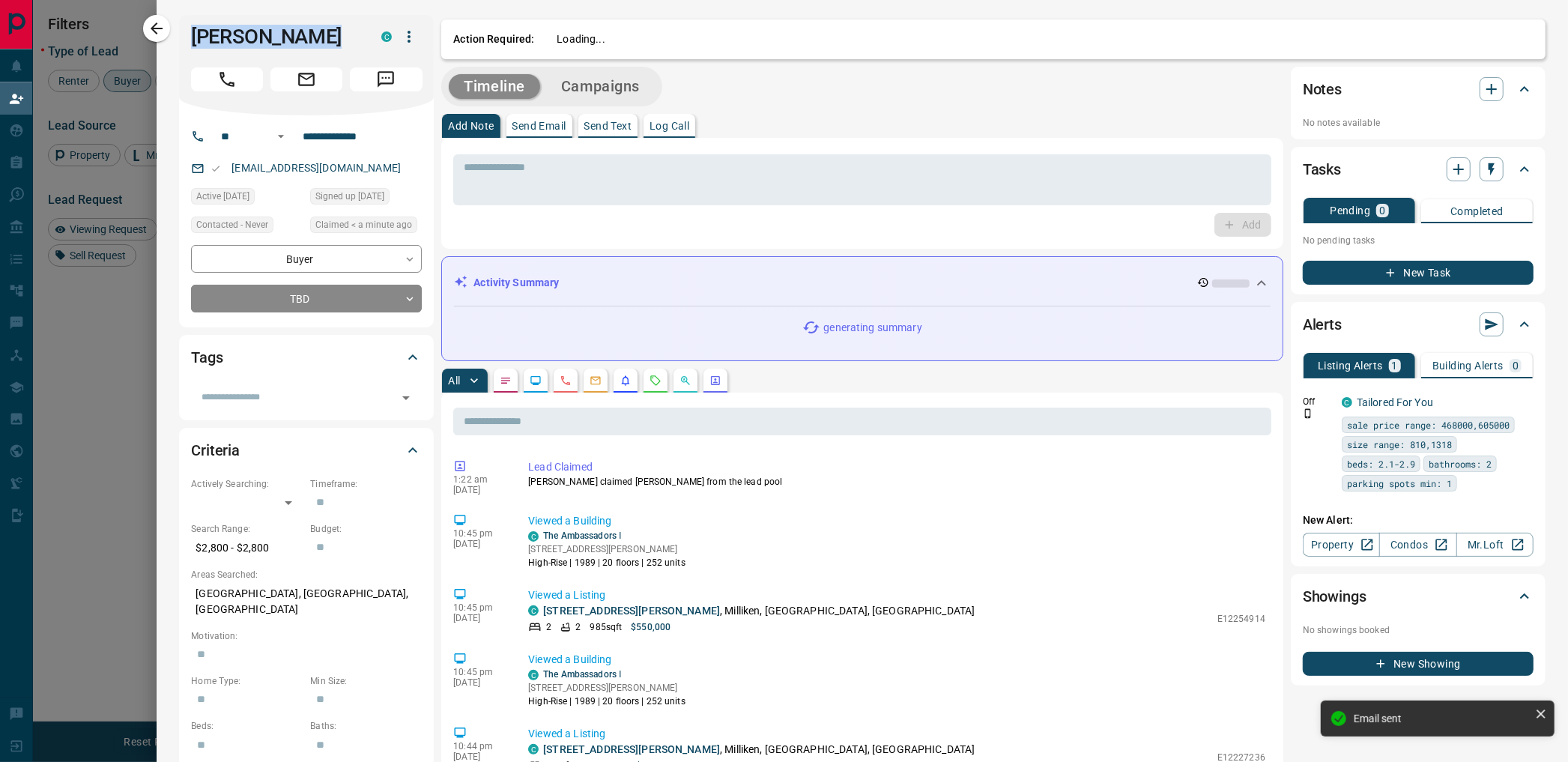
copy div "Eve Cabz C"
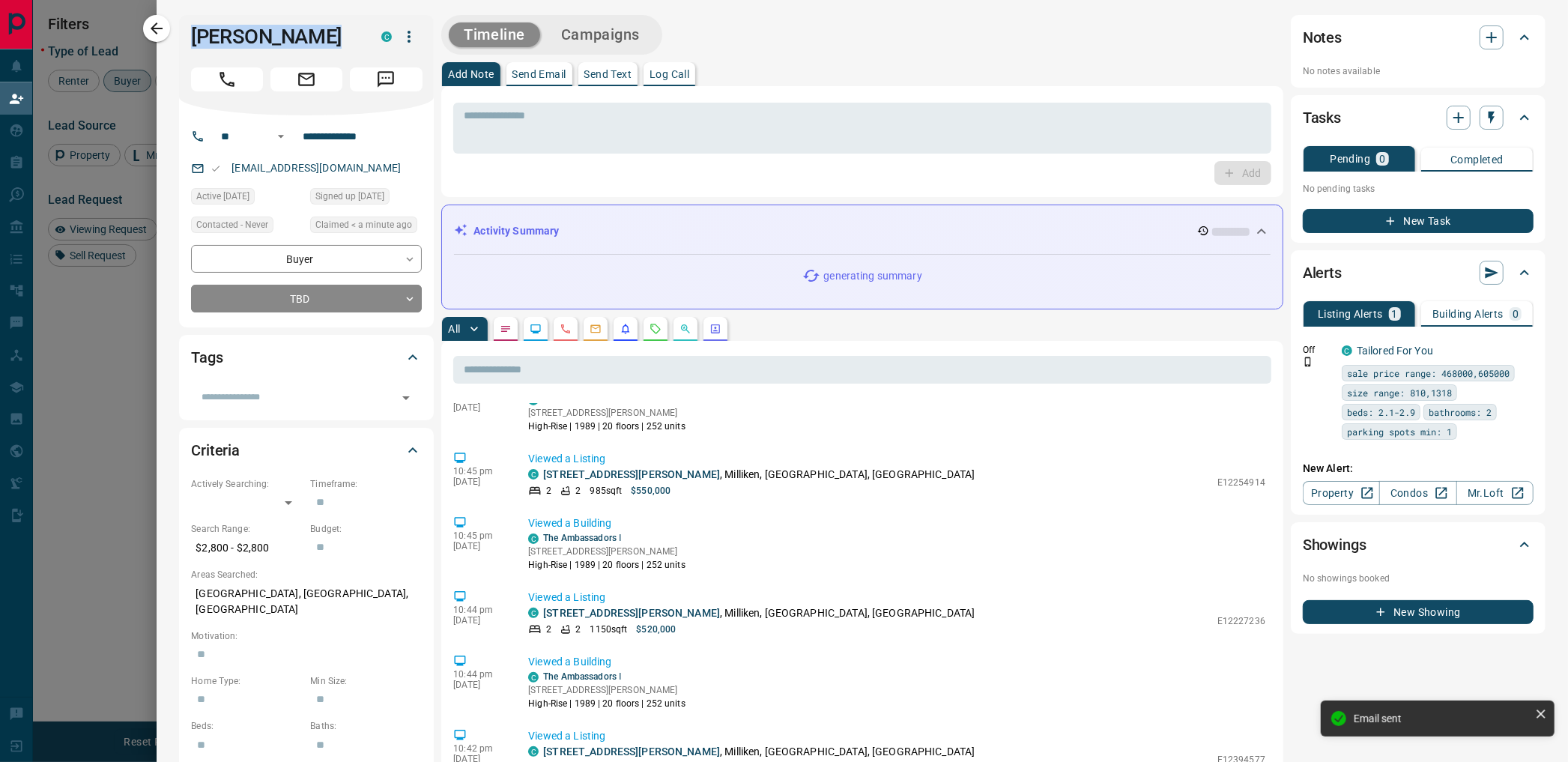
scroll to position [147, 0]
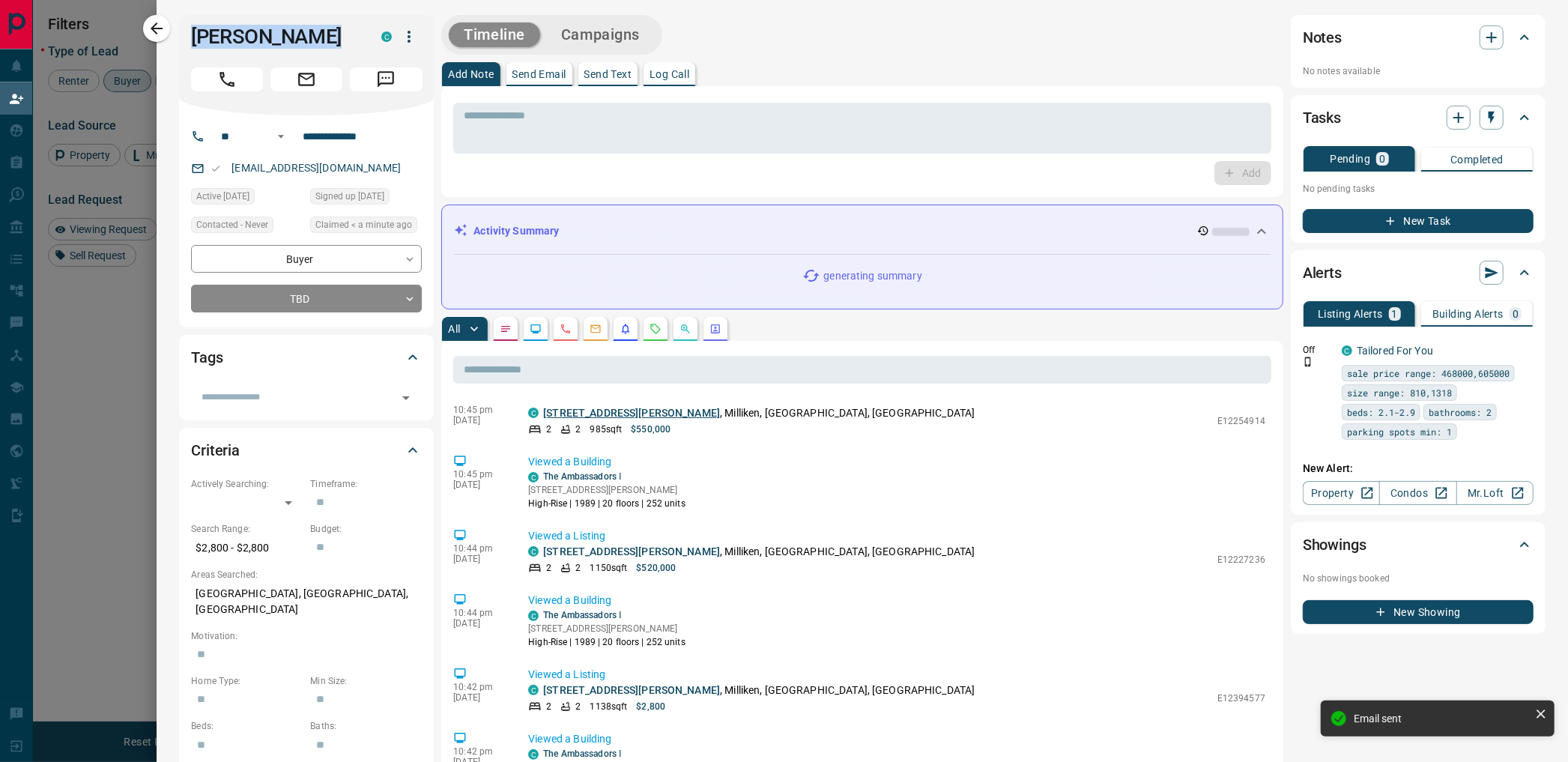
click at [625, 409] on link "[STREET_ADDRESS][PERSON_NAME]" at bounding box center [632, 413] width 177 height 12
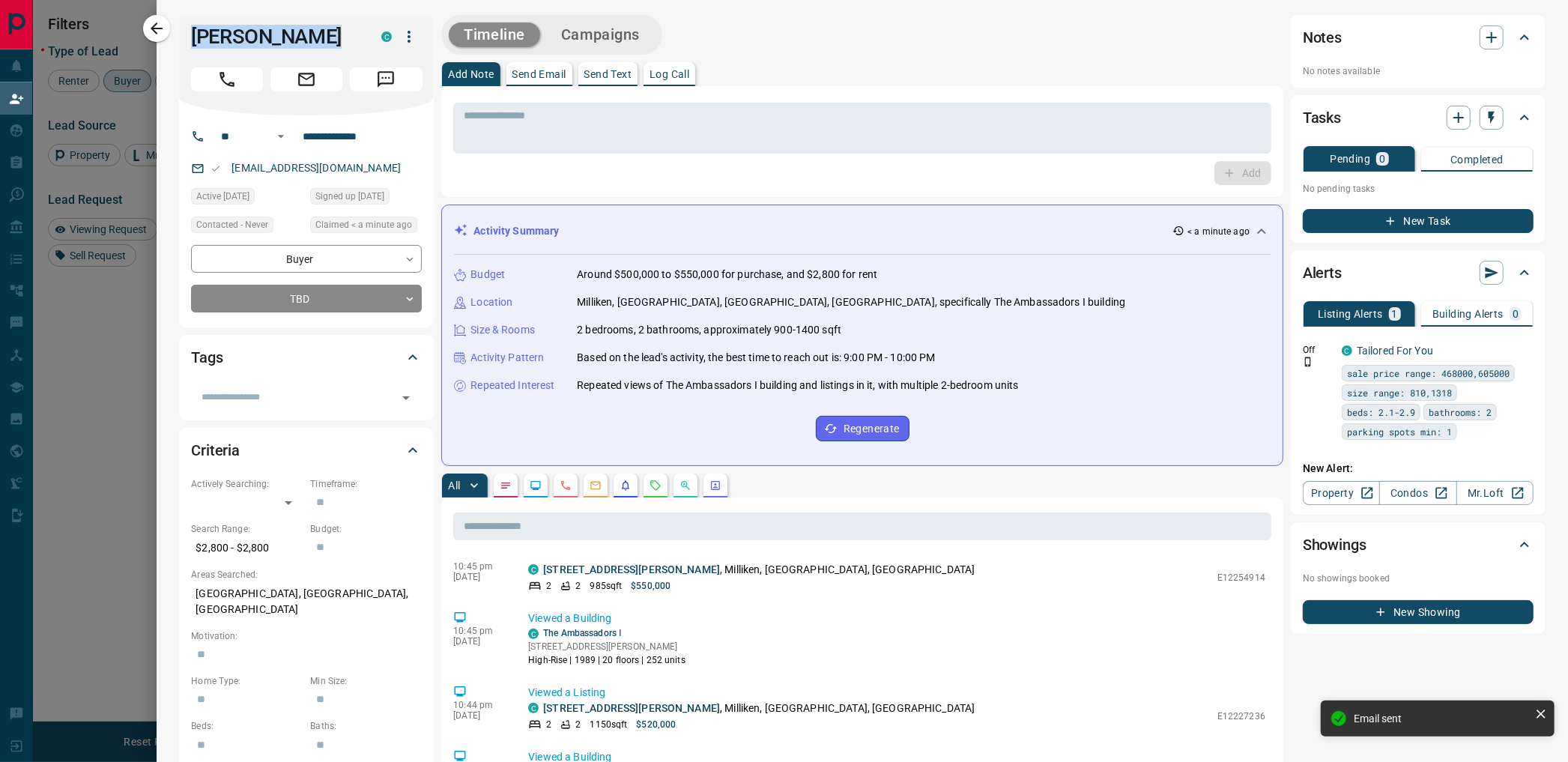
drag, startPoint x: 159, startPoint y: 25, endPoint x: 309, endPoint y: 178, distance: 214.3
click at [159, 25] on icon "button" at bounding box center [156, 28] width 18 height 18
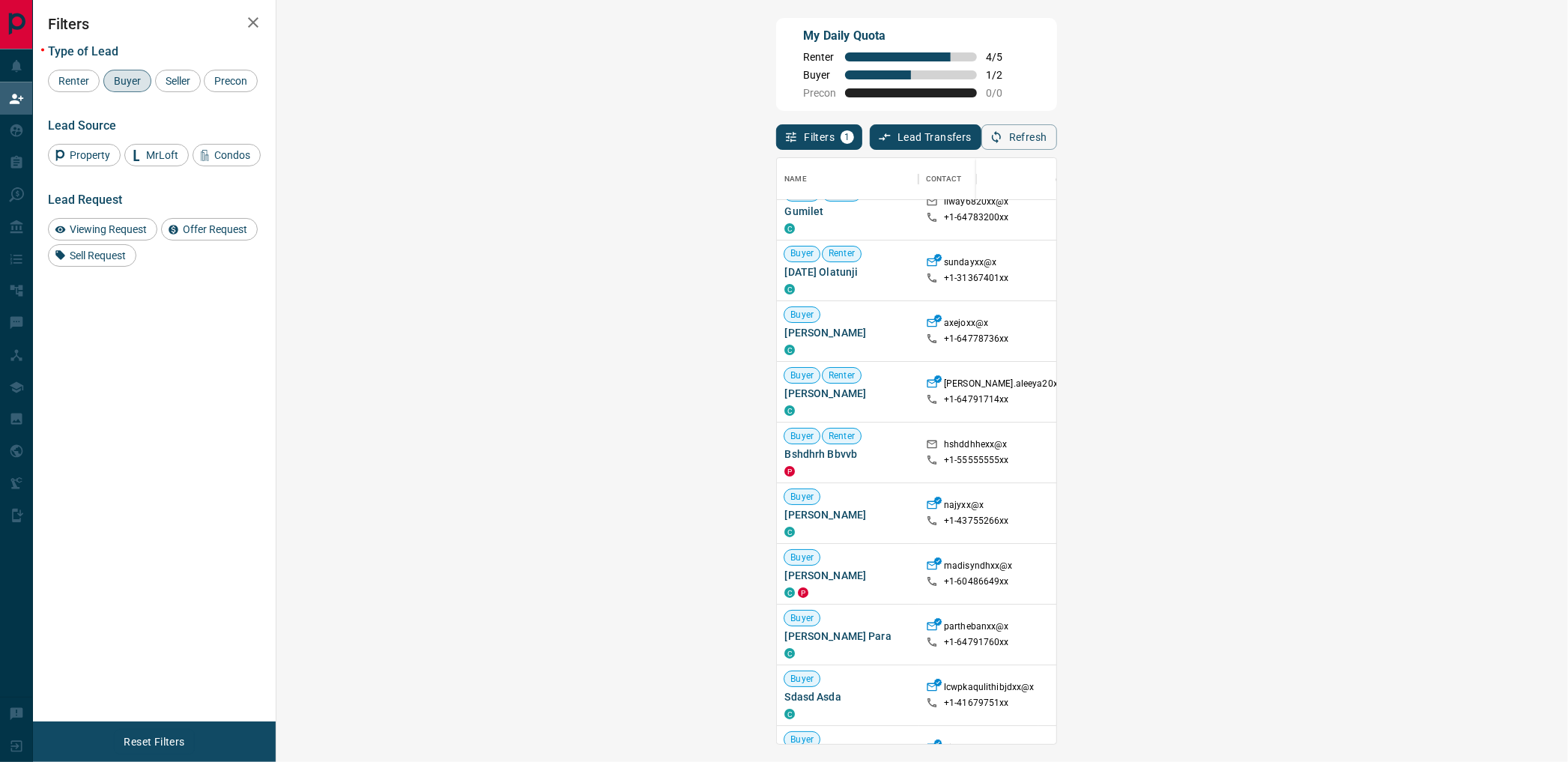
scroll to position [0, 0]
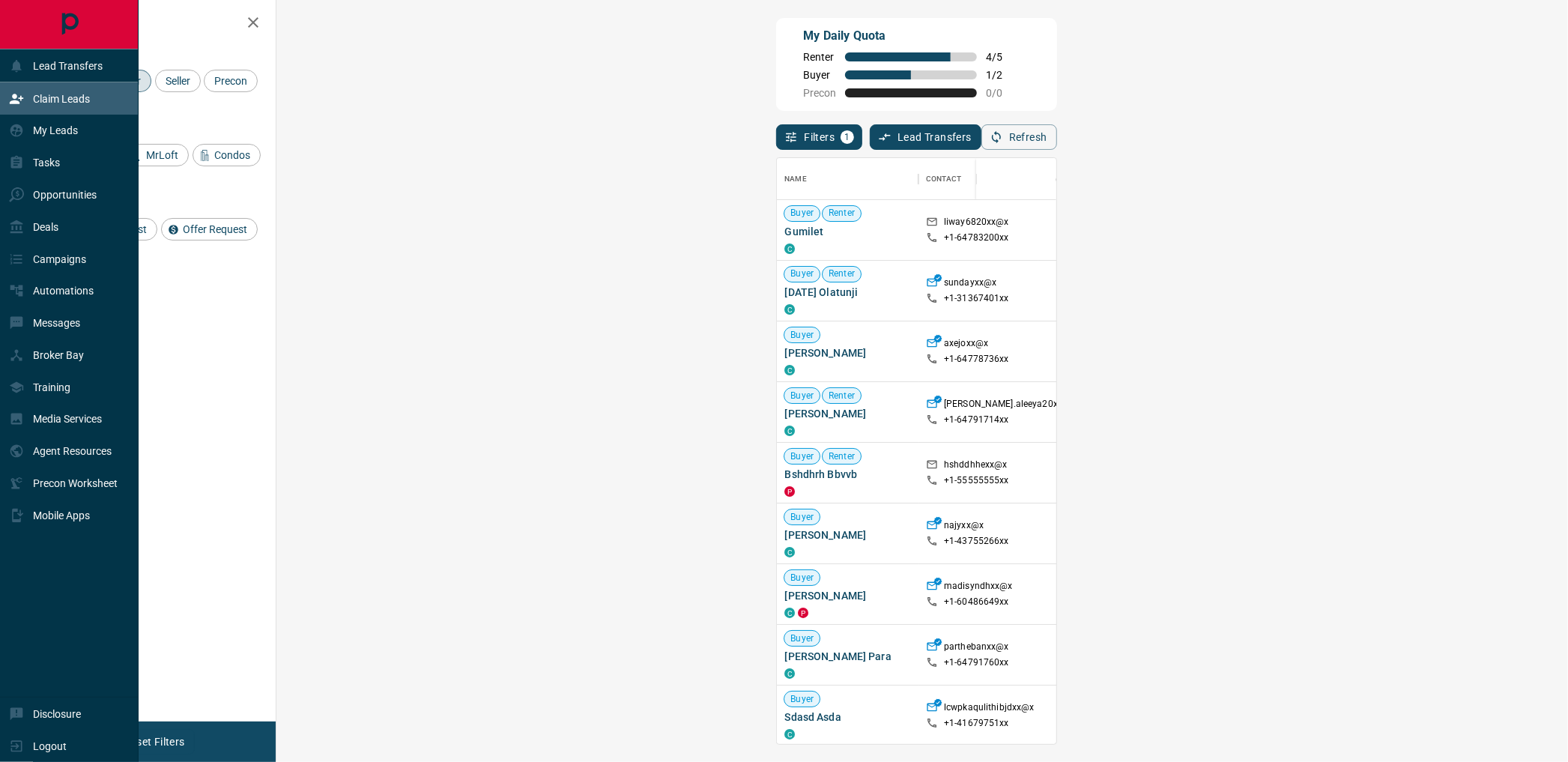
click at [21, 107] on icon at bounding box center [16, 98] width 15 height 15
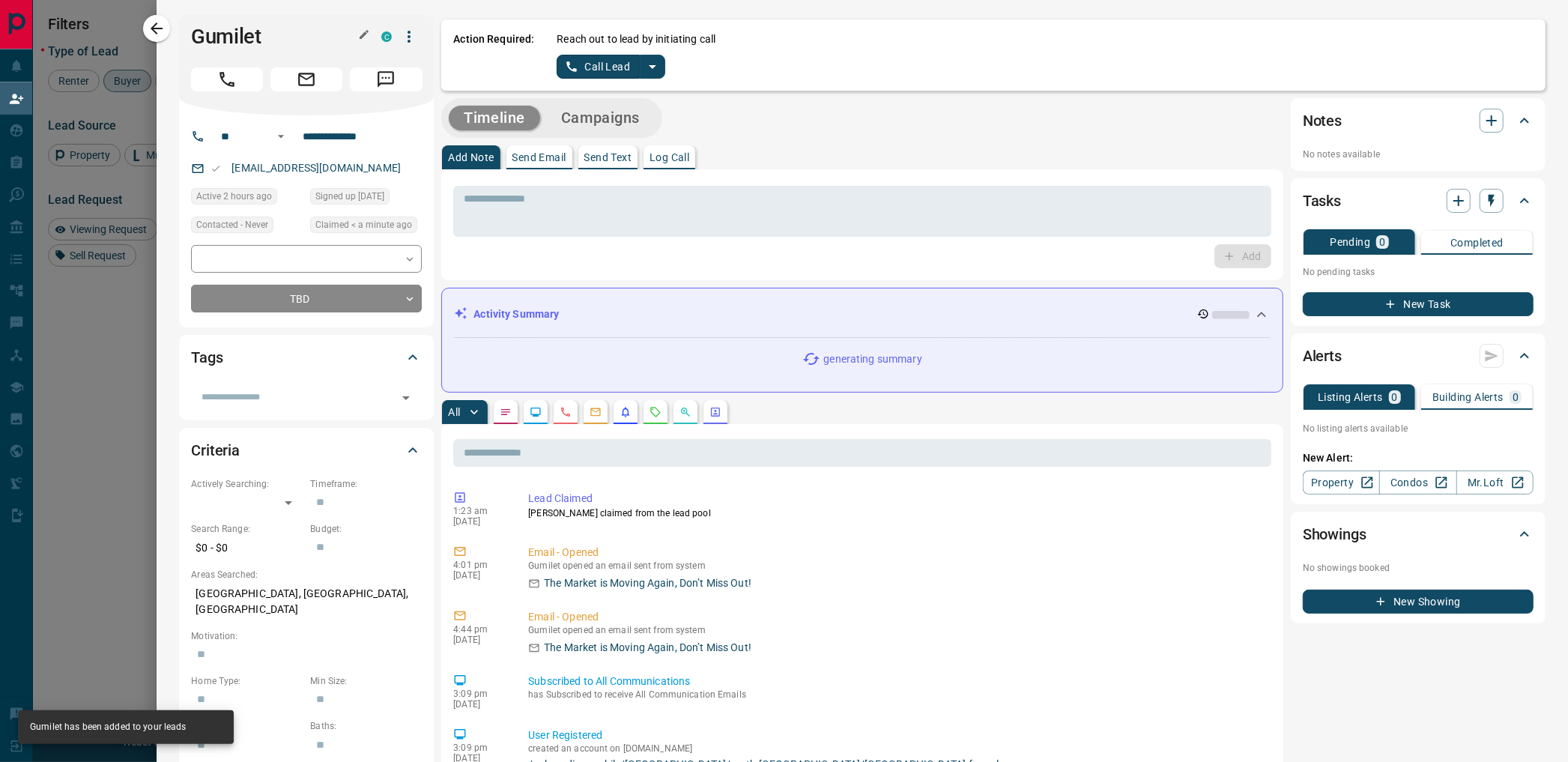
click at [195, 38] on h1 "Gumilet" at bounding box center [275, 37] width 168 height 24
copy div "Gumilet C"
click at [664, 68] on button "split button" at bounding box center [652, 67] width 25 height 24
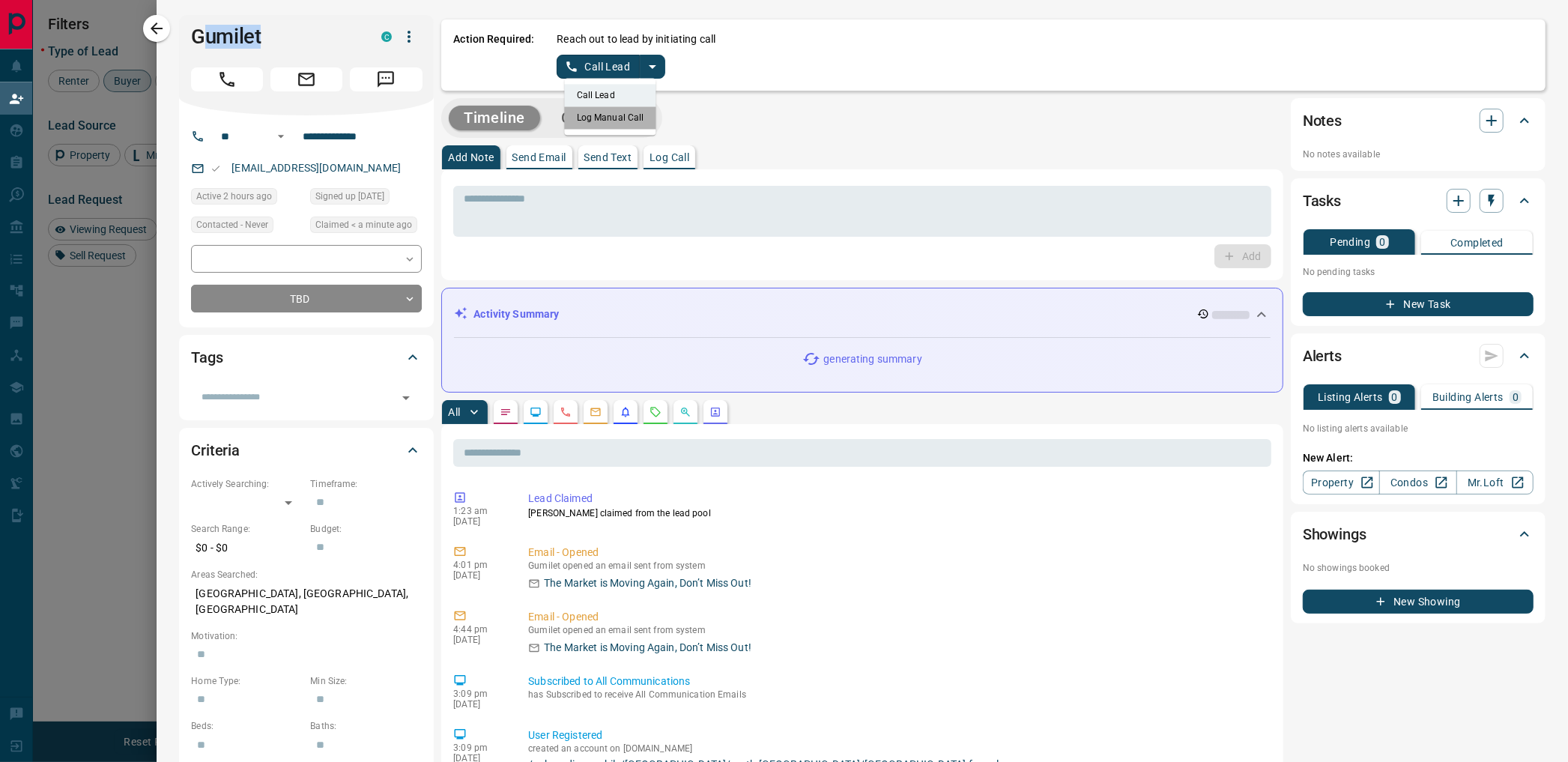
click at [625, 114] on li "Log Manual Call" at bounding box center [610, 118] width 91 height 23
click at [598, 69] on button "Log Manual Call" at bounding box center [606, 67] width 99 height 24
click at [598, 69] on button "No" at bounding box center [600, 66] width 26 height 23
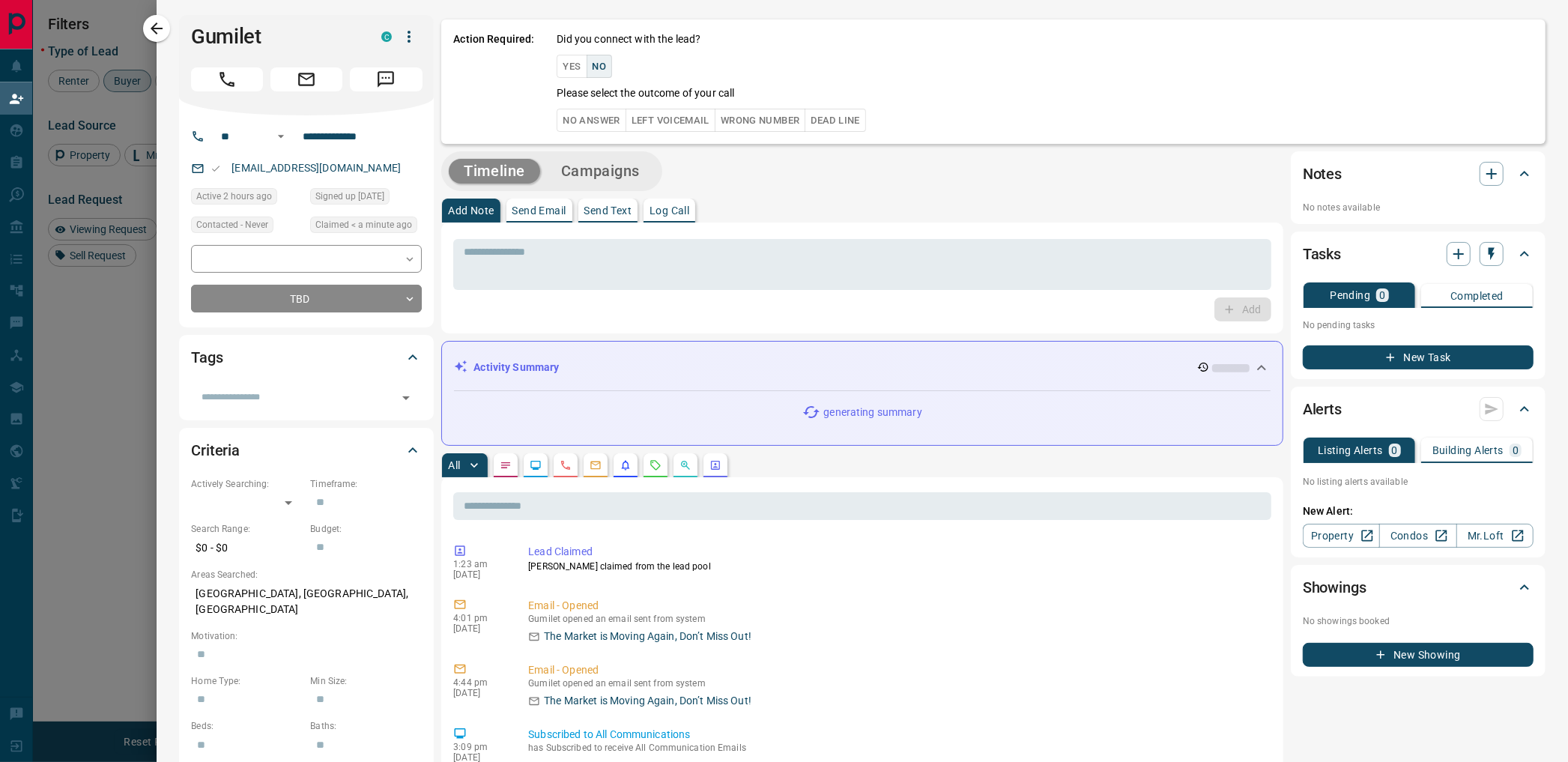
drag, startPoint x: 586, startPoint y: 103, endPoint x: 587, endPoint y: 114, distance: 11.0
click at [586, 107] on div "Did you connect with the lead? Yes No Please select the outcome of your call No…" at bounding box center [1044, 81] width 977 height 101
click at [587, 114] on button "No Answer" at bounding box center [591, 120] width 69 height 23
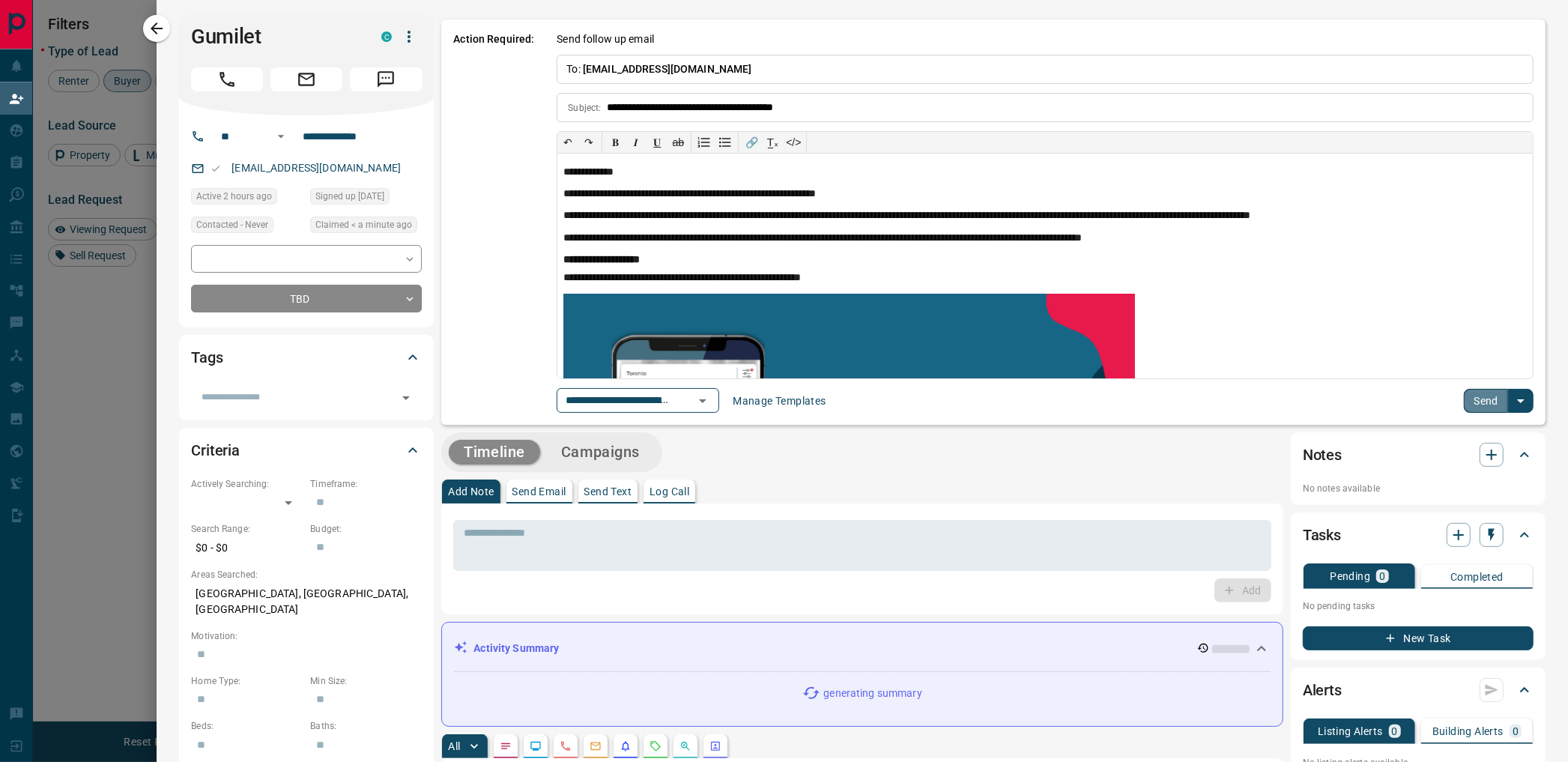
click at [1477, 407] on button "Send" at bounding box center [1486, 401] width 44 height 24
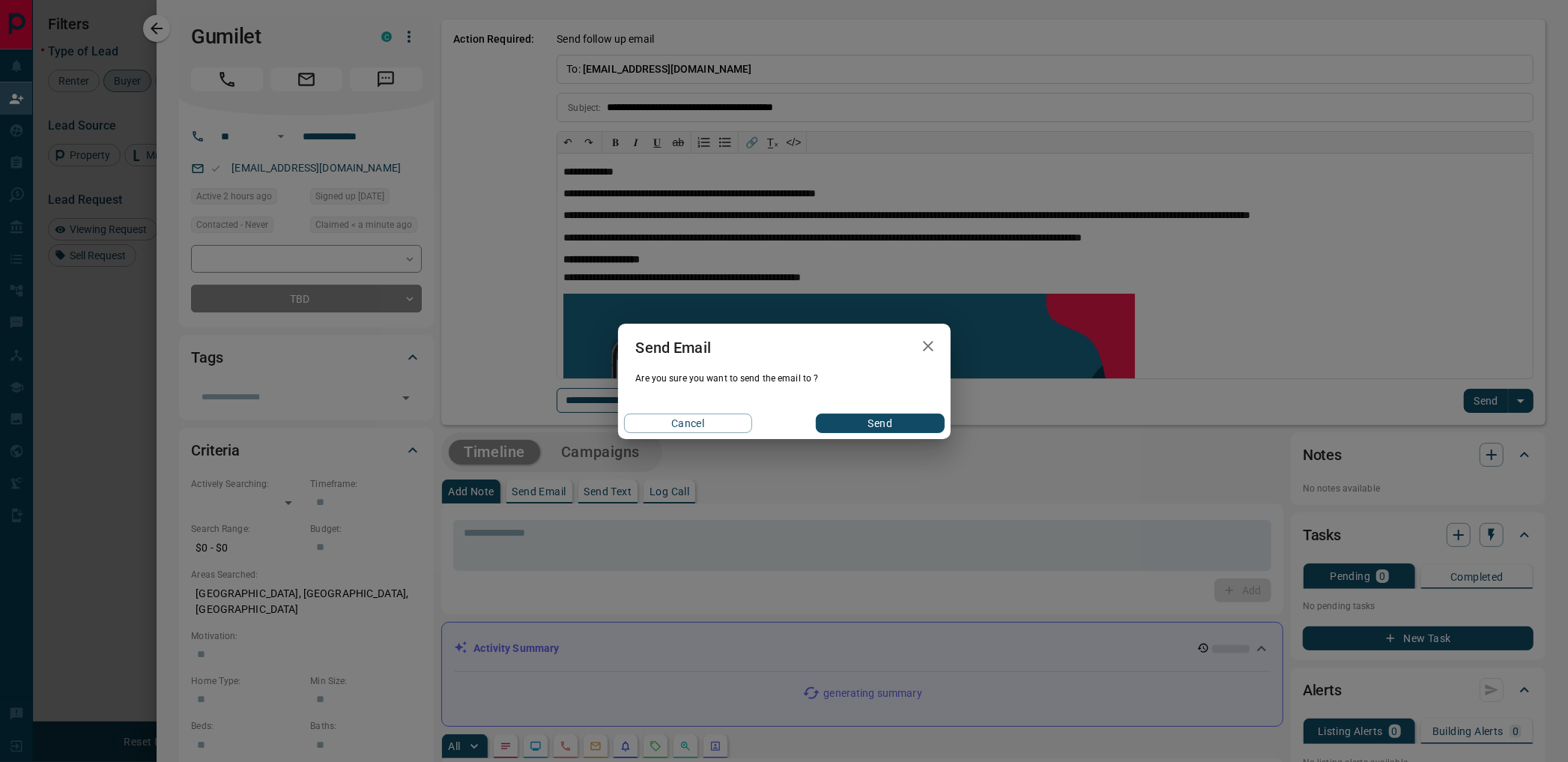
click at [856, 408] on div "Cancel Send" at bounding box center [784, 423] width 333 height 31
click at [863, 425] on button "Send" at bounding box center [880, 423] width 128 height 19
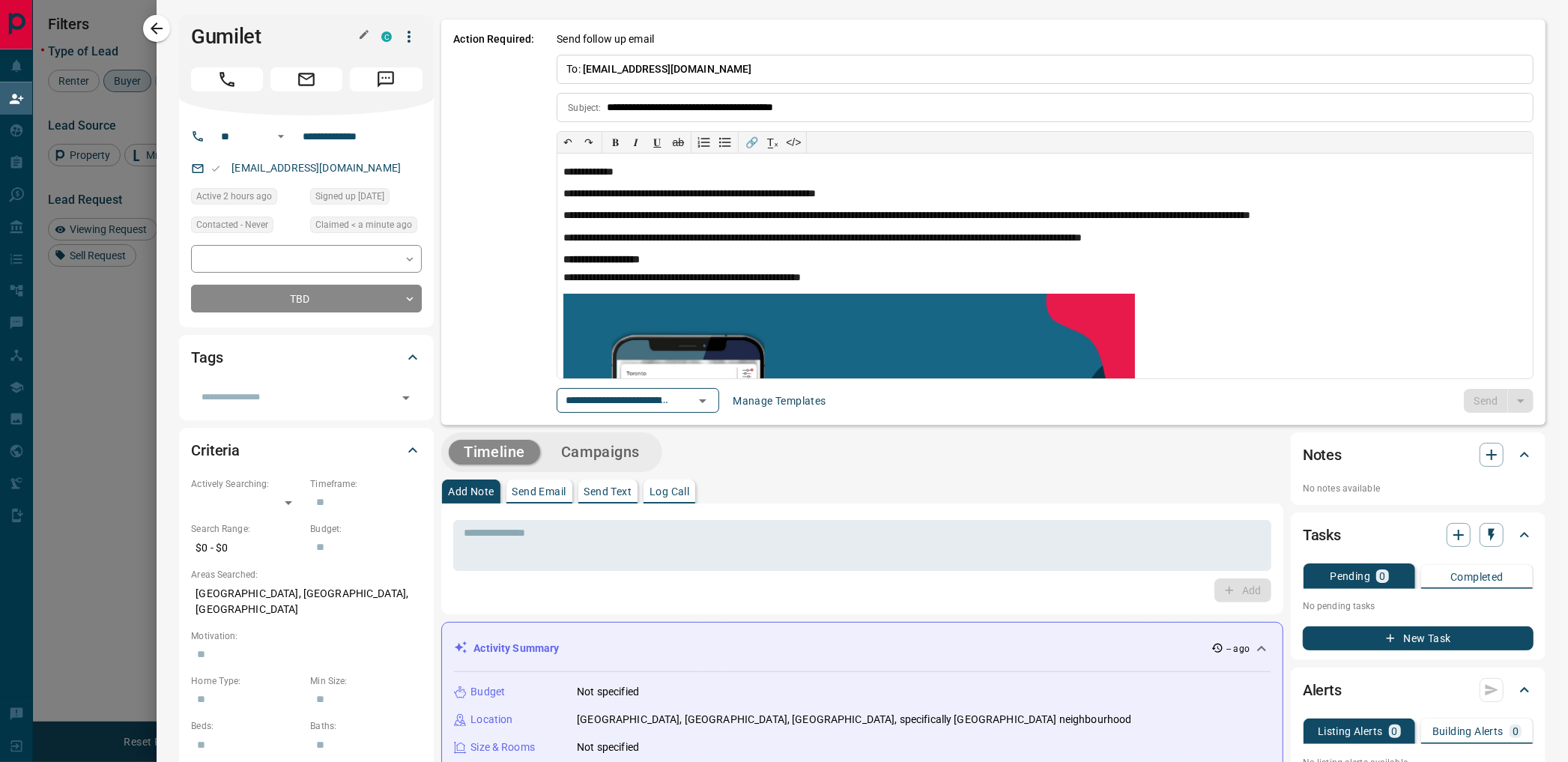
click at [218, 27] on h1 "Gumilet" at bounding box center [275, 37] width 168 height 24
copy h1 "Gumilet"
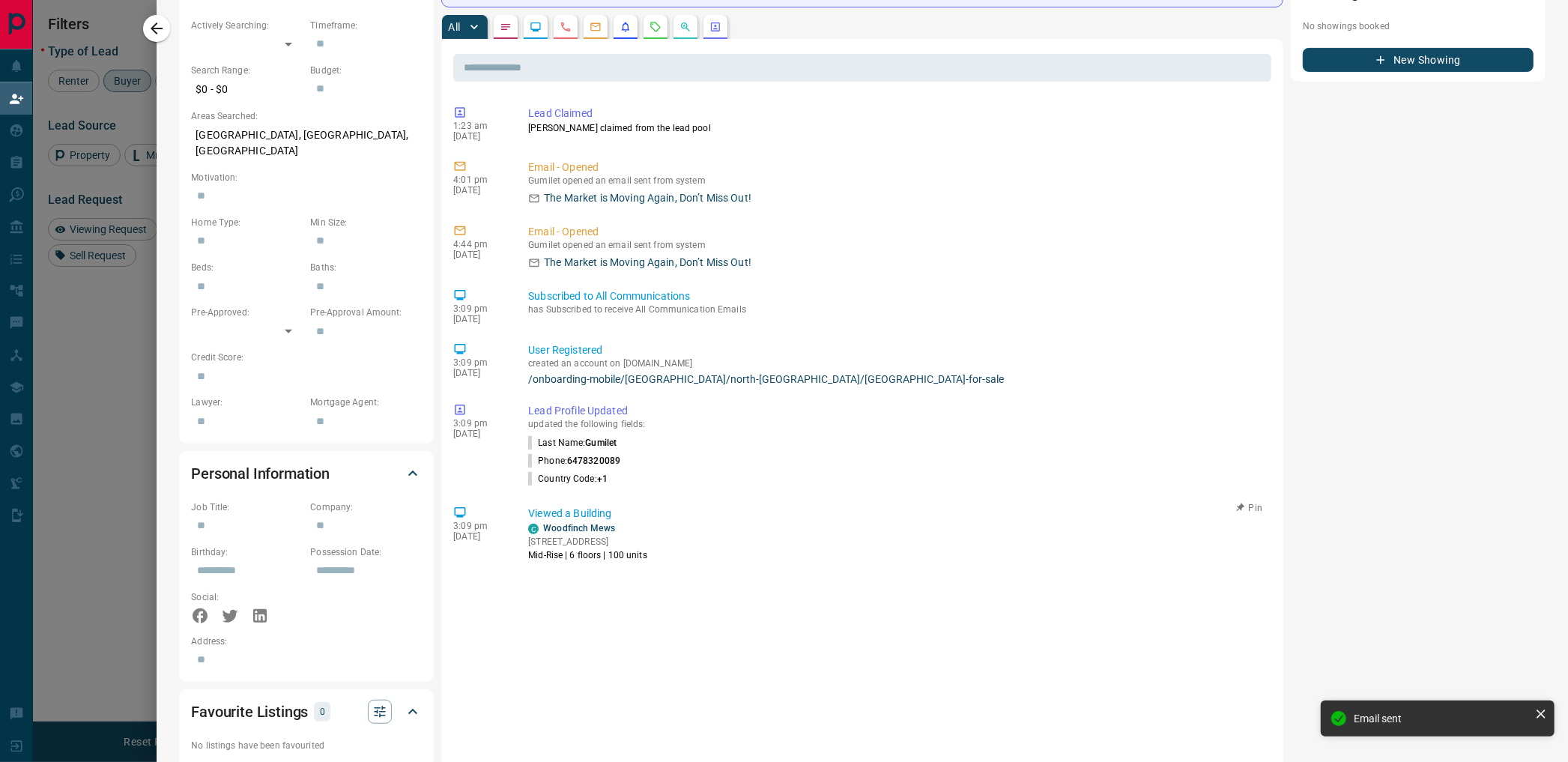
scroll to position [499, 0]
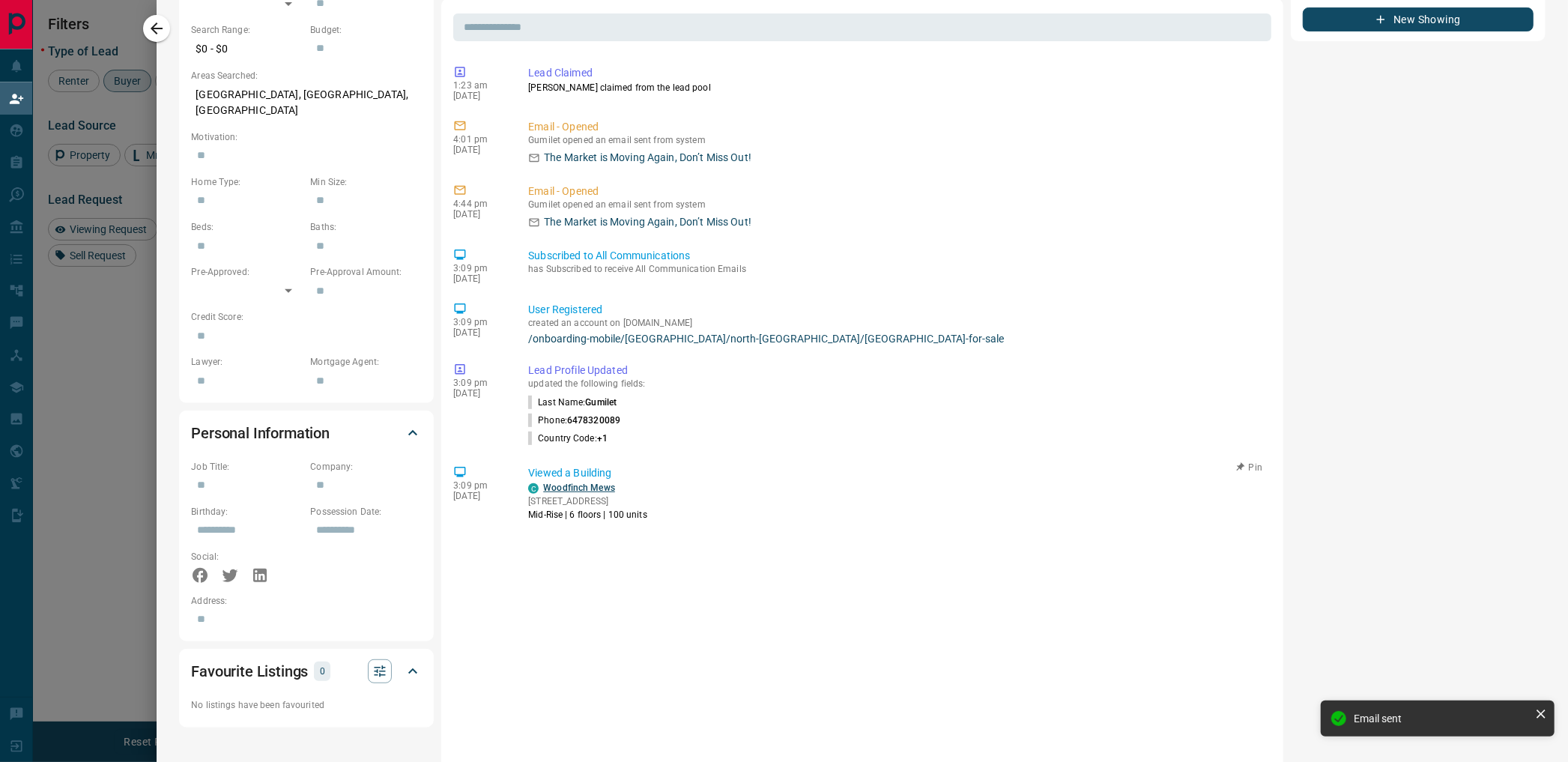
click at [588, 484] on link "Woodfinch Mews" at bounding box center [579, 488] width 72 height 10
click at [160, 30] on icon "button" at bounding box center [156, 28] width 18 height 18
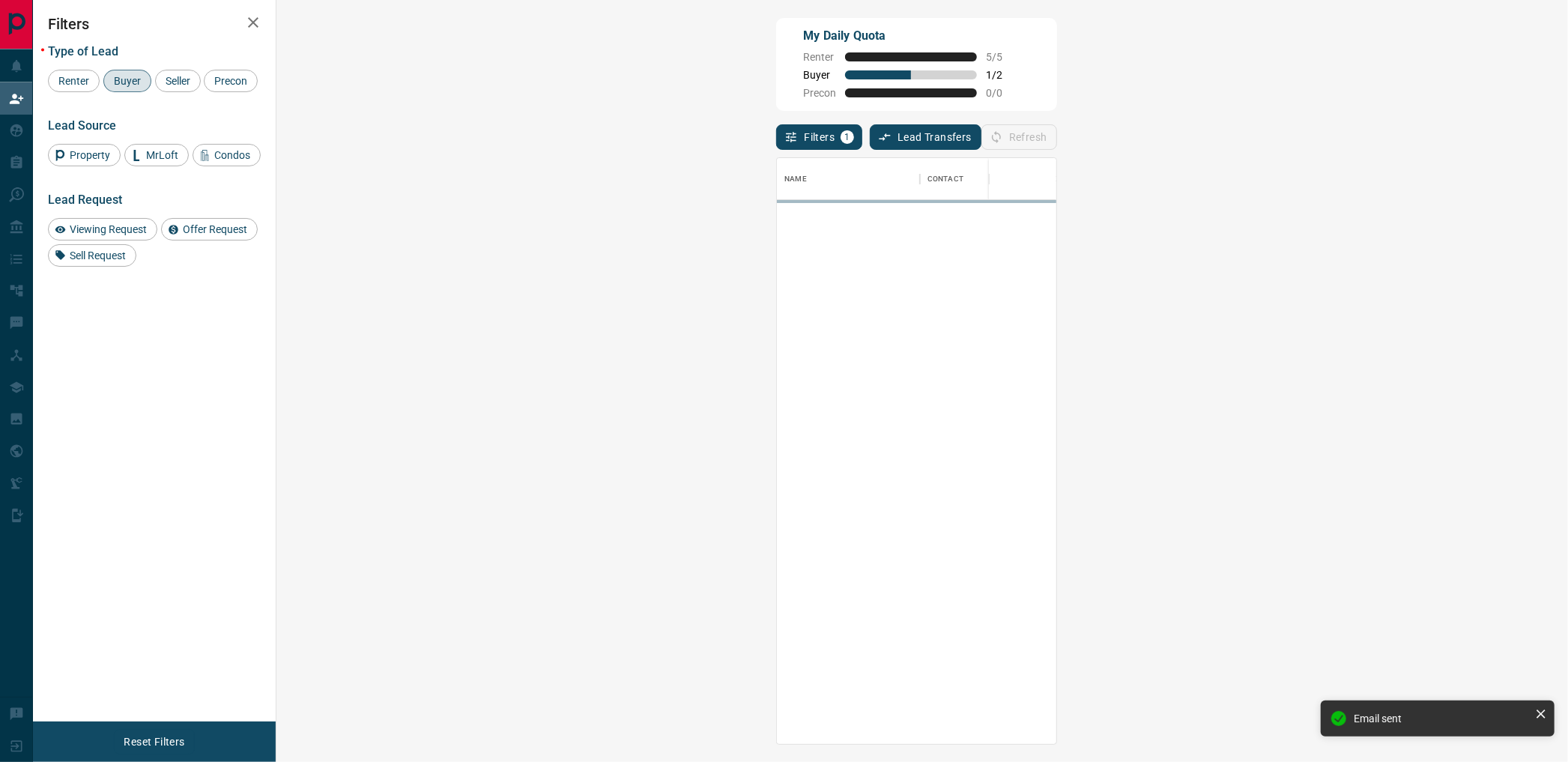
scroll to position [573, 1246]
